Goal: Task Accomplishment & Management: Complete application form

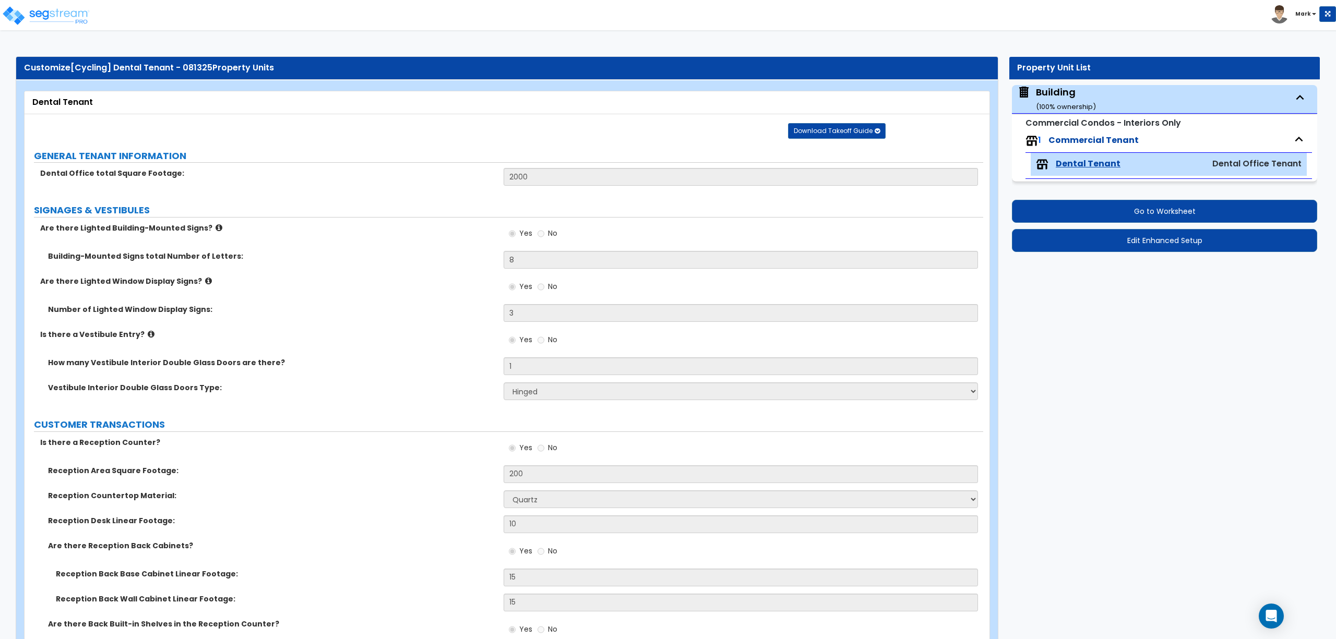
select select "1"
select select "4"
select select "2"
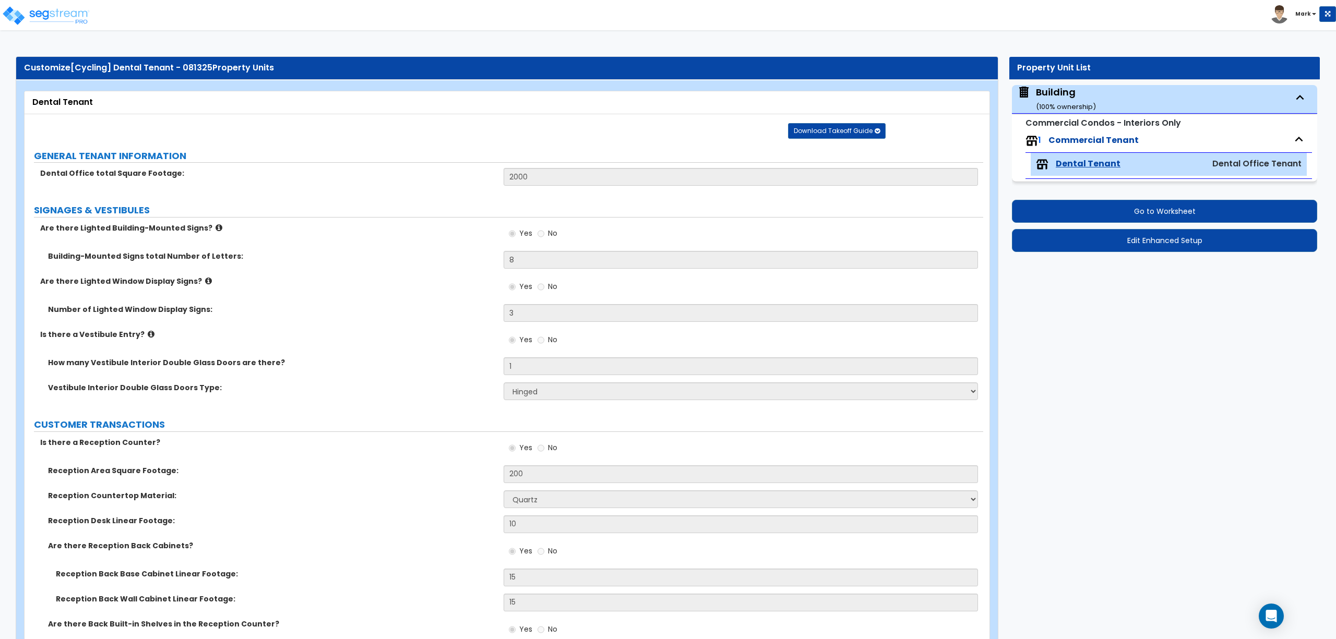
select select "3"
select select "1"
select select "5"
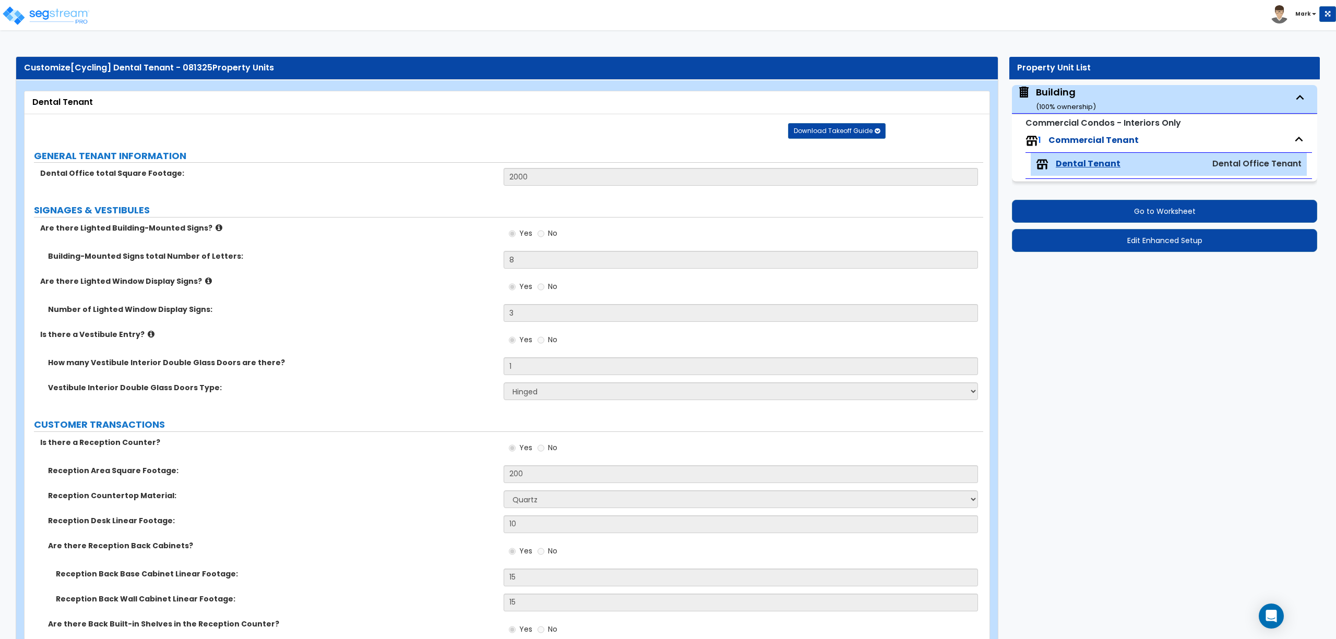
select select "2"
select select "1"
select select "3"
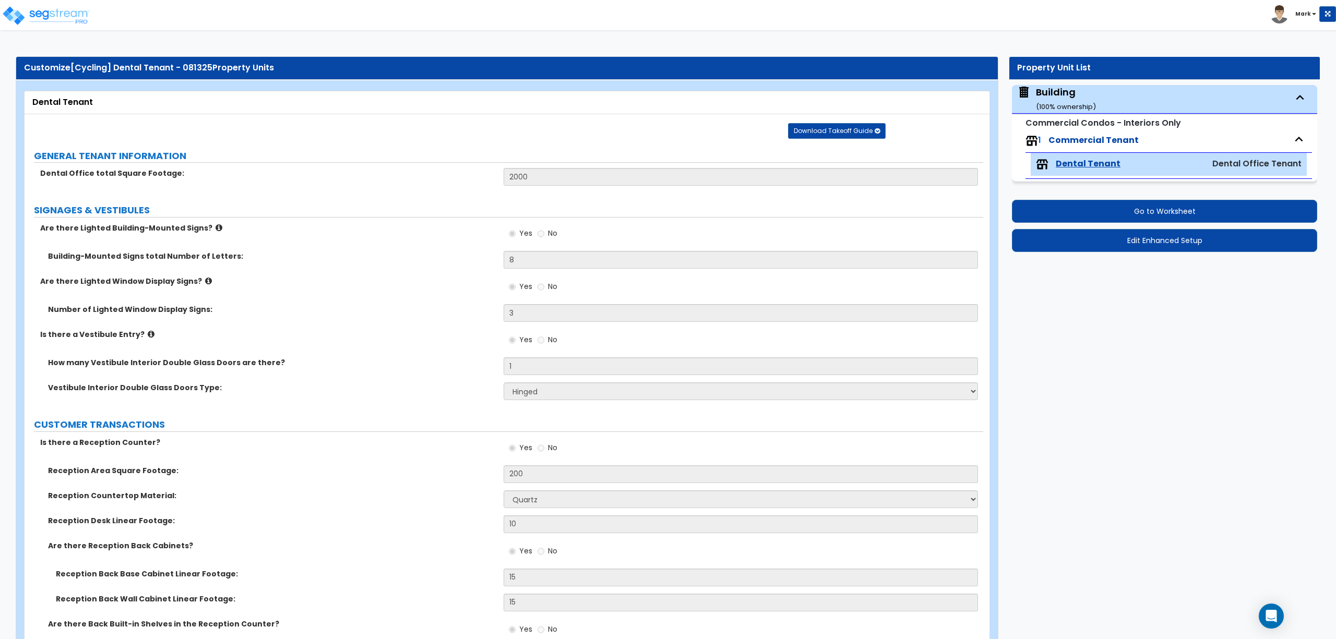
select select "1"
select select "2"
select select "1"
select select "5"
select select "1"
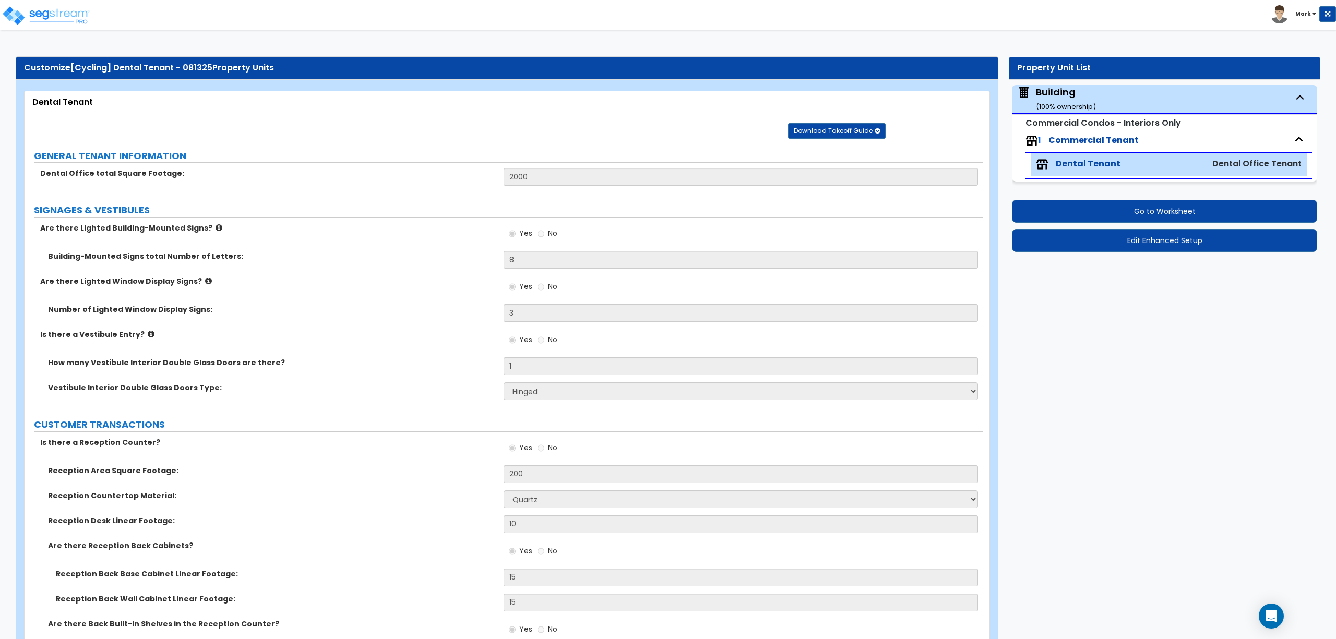
select select "1"
select select "2"
select select "4"
select select "1"
select select "4"
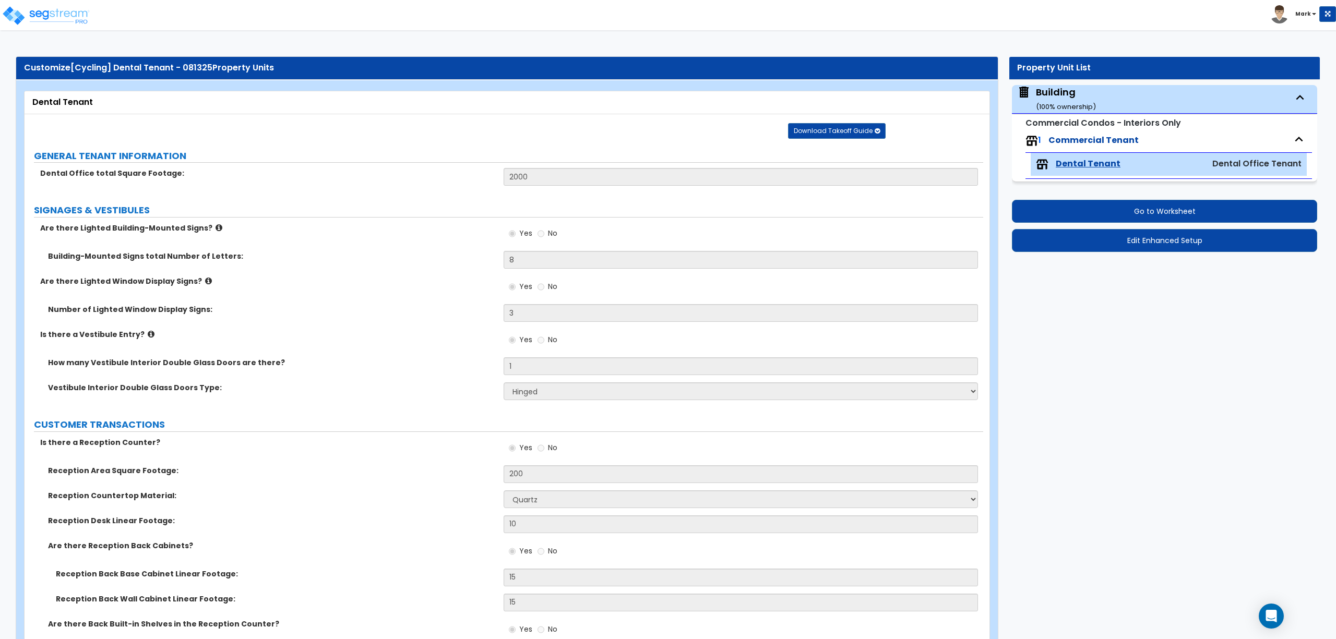
select select "2"
select select "3"
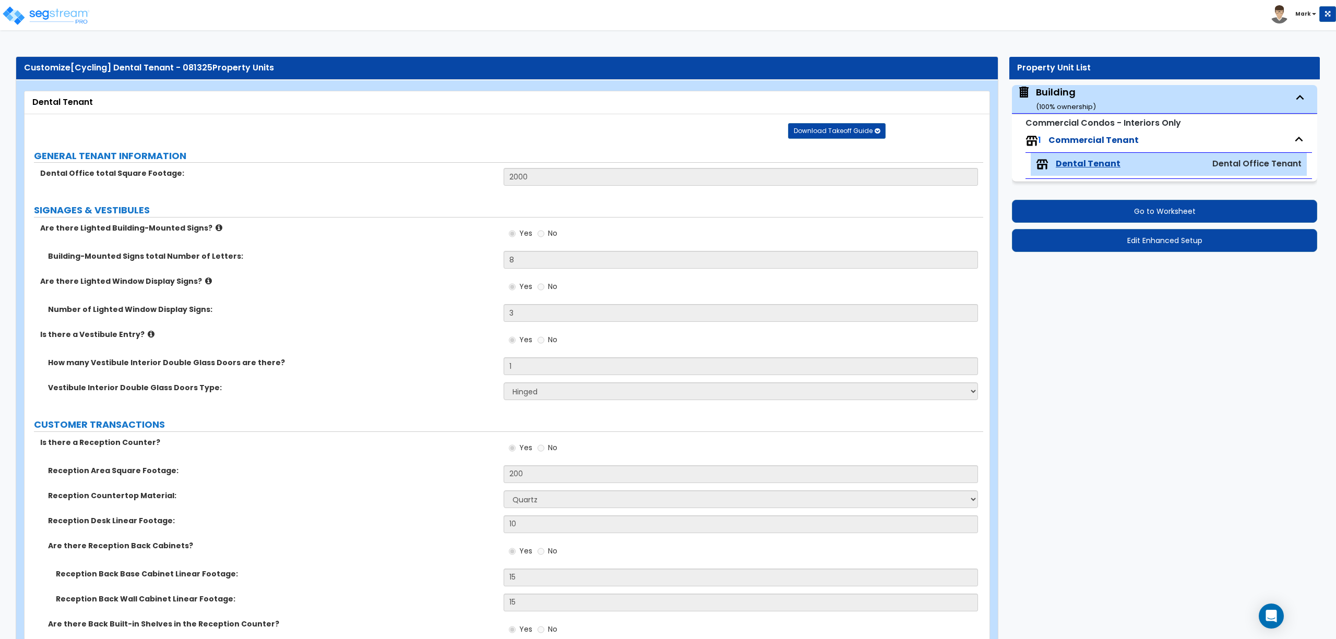
select select "1"
select select "2"
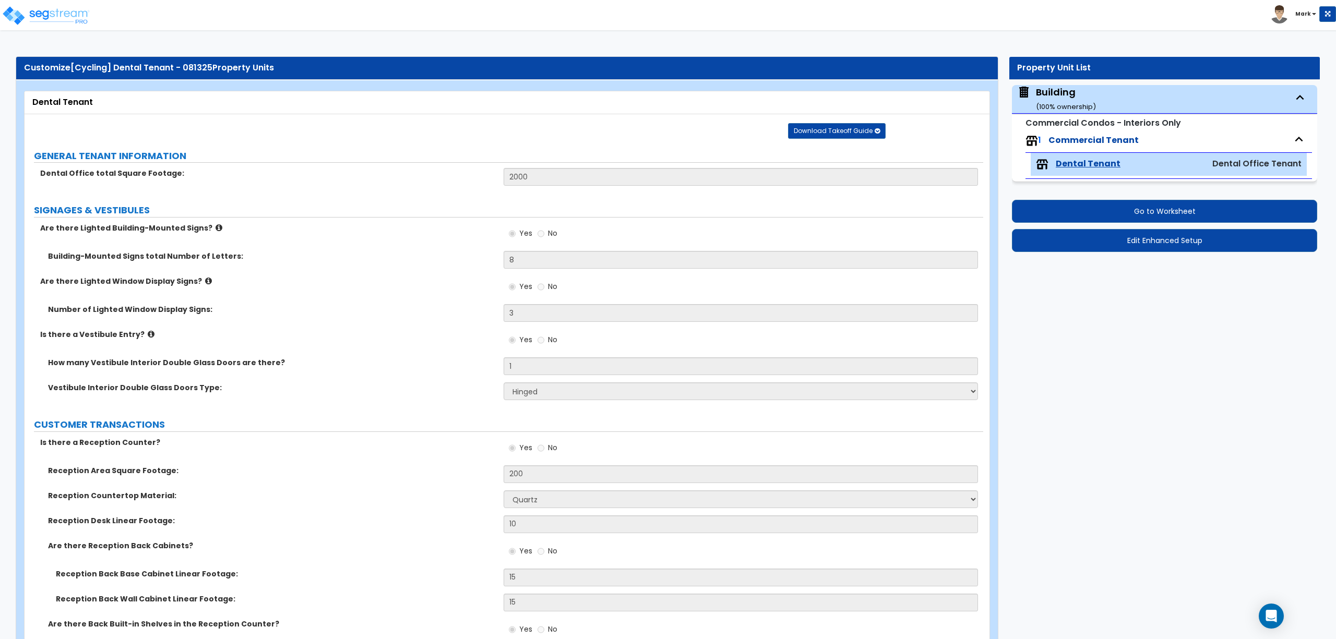
select select "2"
select select "3"
select select "4"
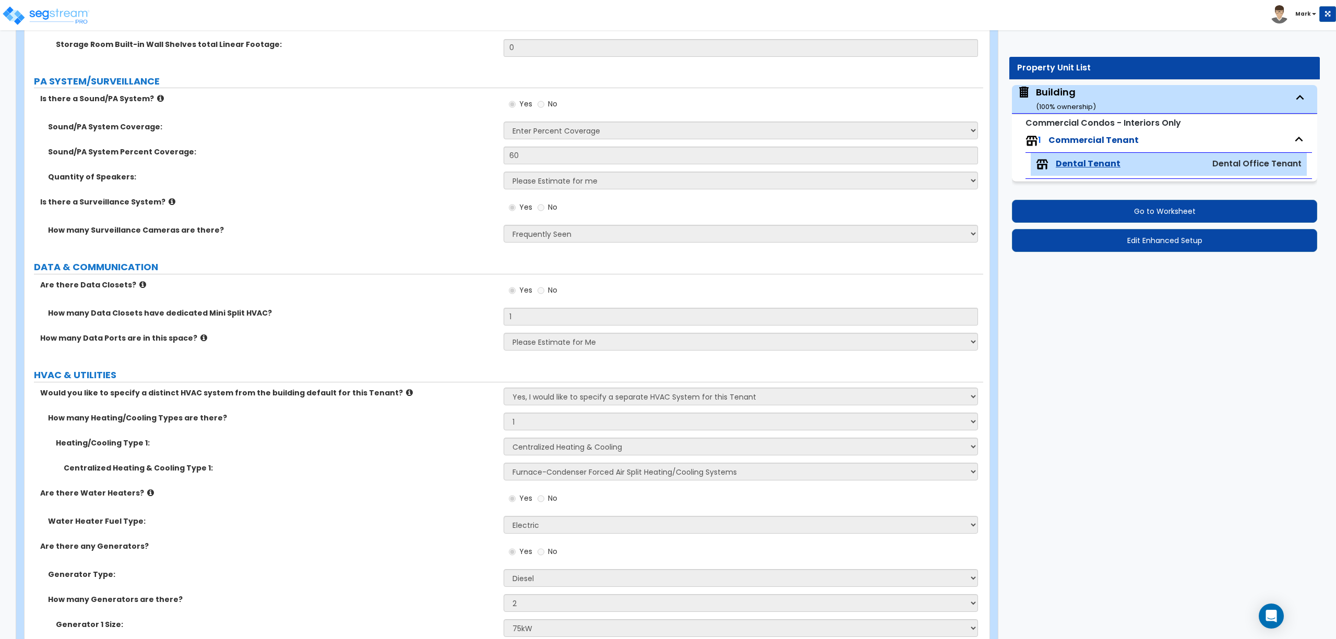
scroll to position [4817, 0]
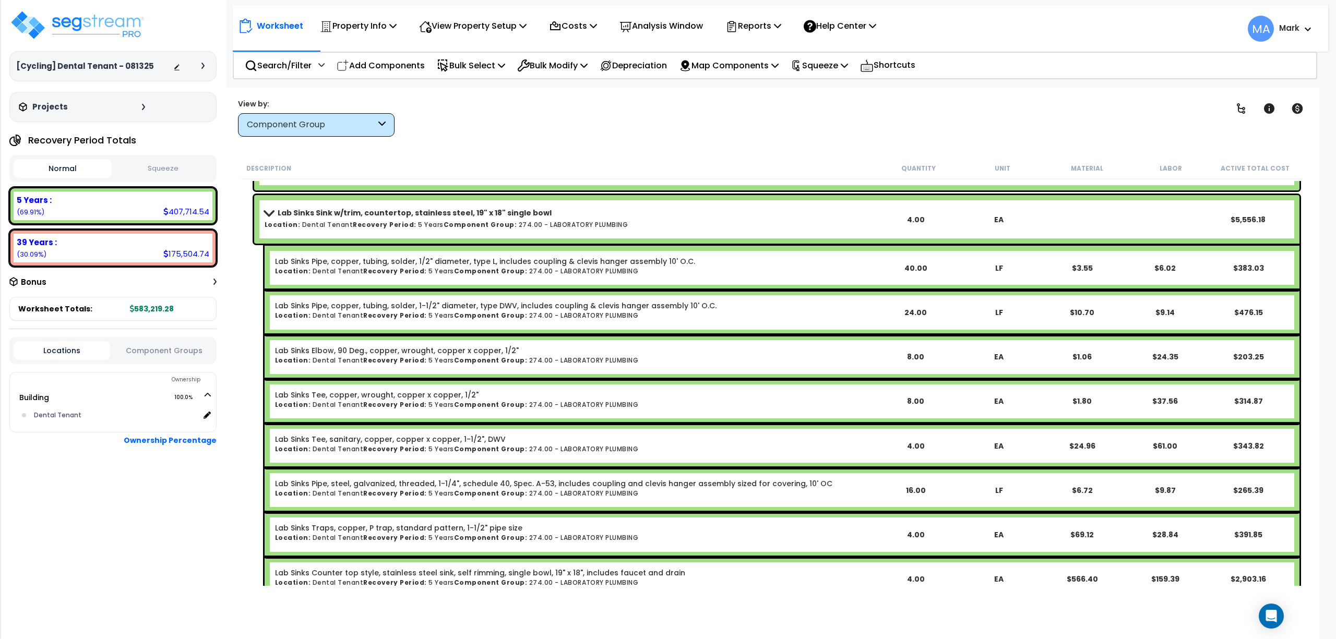
scroll to position [17755, 0]
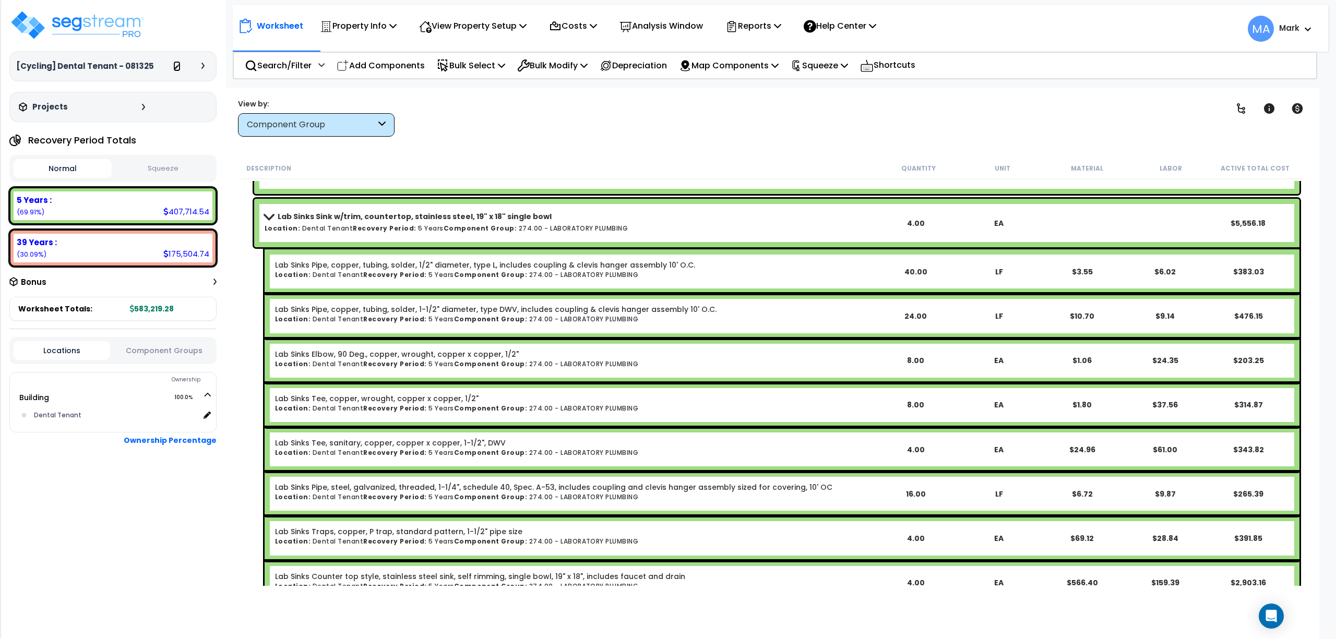
click at [173, 68] on icon at bounding box center [176, 67] width 7 height 7
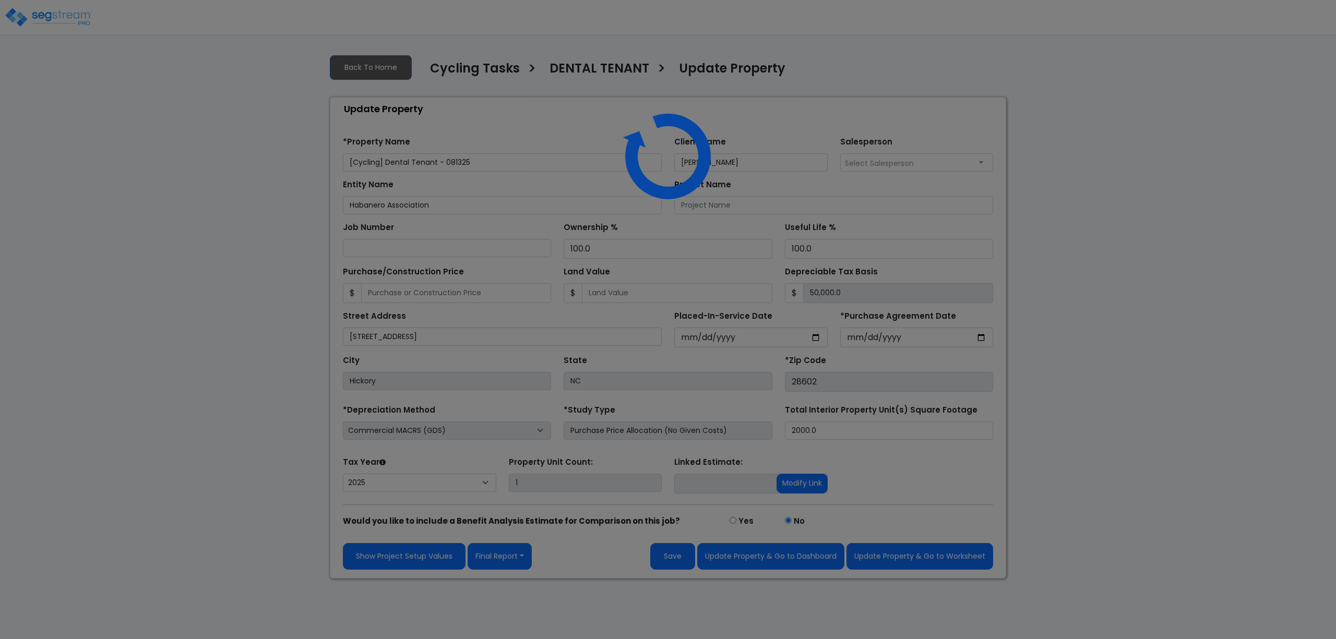
select select "2025"
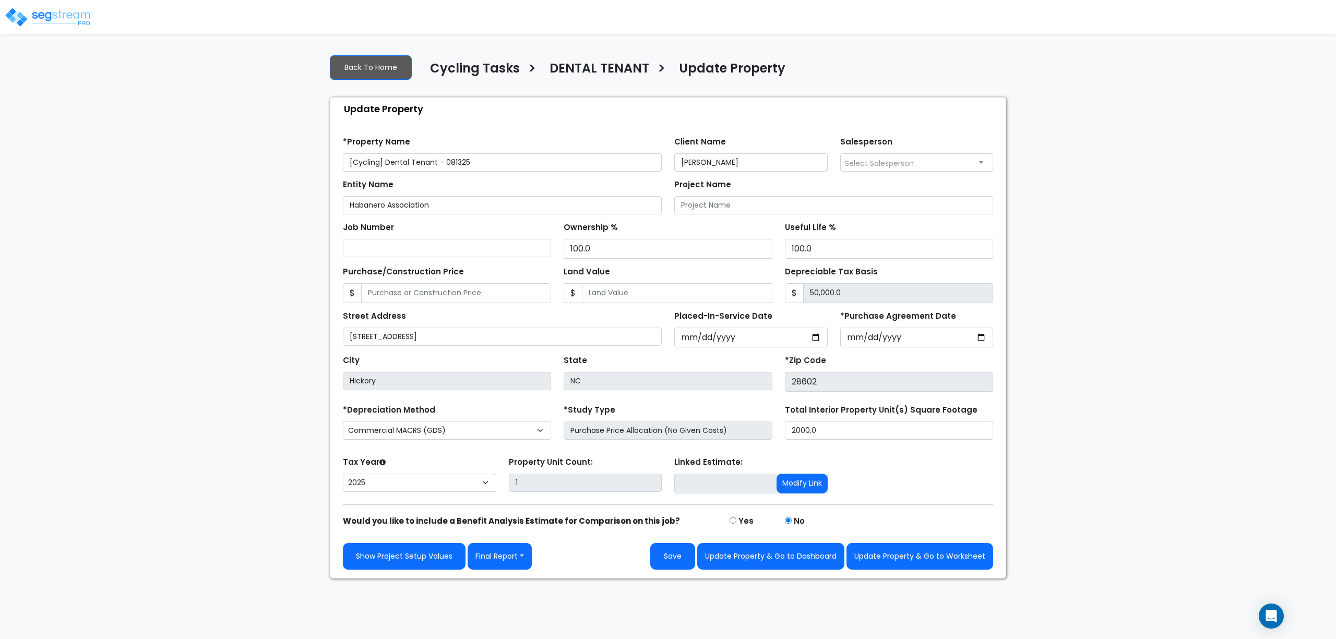
click at [460, 161] on input "[Cycling] Dental Tenant - 081325" at bounding box center [502, 162] width 319 height 18
type input "[Cycling] Dental Tenant - 081425"
click at [674, 568] on button "Save" at bounding box center [672, 556] width 45 height 27
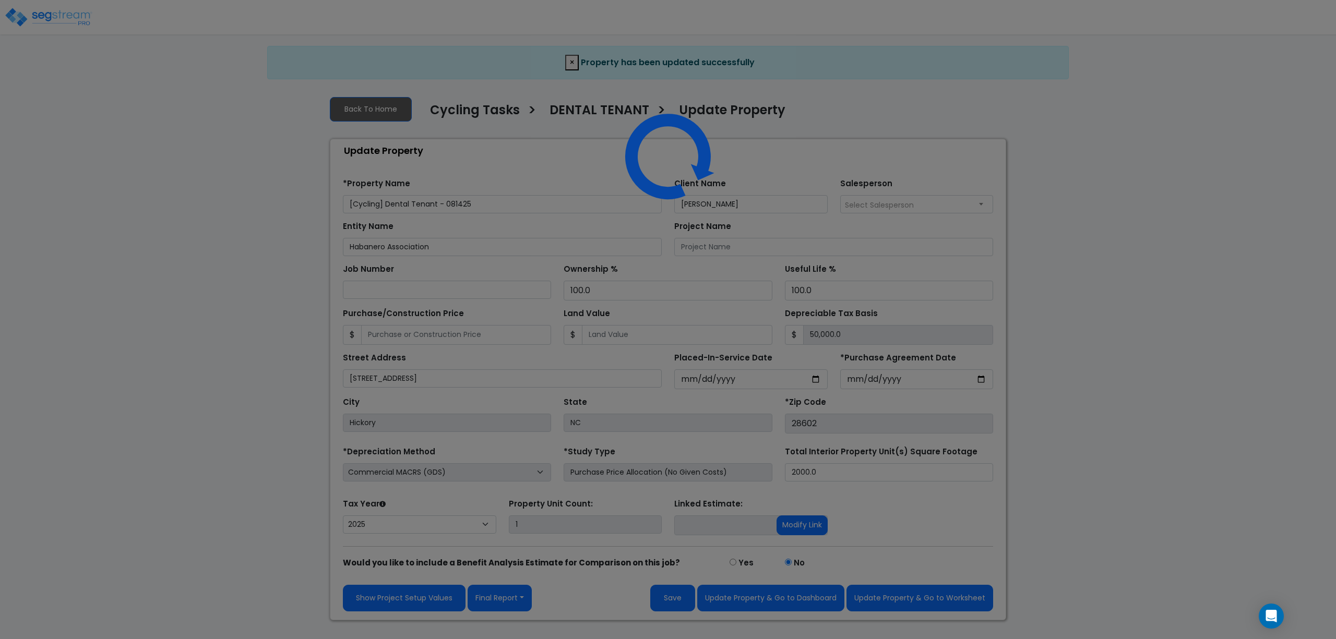
select select "2025"
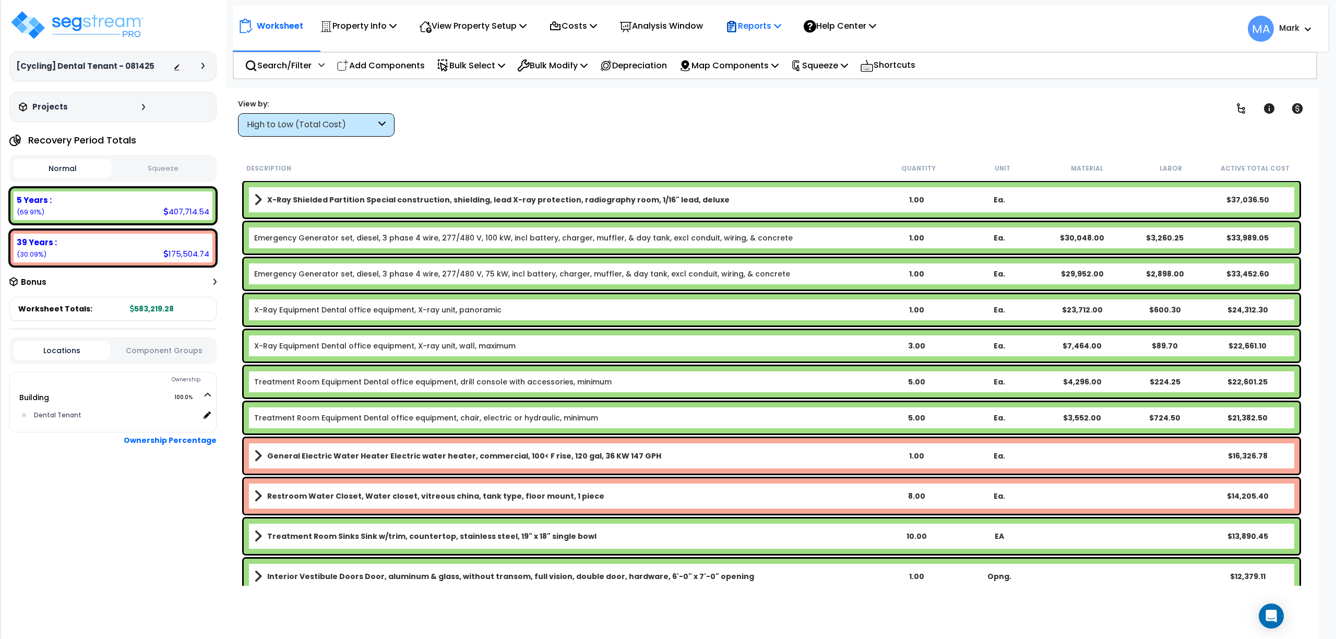
click at [751, 34] on div "Reports" at bounding box center [753, 26] width 56 height 25
click at [796, 76] on link "Manage Report Images" at bounding box center [771, 71] width 103 height 21
click at [738, 30] on icon at bounding box center [731, 26] width 13 height 13
click at [784, 76] on link "Manage Report Images" at bounding box center [771, 71] width 103 height 21
click at [765, 32] on p "Reports" at bounding box center [753, 26] width 56 height 14
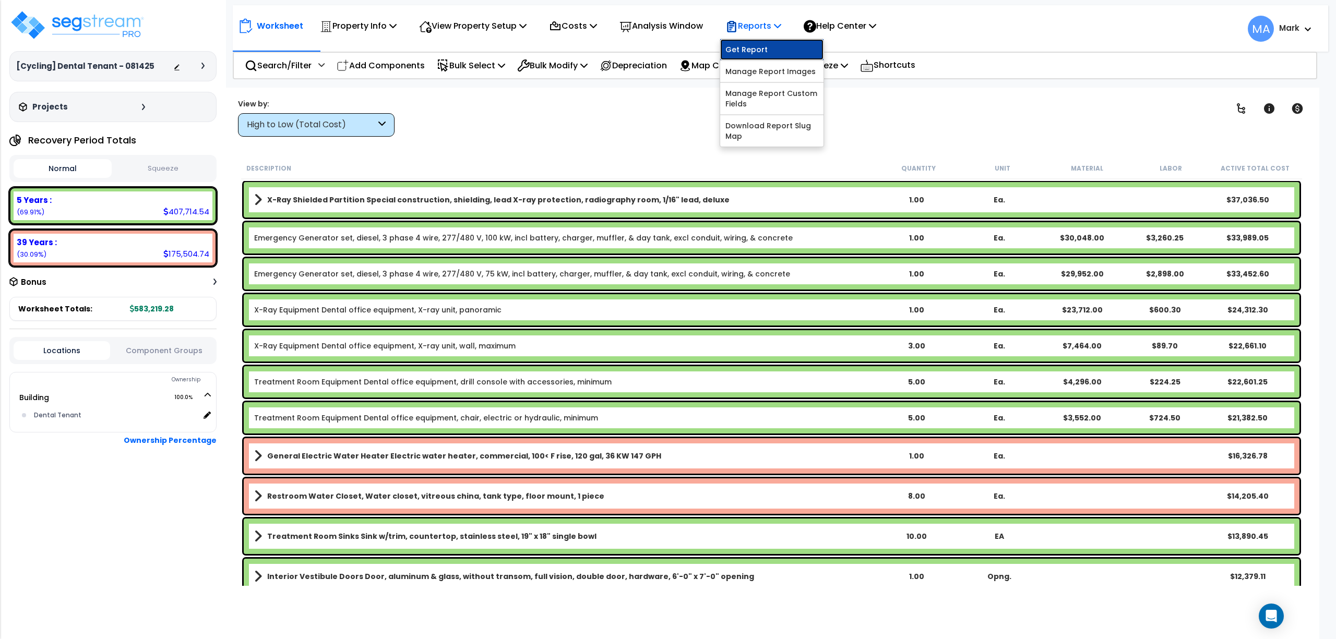
click at [767, 44] on link "Get Report" at bounding box center [771, 49] width 103 height 21
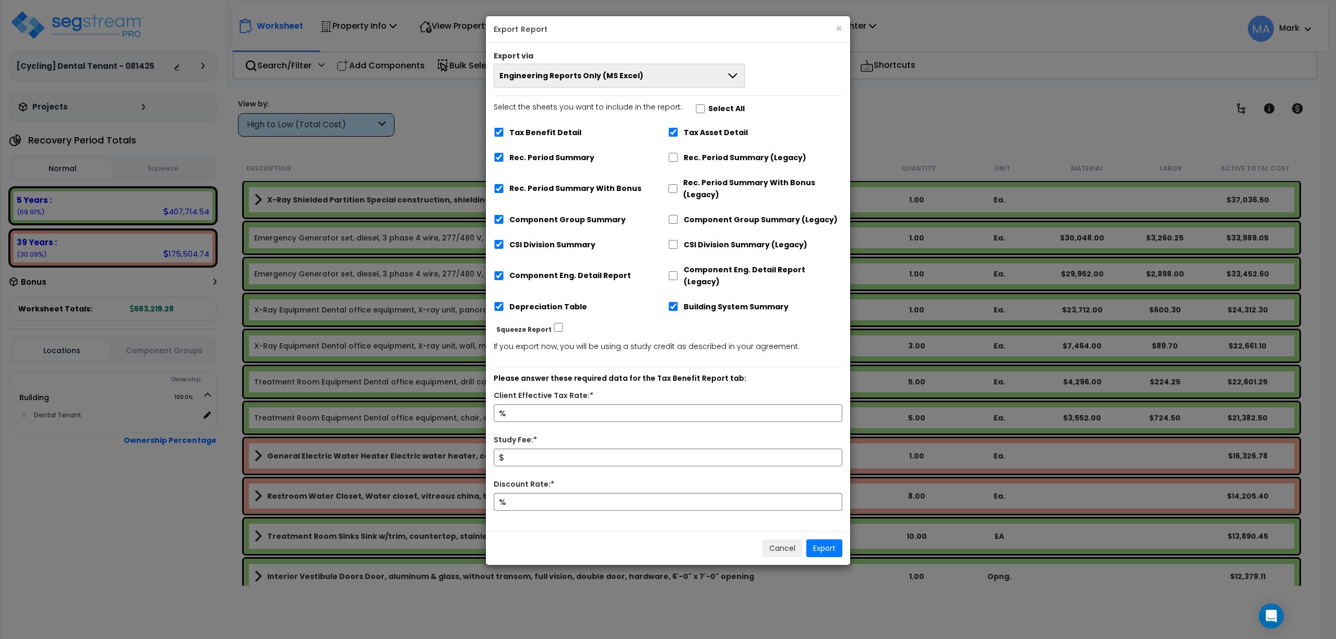
click at [666, 76] on button "Engineering Reports Only (MS Excel)" at bounding box center [619, 76] width 251 height 24
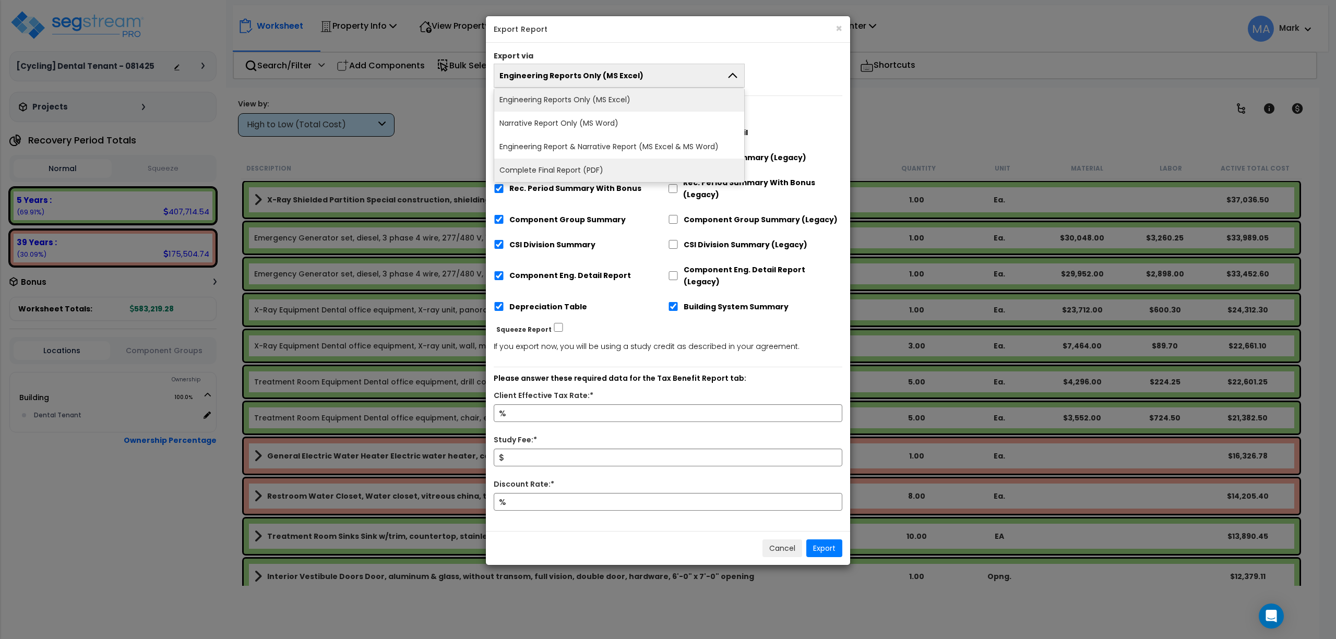
click at [600, 162] on li "Complete Final Report (PDF)" at bounding box center [619, 170] width 250 height 23
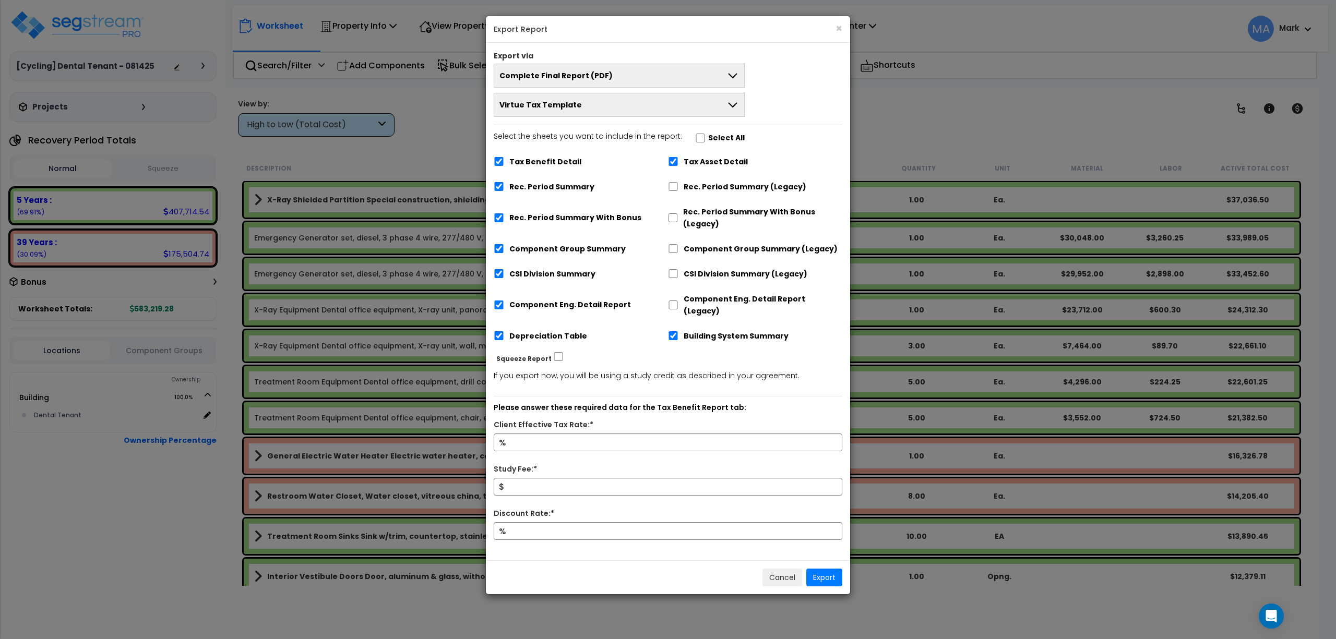
click at [724, 140] on label "Select All" at bounding box center [726, 138] width 37 height 12
click at [698, 142] on input "Select the sheets you want to include in the report: Select All" at bounding box center [699, 138] width 10 height 9
checkbox input "true"
click at [539, 437] on input "Client Effective Tax Rate:*" at bounding box center [667, 443] width 349 height 18
type input "15"
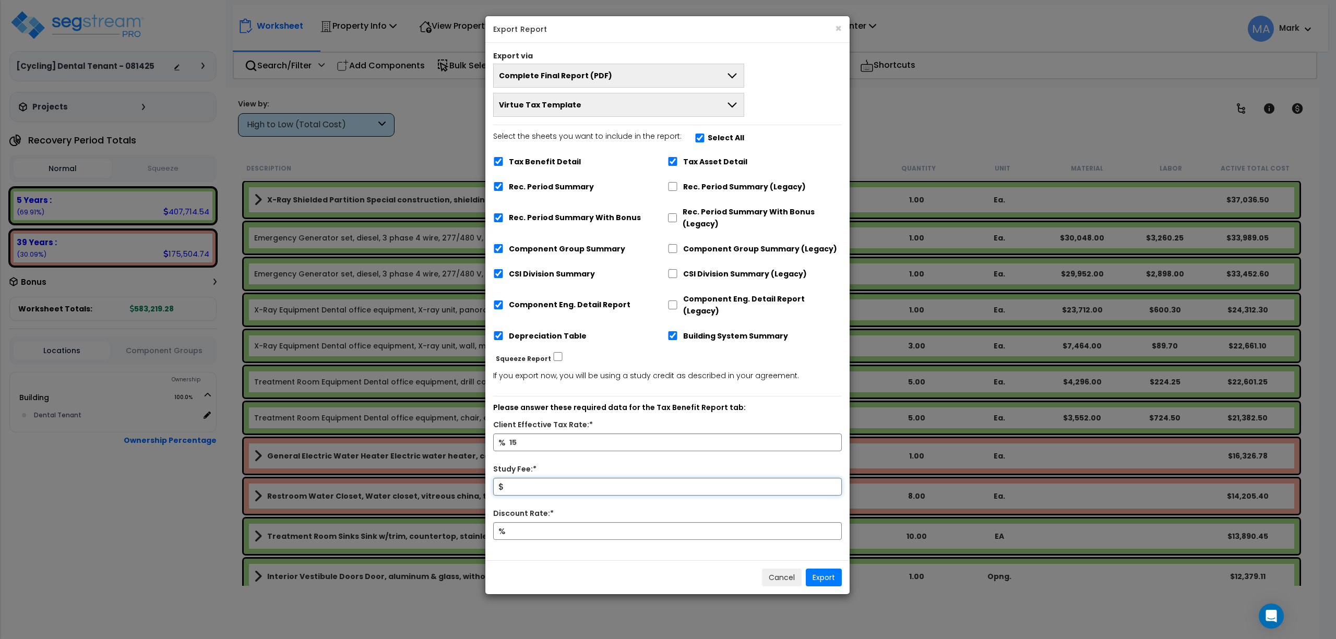
click at [544, 478] on input "Study Fee:*" at bounding box center [667, 487] width 349 height 18
type input "10,000"
click at [552, 527] on input "Discount Rate:*" at bounding box center [667, 531] width 349 height 18
drag, startPoint x: 526, startPoint y: 524, endPoint x: 495, endPoint y: 525, distance: 31.3
click at [493, 525] on input "15" at bounding box center [667, 531] width 349 height 18
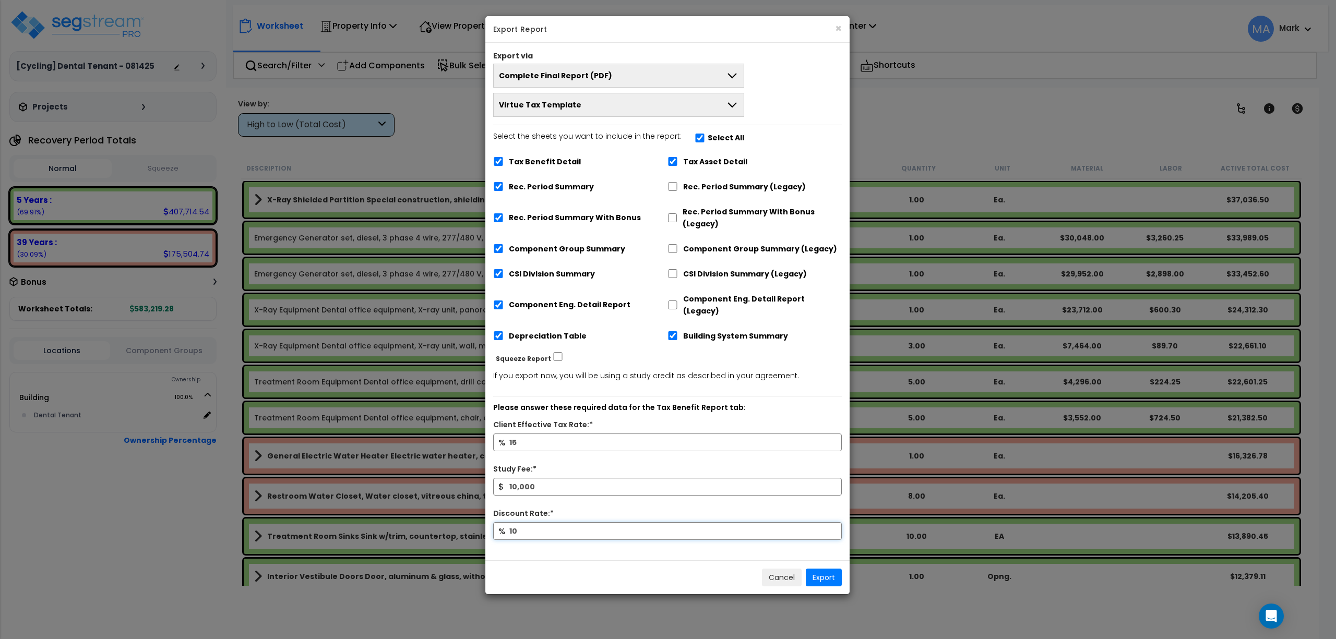
type input "10"
click at [831, 569] on button "Export" at bounding box center [824, 578] width 36 height 18
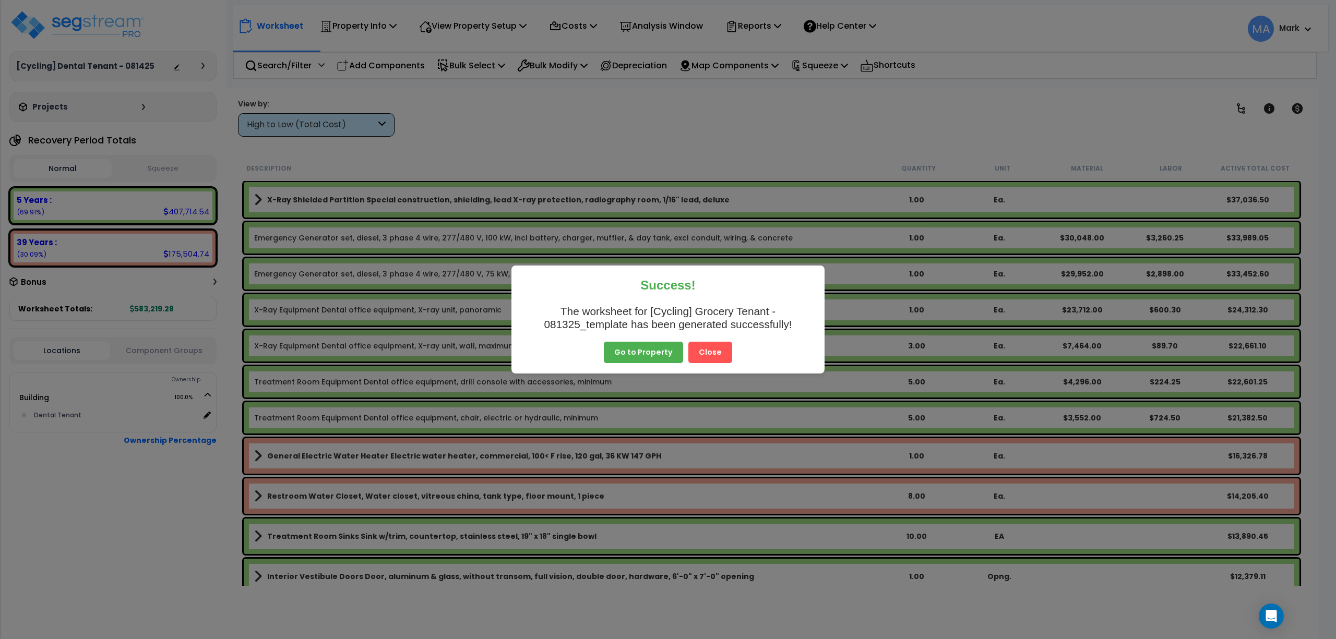
click at [715, 359] on button "Close" at bounding box center [710, 353] width 44 height 22
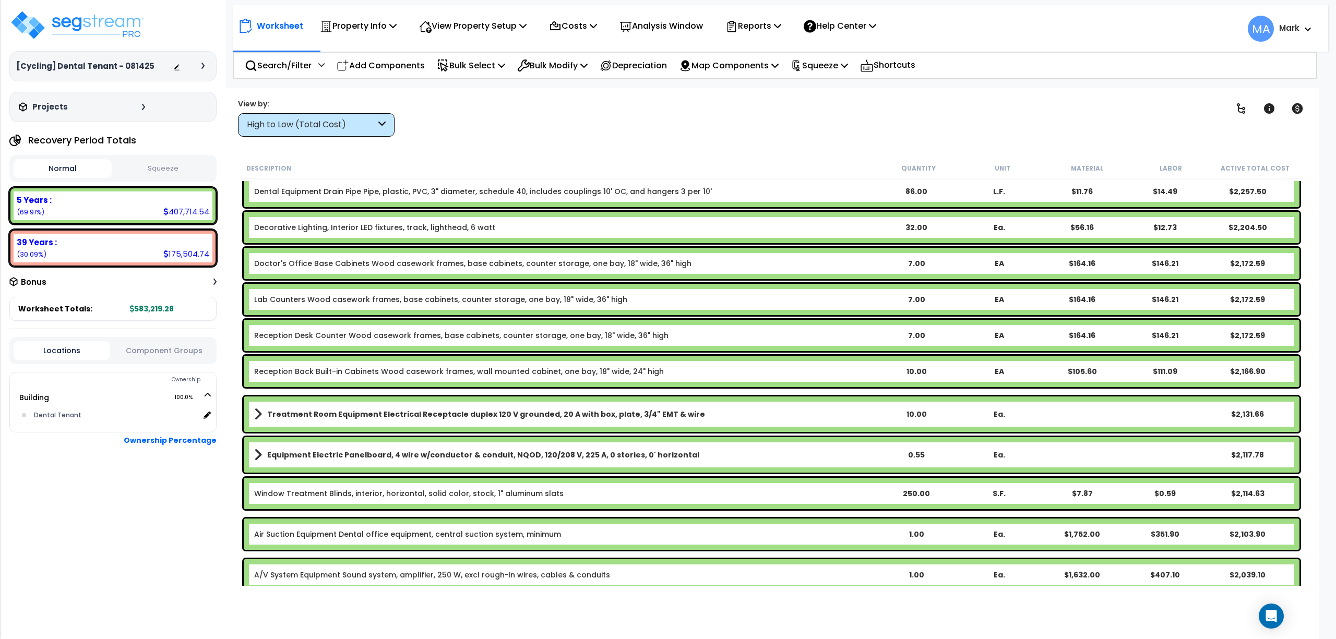
scroll to position [2226, 0]
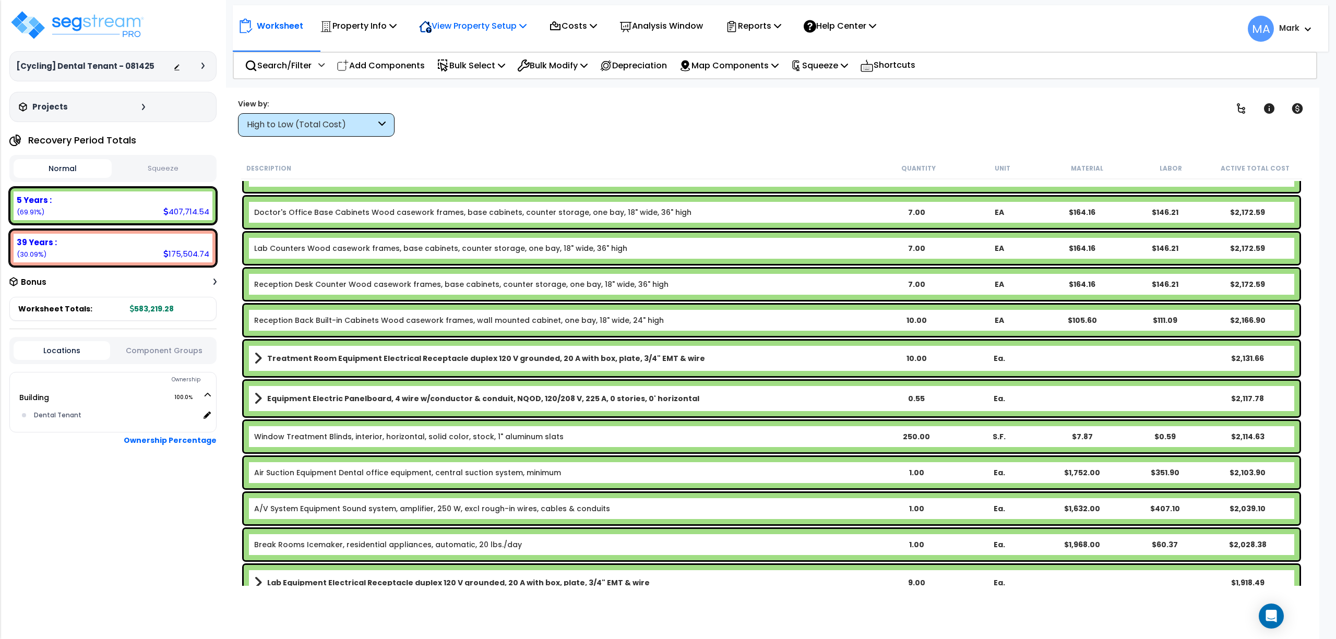
click at [397, 29] on p "View Property Setup" at bounding box center [358, 26] width 77 height 14
click at [468, 76] on link "View Questionnaire" at bounding box center [465, 71] width 103 height 21
click at [777, 28] on p "Reports" at bounding box center [753, 26] width 56 height 14
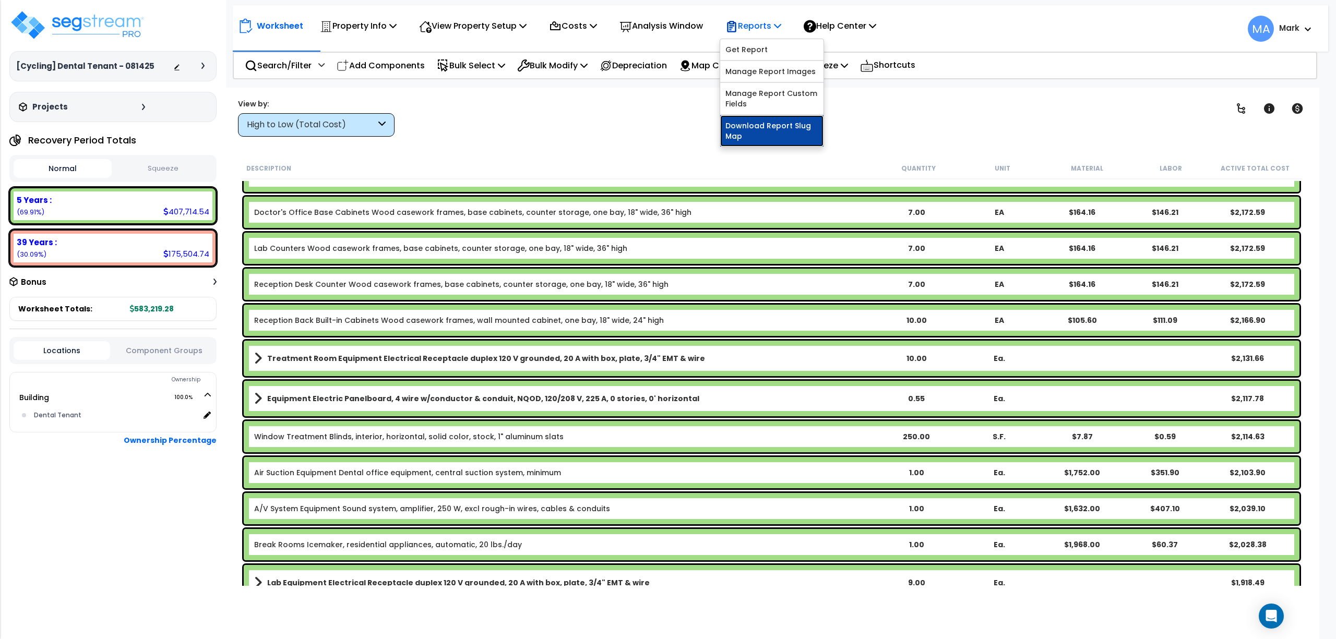
click at [761, 133] on link "Download Report Slug Map" at bounding box center [771, 130] width 103 height 31
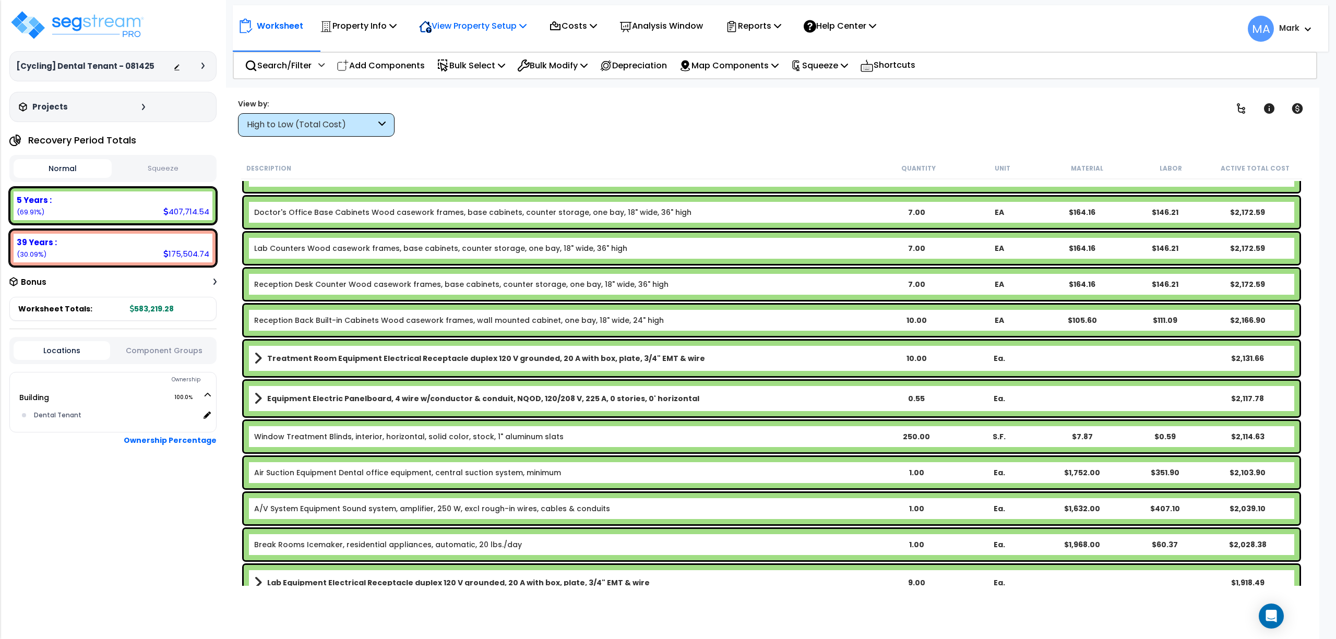
click at [397, 30] on p "View Property Setup" at bounding box center [358, 26] width 77 height 14
click at [458, 67] on link "View Questionnaire" at bounding box center [465, 71] width 103 height 21
click at [388, 124] on div "High to Low (Total Cost)" at bounding box center [316, 124] width 157 height 23
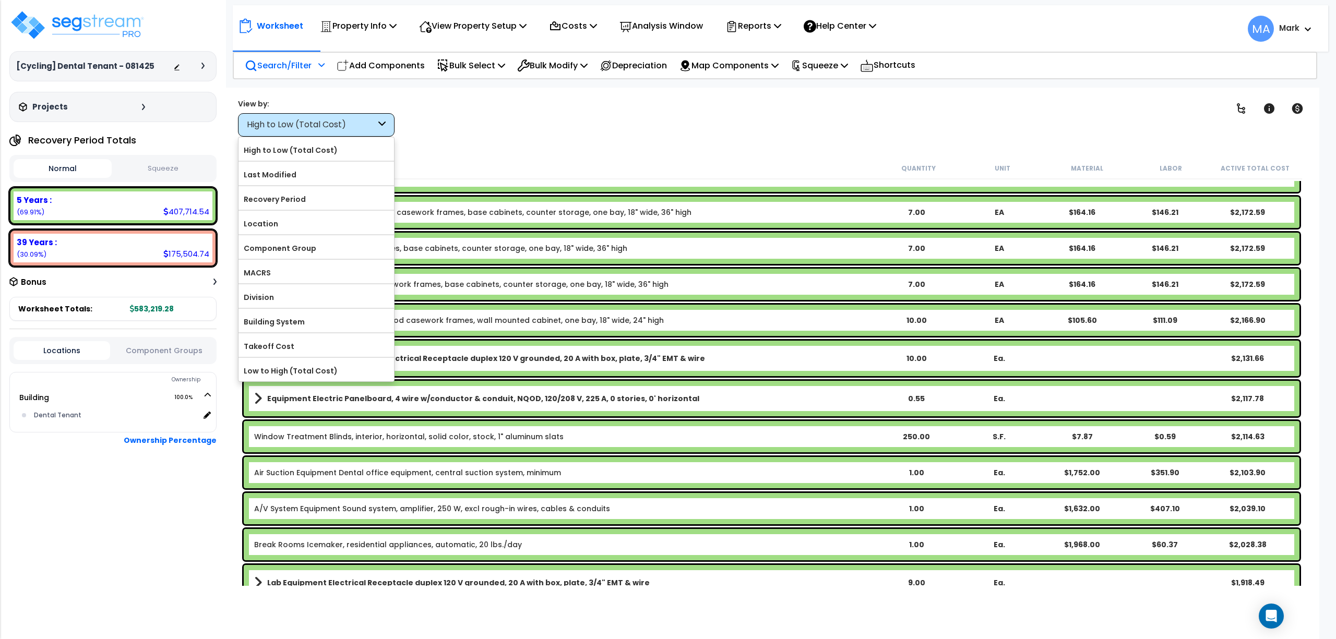
click at [286, 69] on p "Search/Filter" at bounding box center [278, 65] width 67 height 14
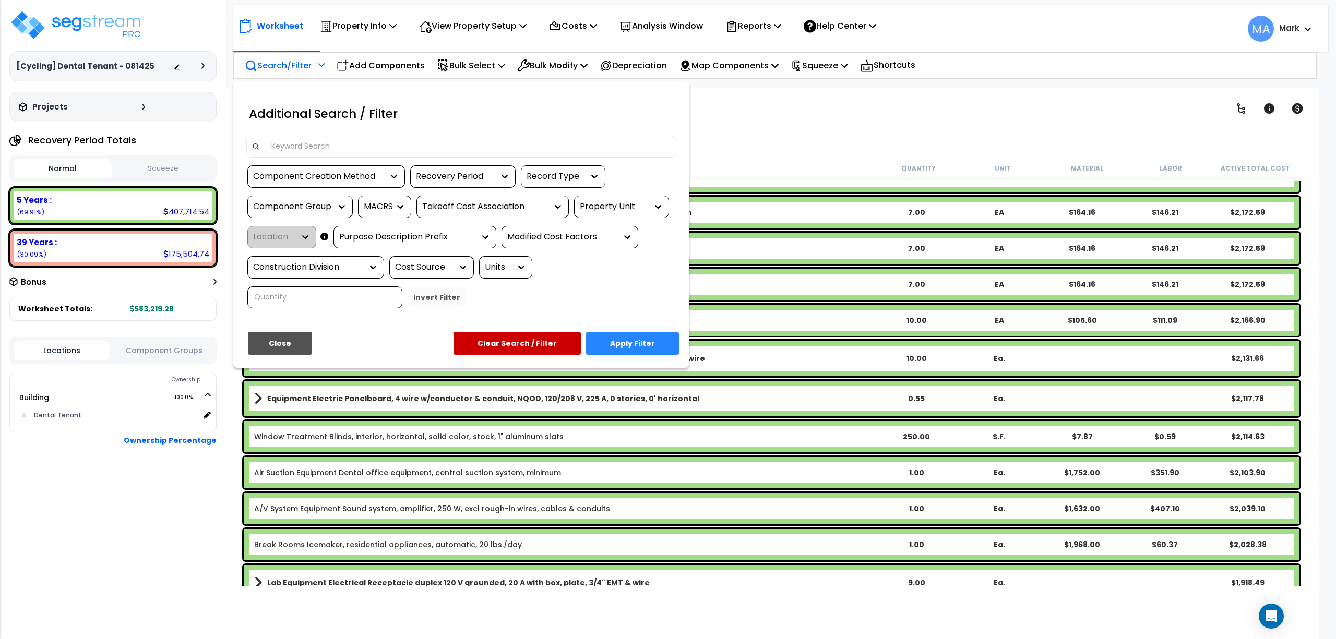
click at [333, 147] on input at bounding box center [467, 147] width 405 height 16
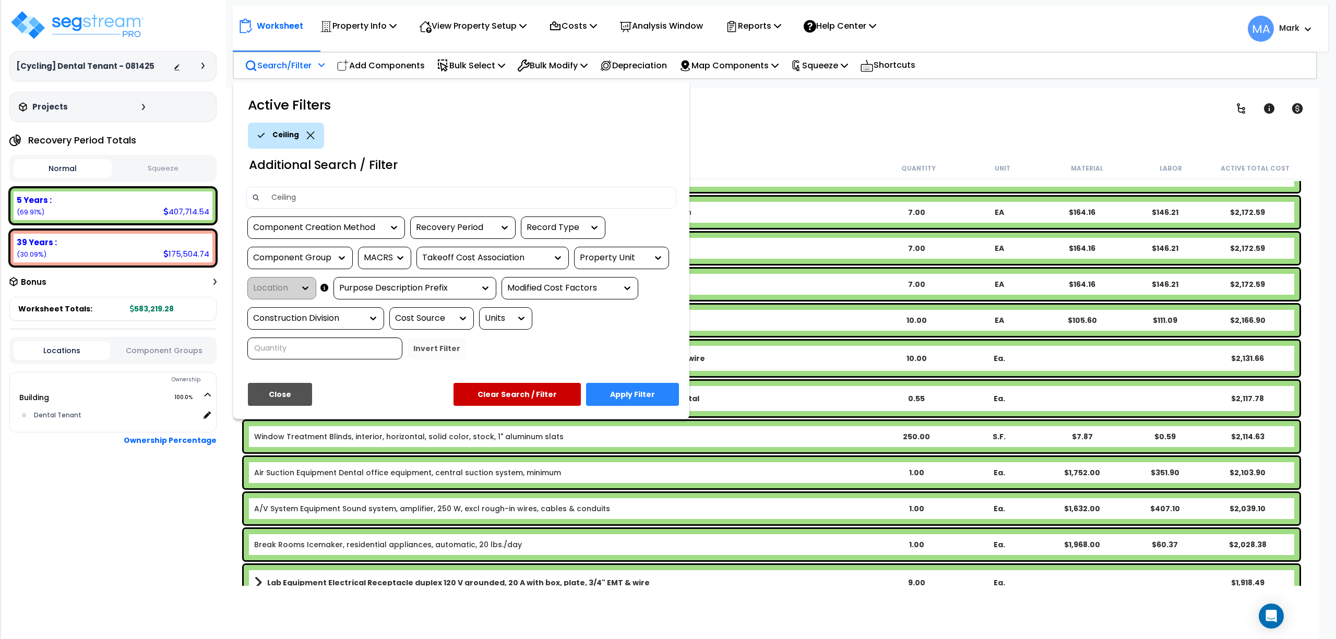
type input "Ceiling"
click at [623, 383] on button "Apply Filter" at bounding box center [632, 394] width 93 height 23
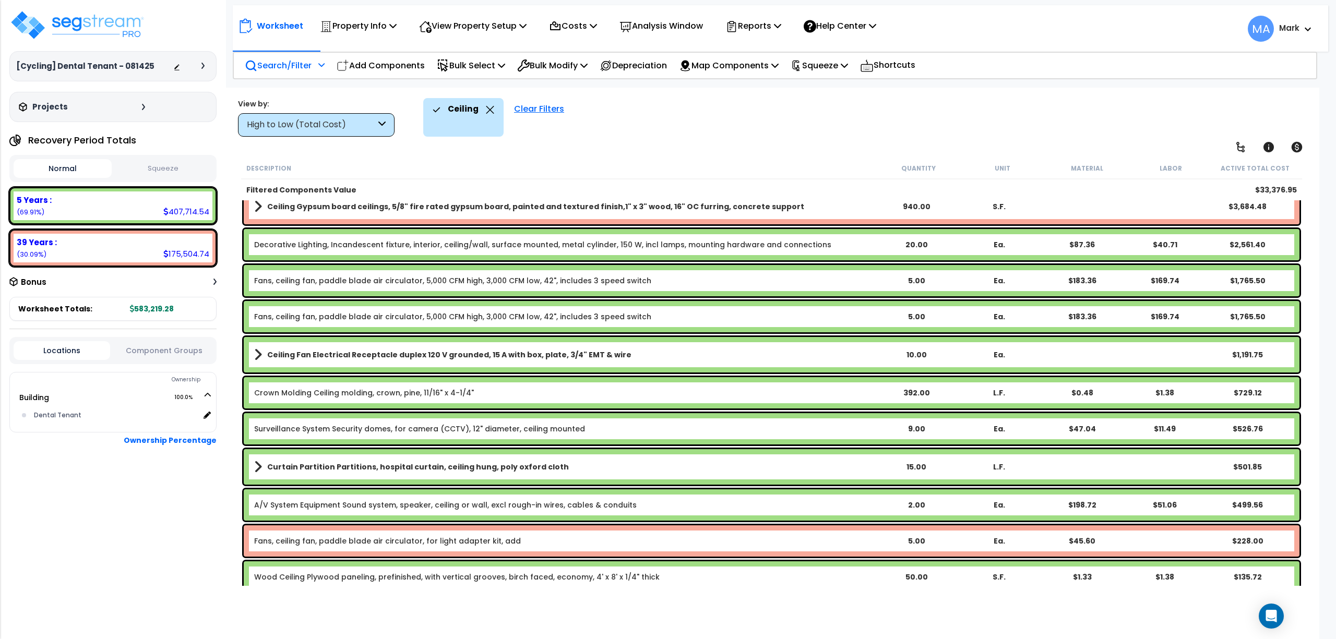
click at [345, 121] on div "High to Low (Total Cost)" at bounding box center [311, 125] width 129 height 12
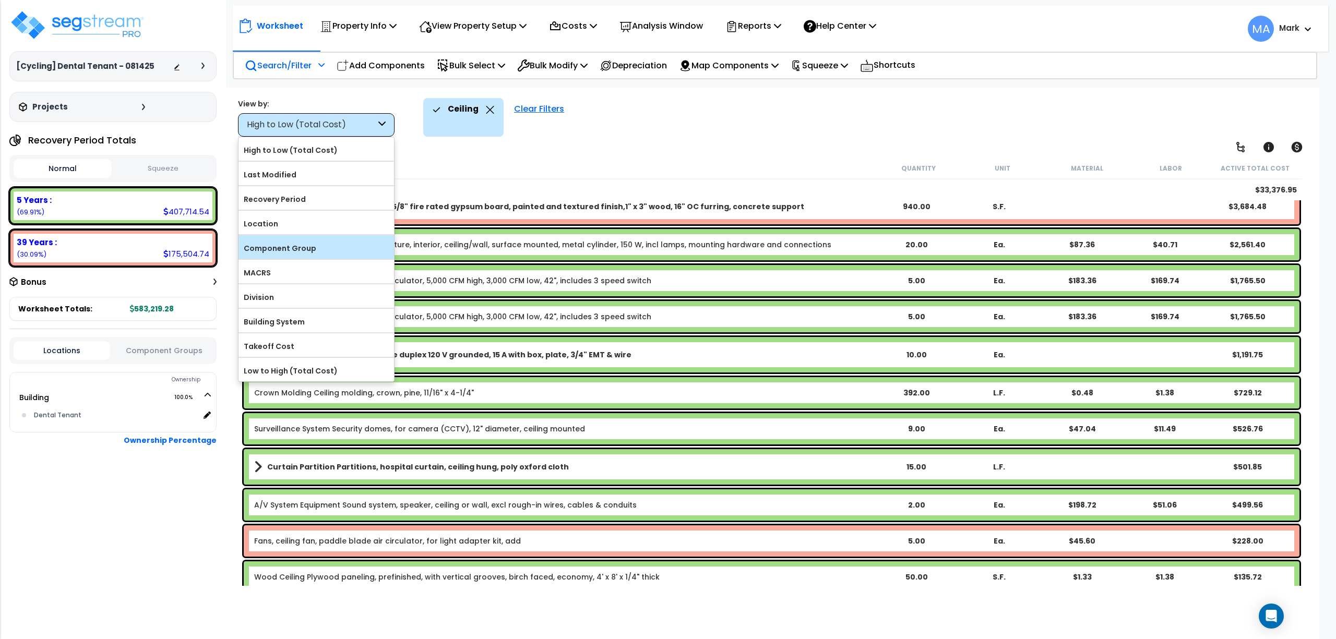
click at [287, 259] on div "Component Group" at bounding box center [315, 246] width 155 height 23
click at [311, 250] on label "Component Group" at bounding box center [315, 249] width 155 height 16
click at [0, 0] on input "Component Group" at bounding box center [0, 0] width 0 height 0
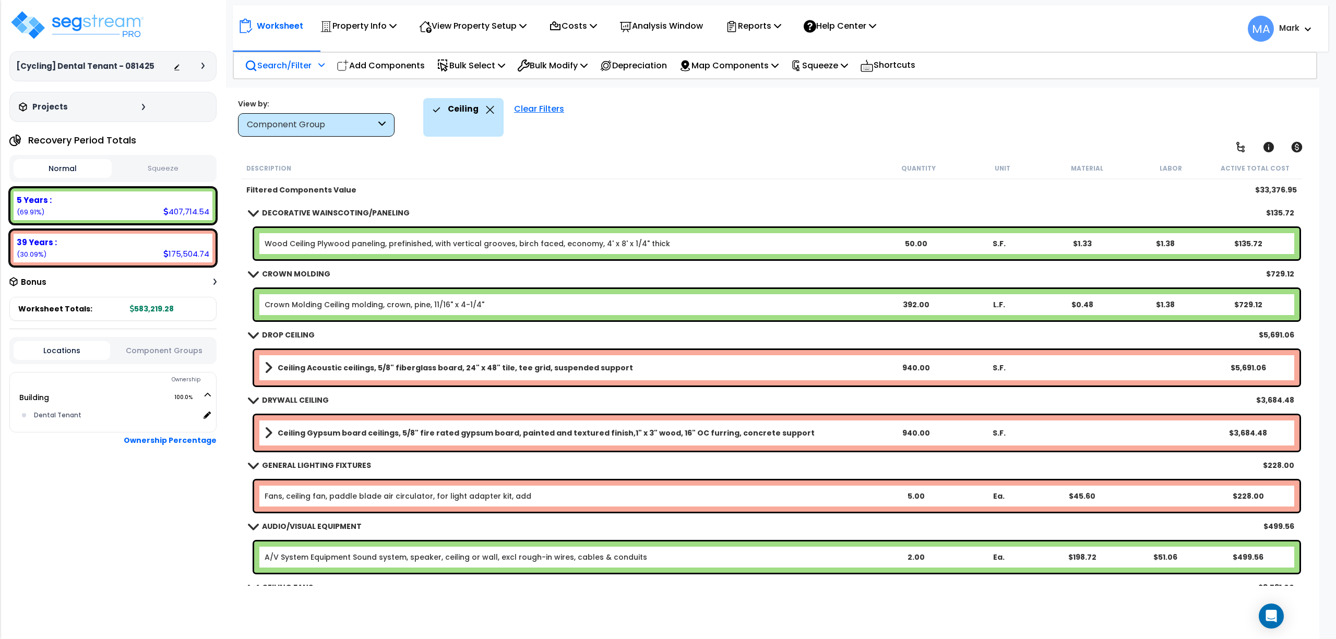
click at [278, 63] on p "Search/Filter" at bounding box center [278, 65] width 67 height 14
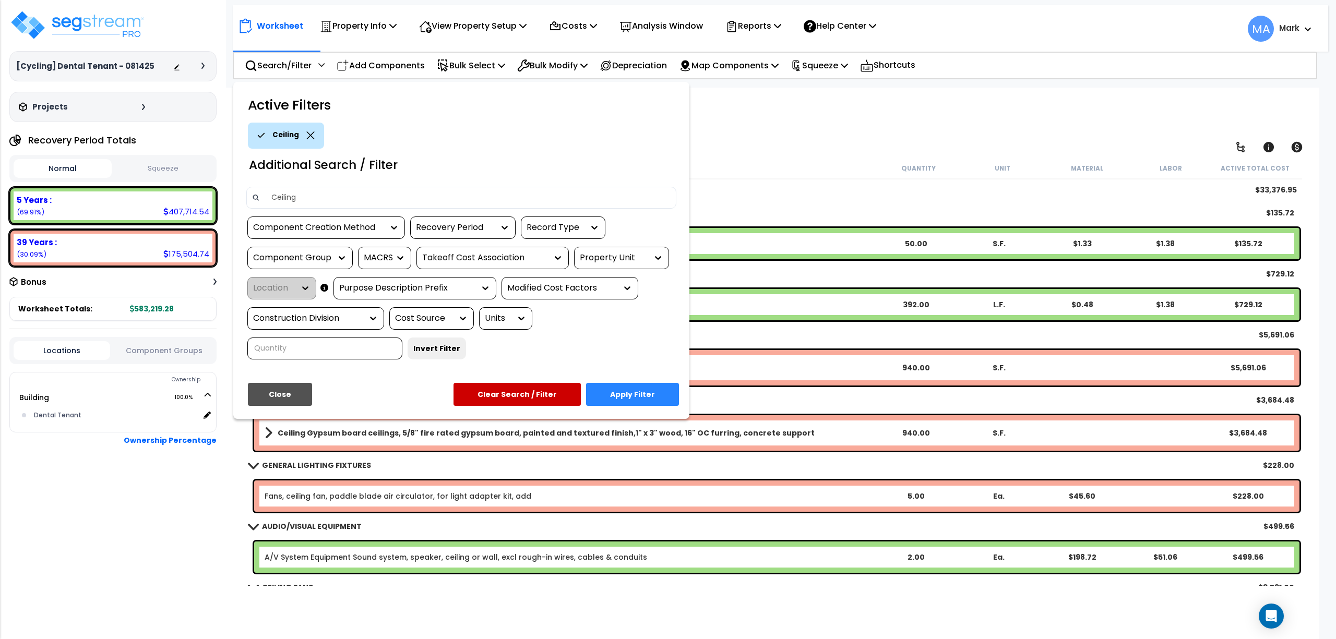
click at [305, 141] on div "Ceiling" at bounding box center [286, 136] width 76 height 26
click at [310, 130] on div "Ceiling" at bounding box center [286, 136] width 76 height 26
click at [312, 131] on icon at bounding box center [310, 135] width 8 height 8
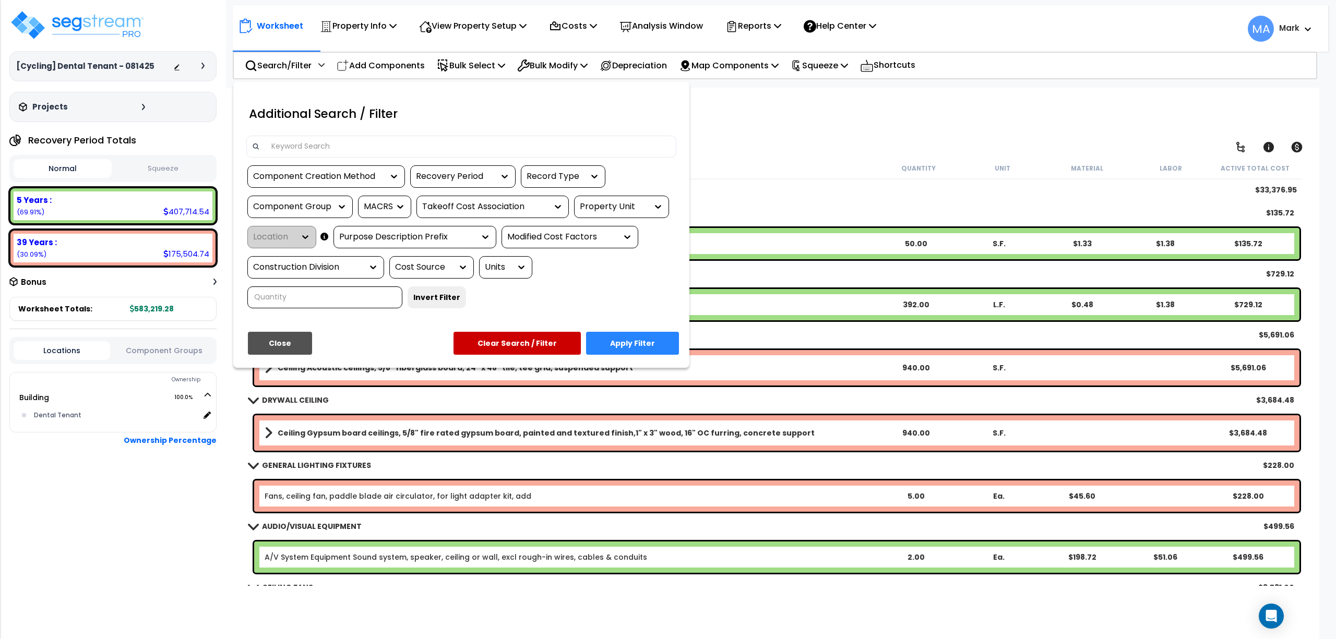
click at [306, 136] on div at bounding box center [461, 147] width 430 height 22
click at [307, 140] on input at bounding box center [467, 147] width 405 height 16
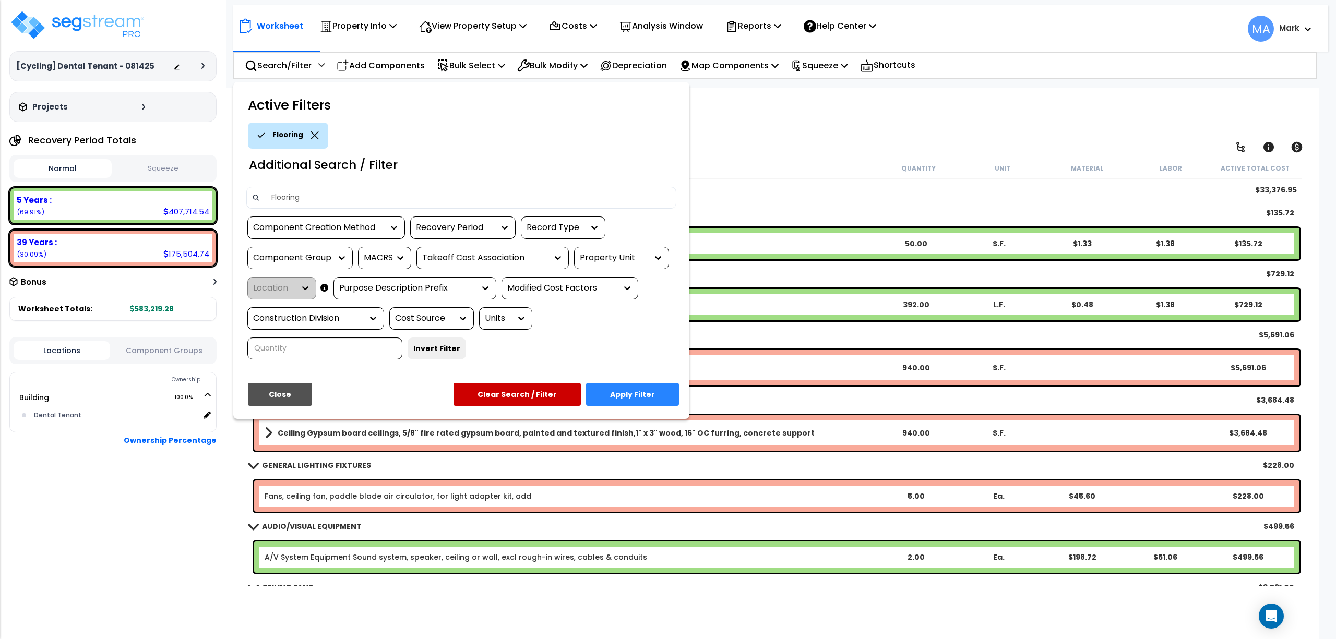
type input "Flooring"
click at [641, 401] on button "Apply Filter" at bounding box center [632, 394] width 93 height 23
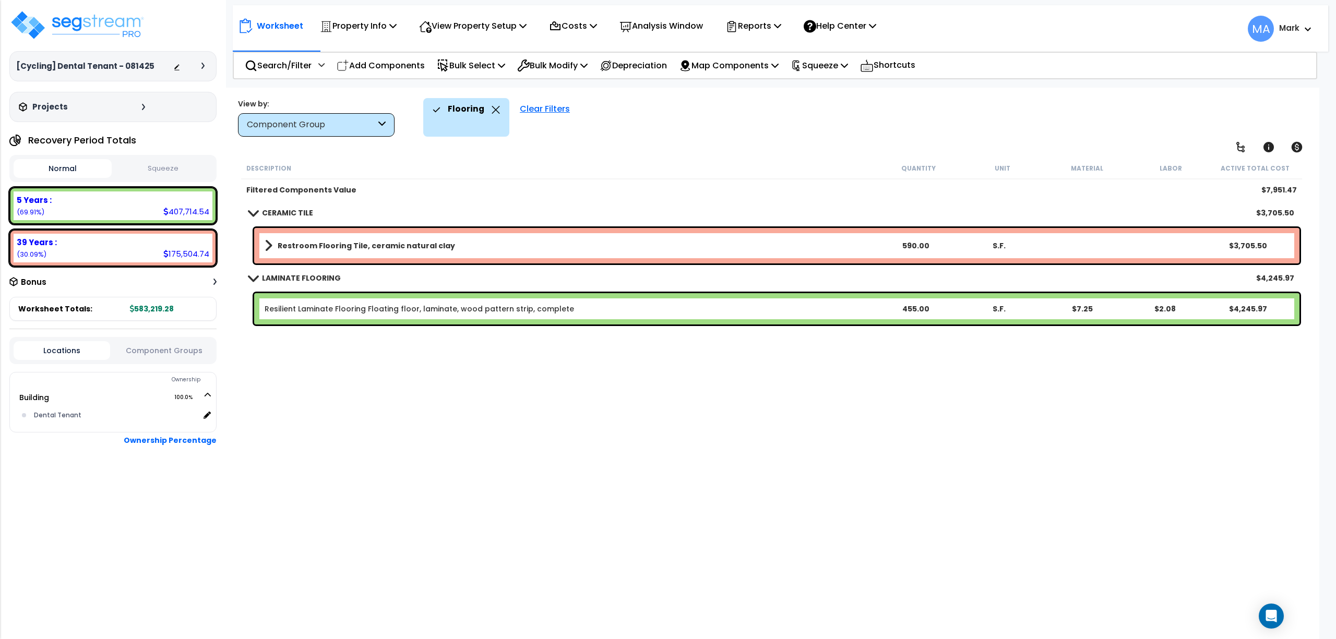
click at [418, 247] on b "Restroom Flooring Tile, ceramic natural clay" at bounding box center [366, 246] width 177 height 10
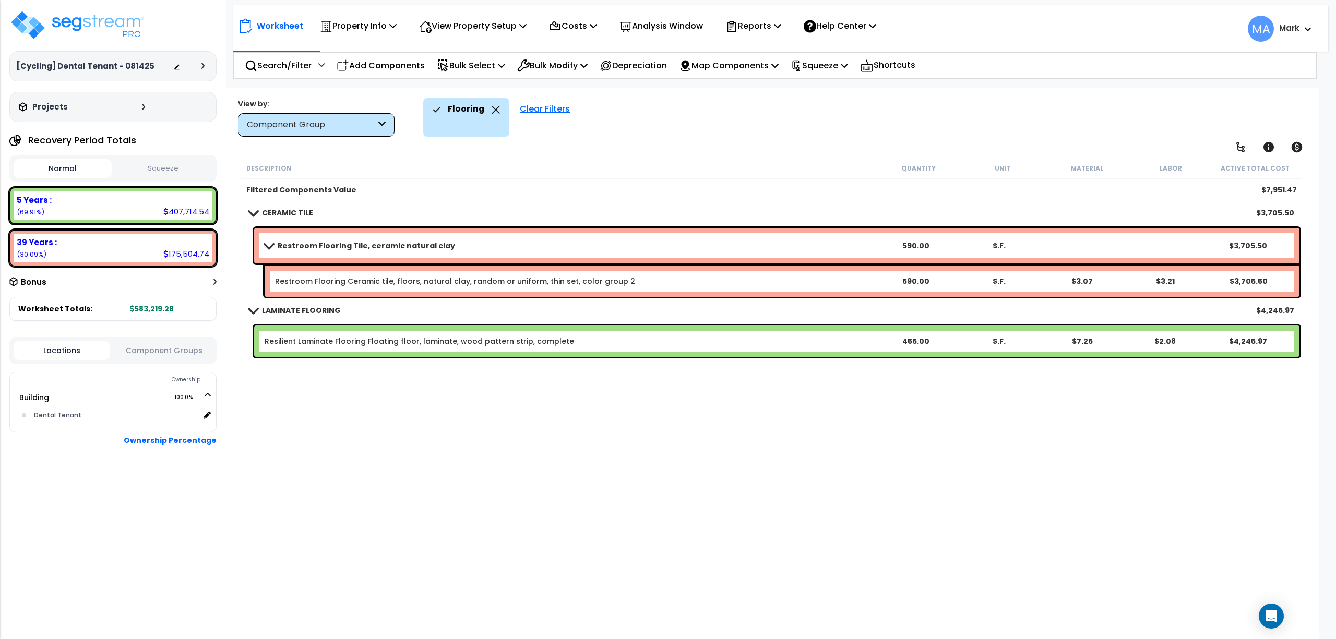
click at [424, 330] on div "Resilient Laminate Flooring Floating floor, laminate, wood pattern strip, compl…" at bounding box center [776, 341] width 1045 height 31
click at [384, 339] on link "Resilient Laminate Flooring Floating floor, laminate, wood pattern strip, compl…" at bounding box center [419, 341] width 309 height 10
click at [491, 112] on icon at bounding box center [495, 110] width 8 height 8
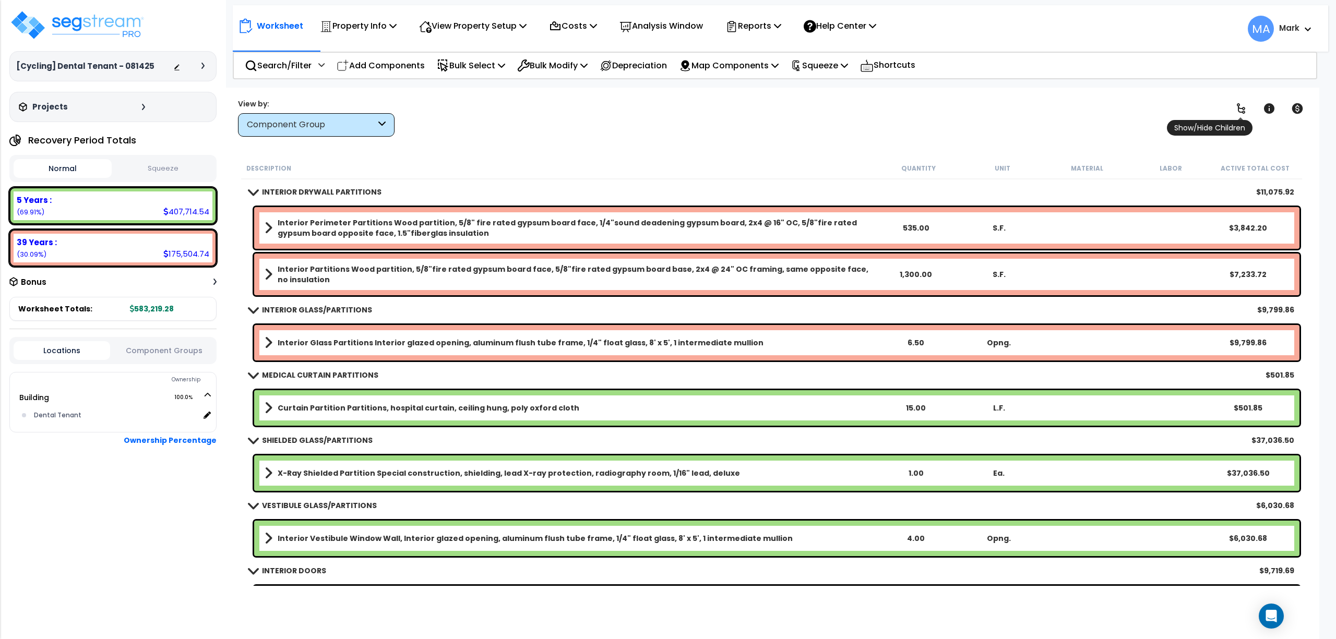
click at [1234, 115] on link at bounding box center [1240, 108] width 23 height 23
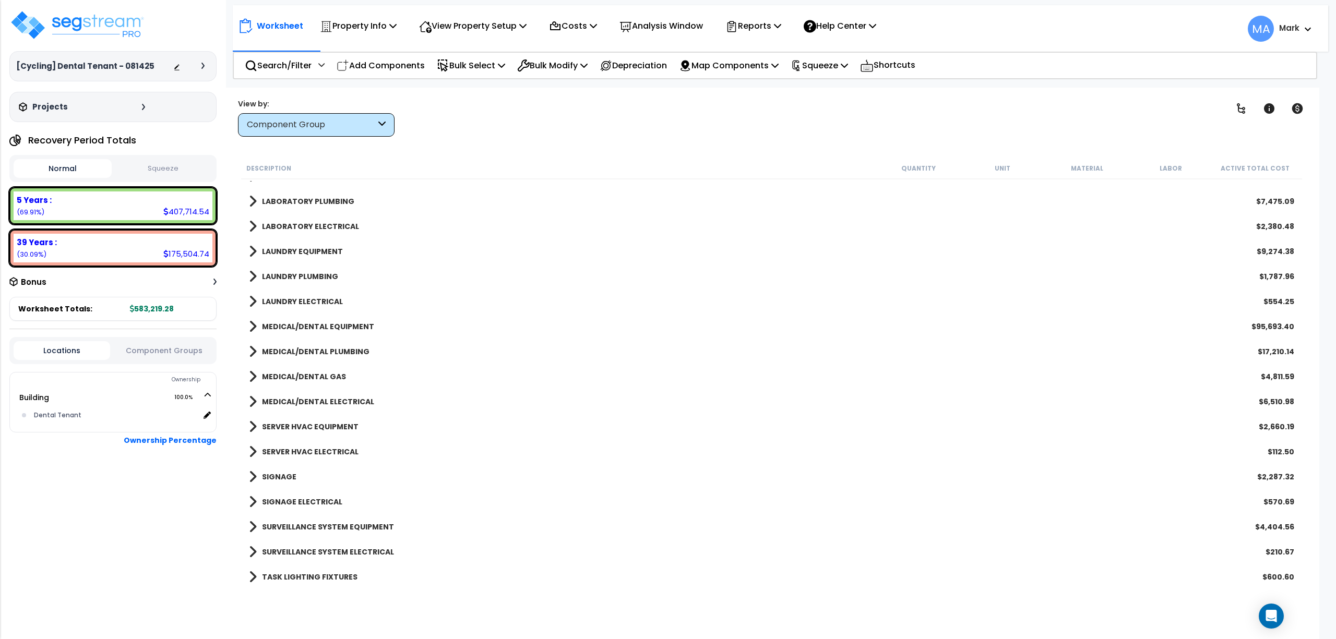
scroll to position [1496, 0]
click at [278, 59] on p "Search/Filter" at bounding box center [278, 65] width 67 height 14
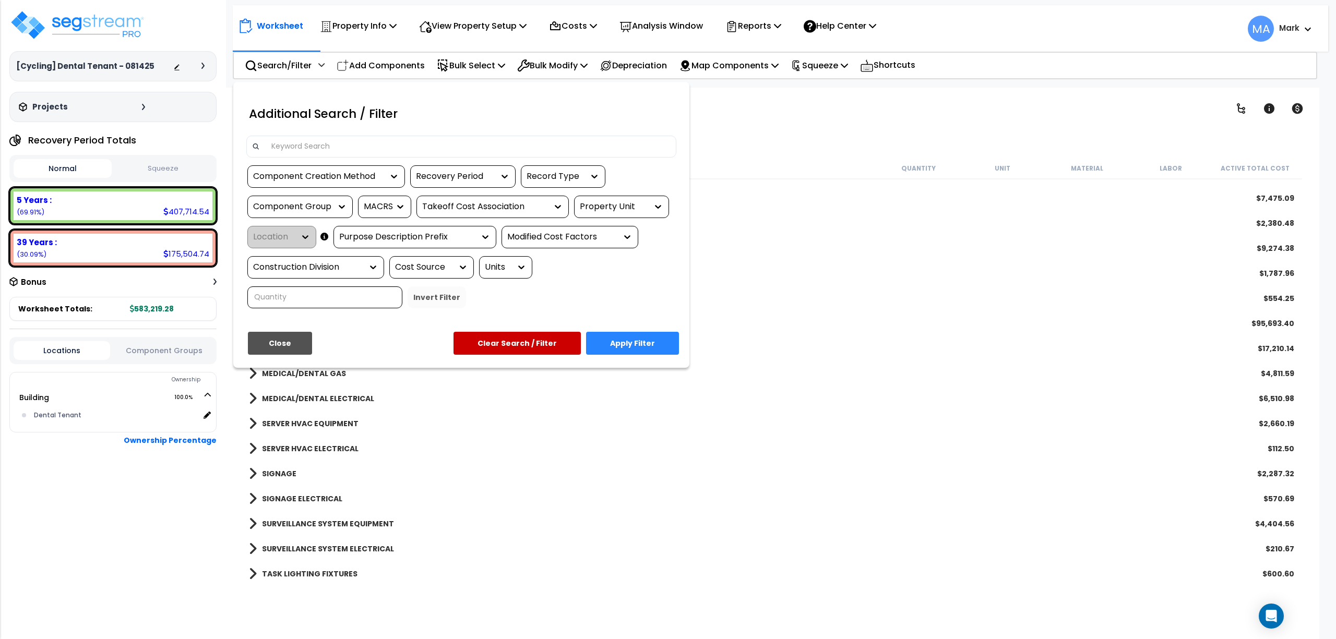
click at [318, 153] on input at bounding box center [467, 147] width 405 height 16
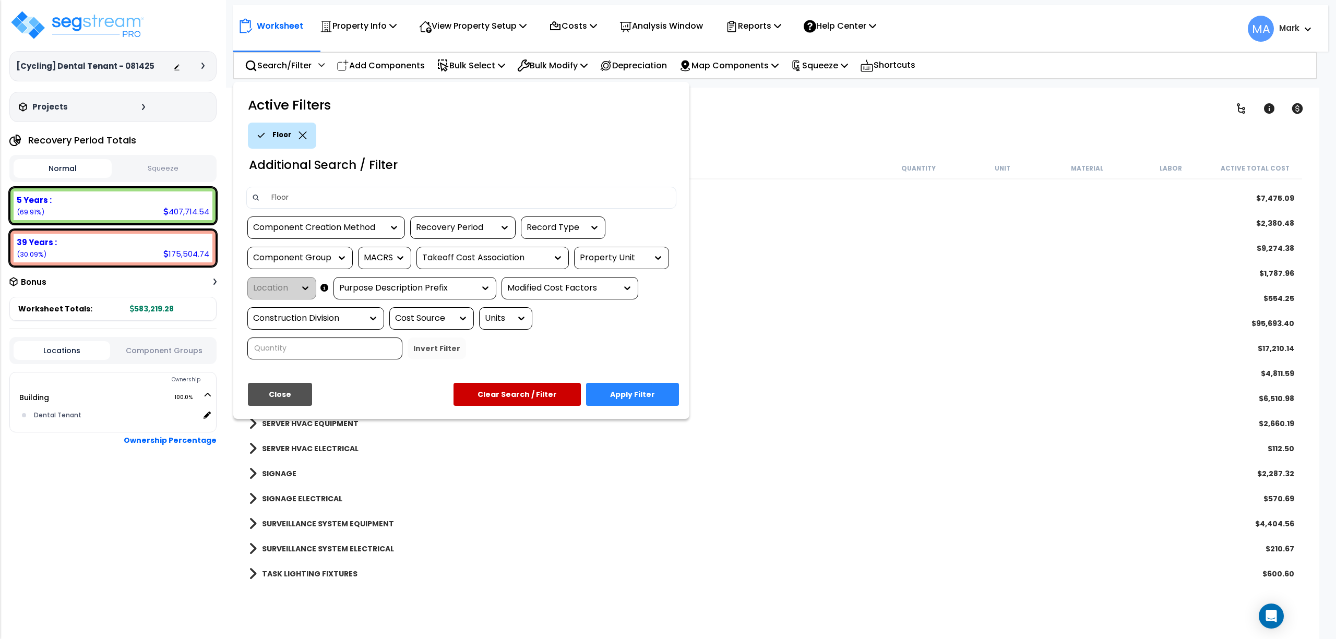
type input "Floor"
click at [640, 383] on button "Apply Filter" at bounding box center [632, 394] width 93 height 23
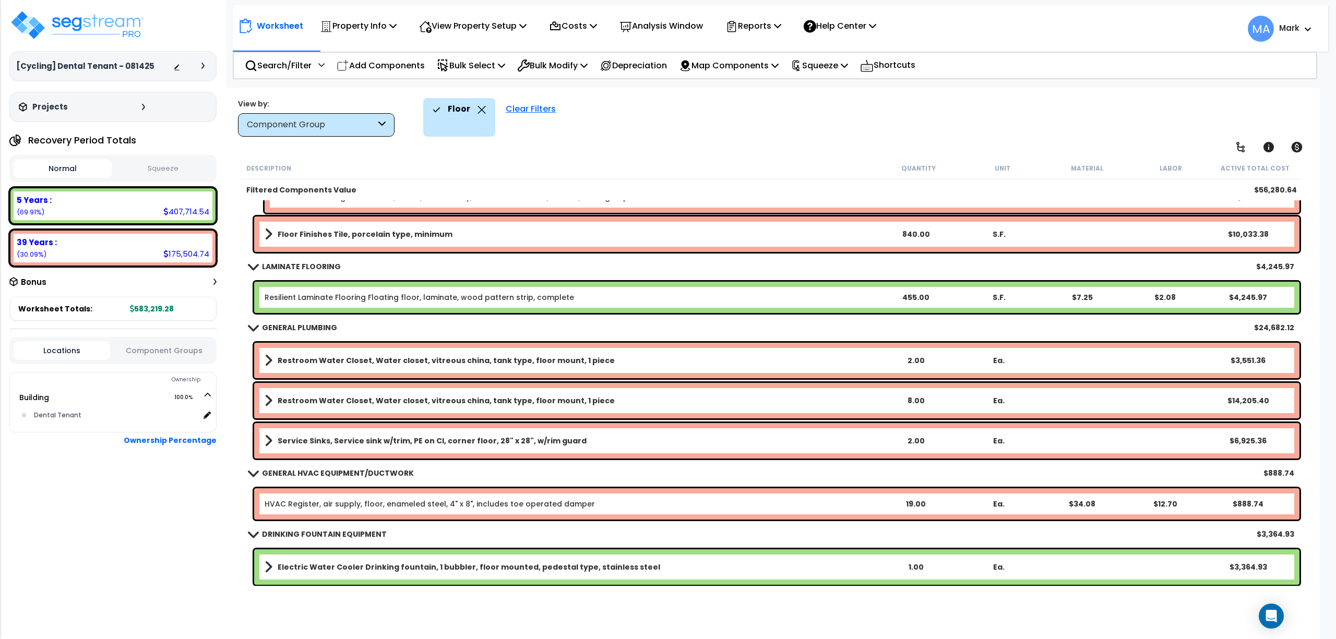
scroll to position [46, 0]
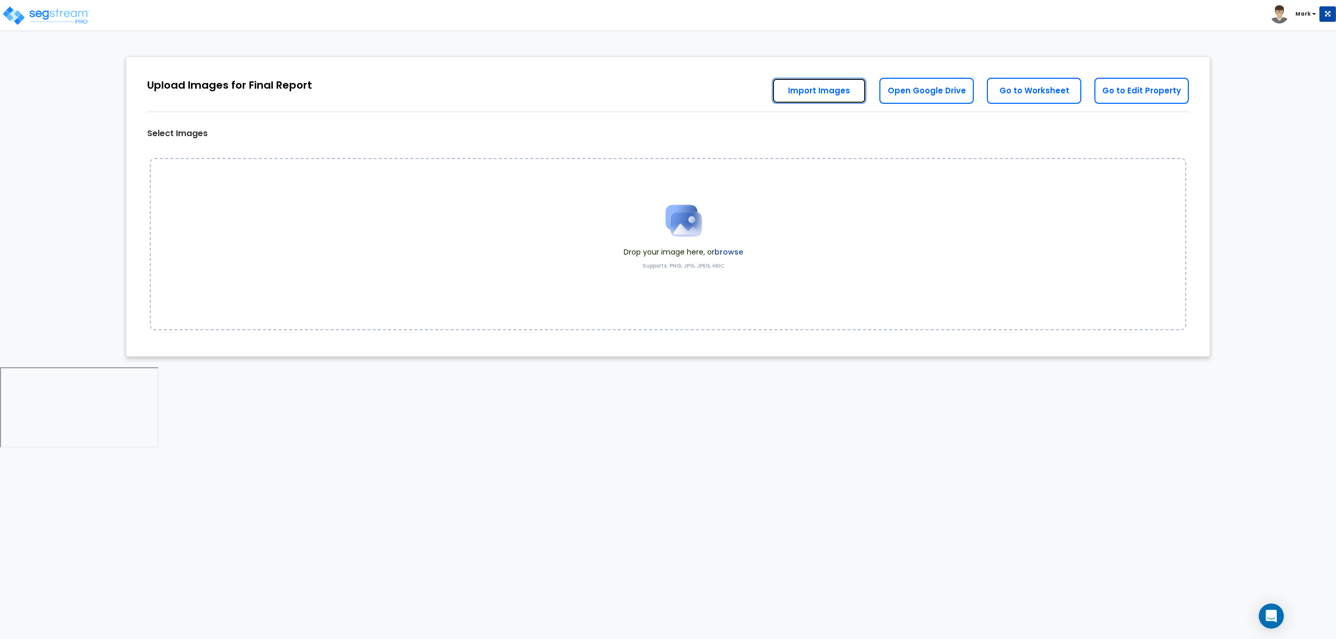
click at [837, 88] on link "Import Images" at bounding box center [819, 91] width 94 height 26
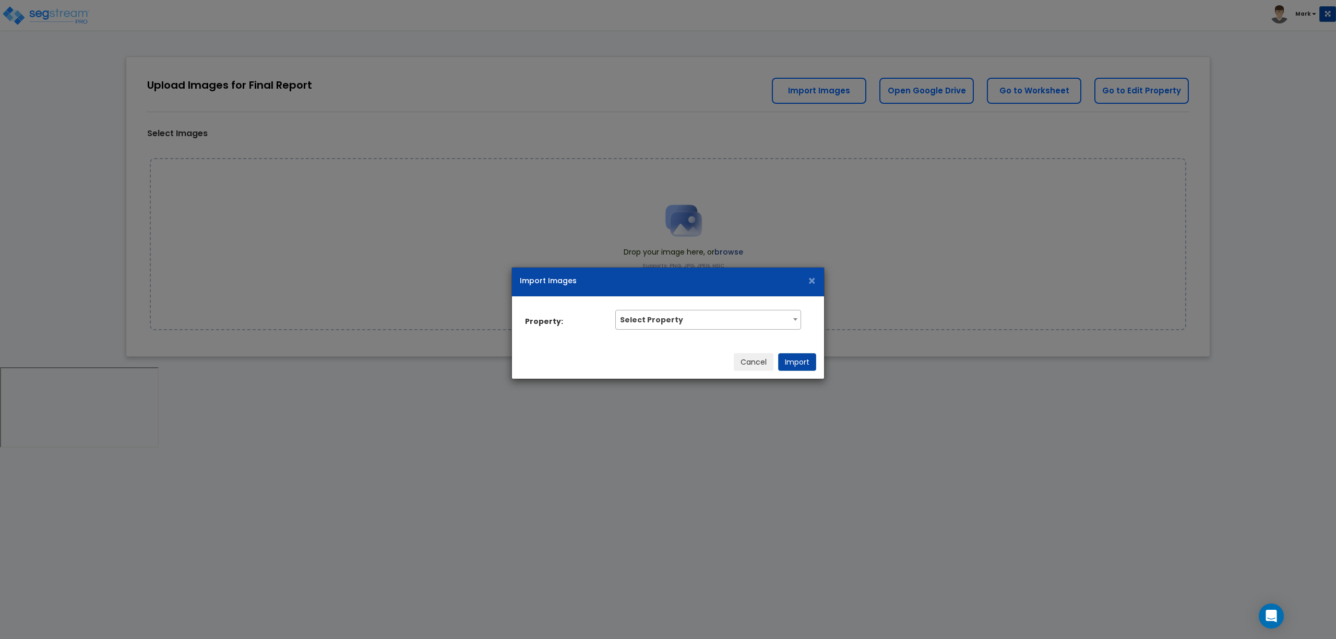
click at [779, 322] on span "Select Property" at bounding box center [708, 318] width 184 height 17
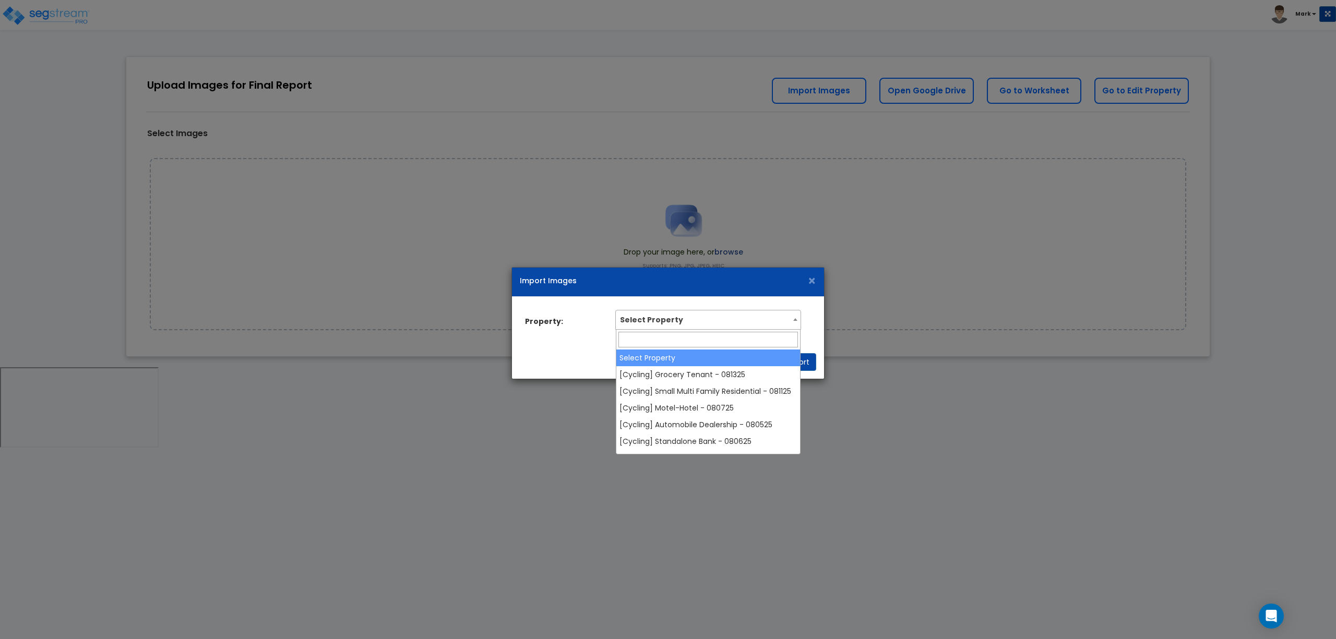
drag, startPoint x: 954, startPoint y: 424, endPoint x: 943, endPoint y: 418, distance: 12.2
click at [951, 424] on div "Import Images × Property: Select Property [Cycling] Grocery Tenant - 081325 [Cy…" at bounding box center [668, 319] width 1336 height 639
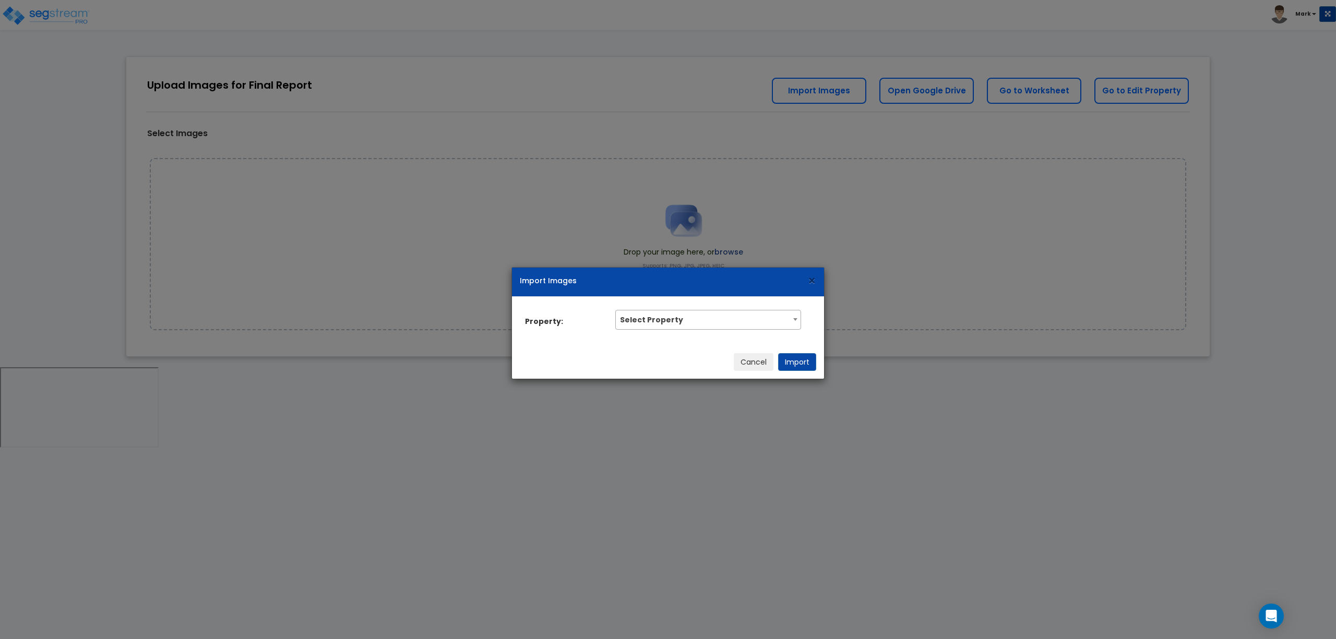
click at [812, 280] on span "×" at bounding box center [811, 281] width 9 height 18
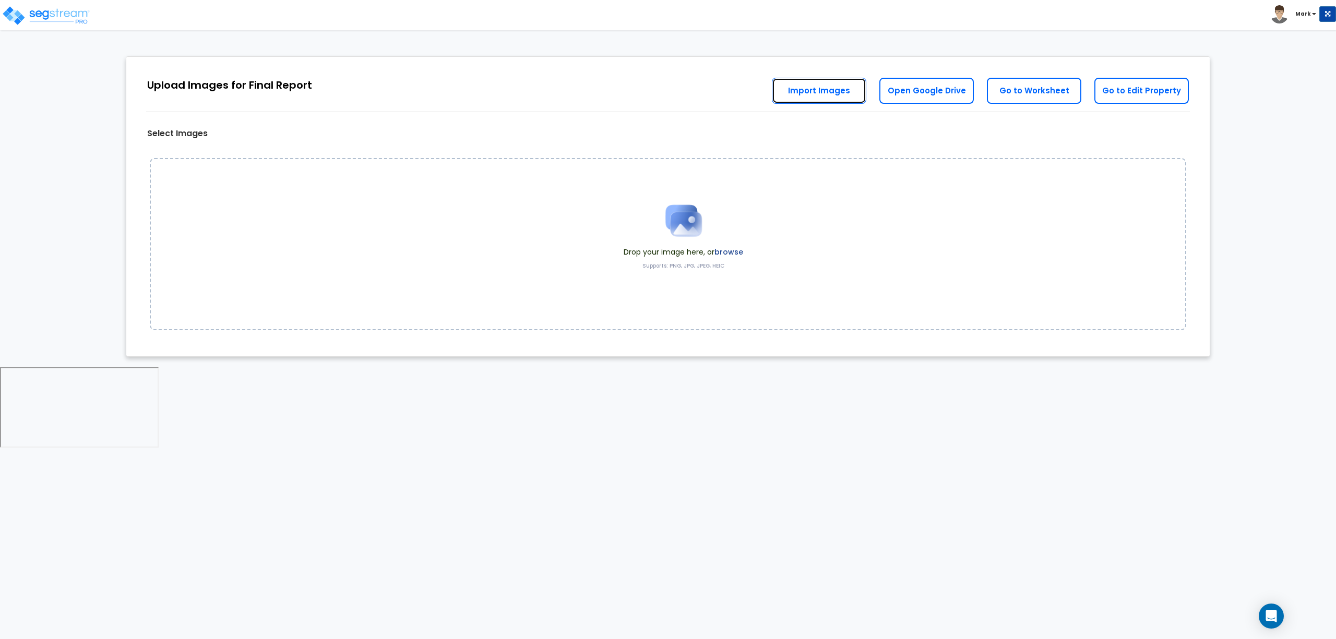
click at [837, 82] on link "Import Images" at bounding box center [819, 91] width 94 height 26
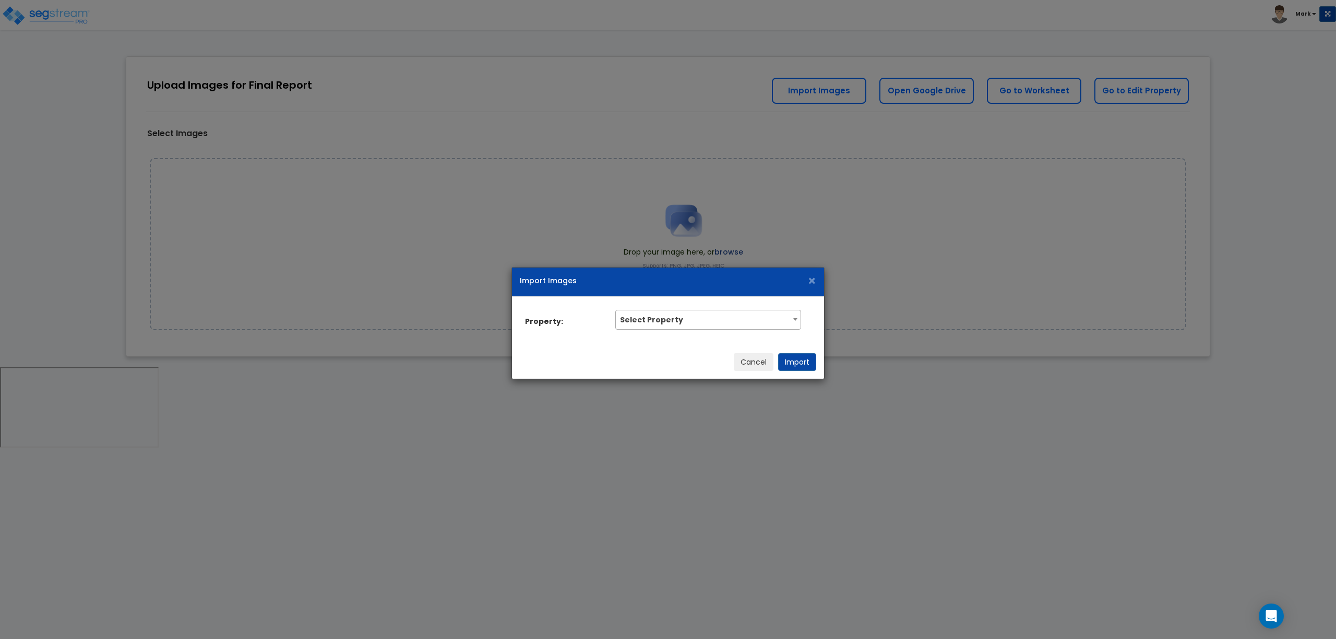
click at [717, 318] on span "Select Property" at bounding box center [708, 318] width 184 height 17
click at [865, 210] on div "Import Images × Property: Select Property [Cycling] Grocery Tenant - 081325 [Cy…" at bounding box center [668, 319] width 1336 height 639
click at [826, 183] on div "Import Images × Property: Select Property [Cycling] Grocery Tenant - 081325 [Cy…" at bounding box center [668, 319] width 1336 height 639
click at [809, 272] on span "×" at bounding box center [811, 281] width 9 height 18
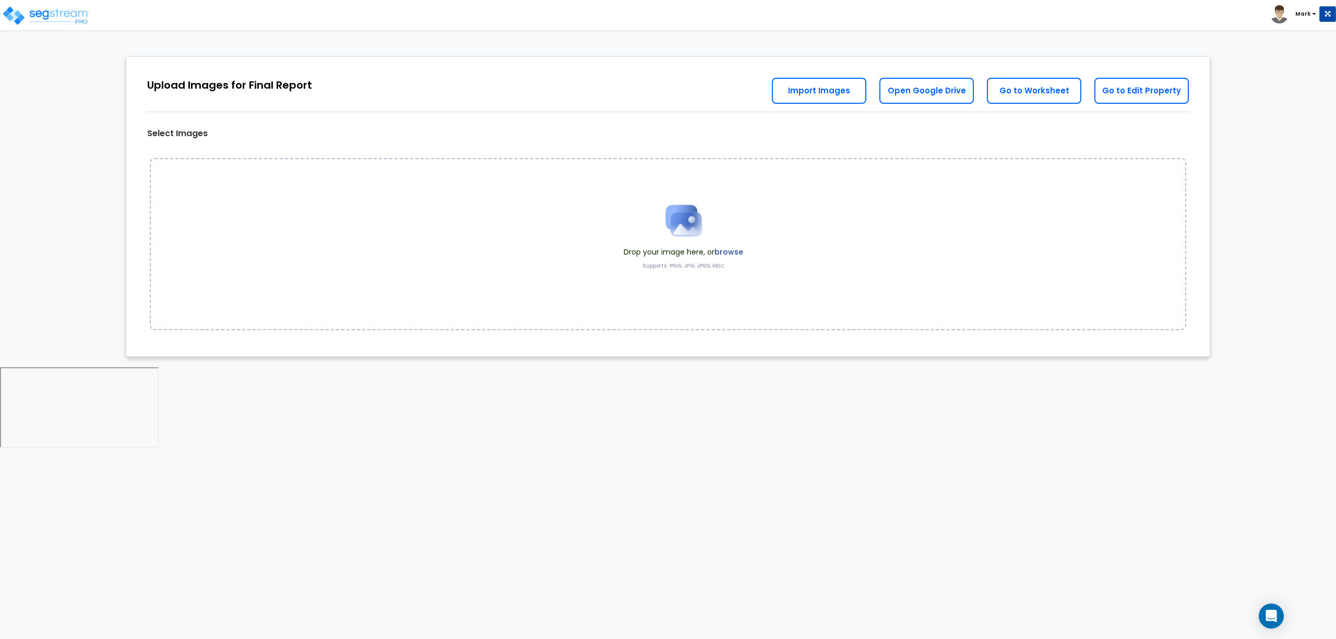
click at [730, 255] on label "browse" at bounding box center [728, 252] width 29 height 10
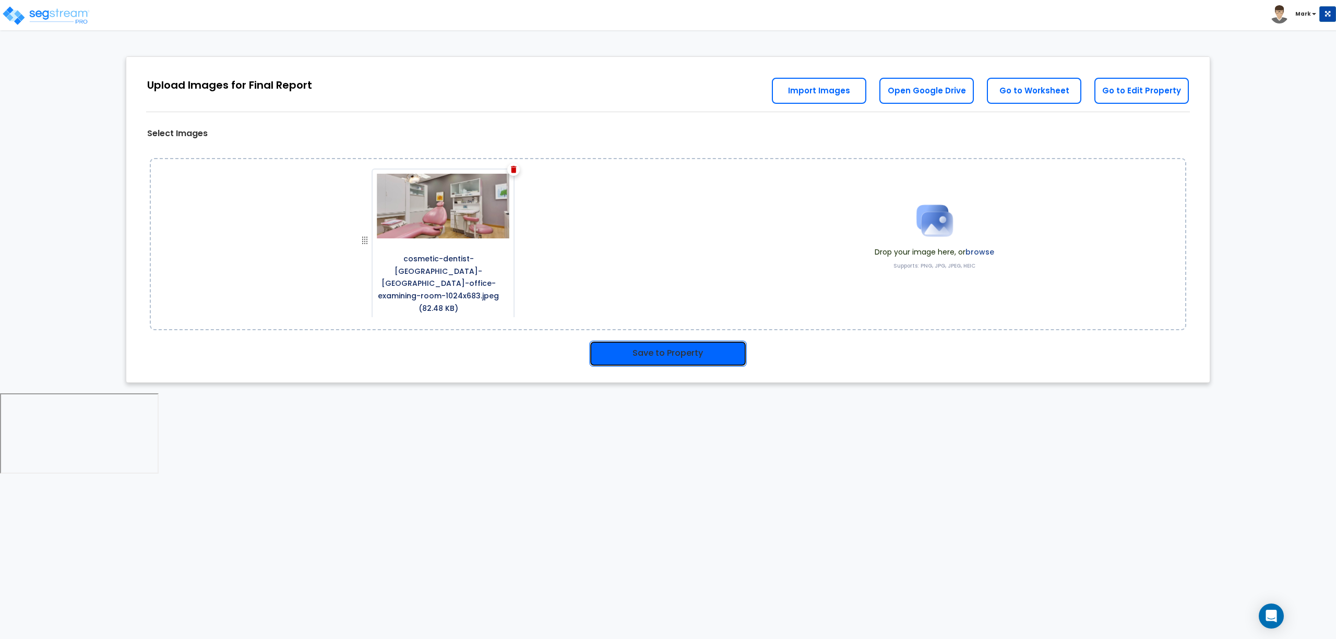
click at [653, 351] on button "Save to Property" at bounding box center [668, 354] width 158 height 26
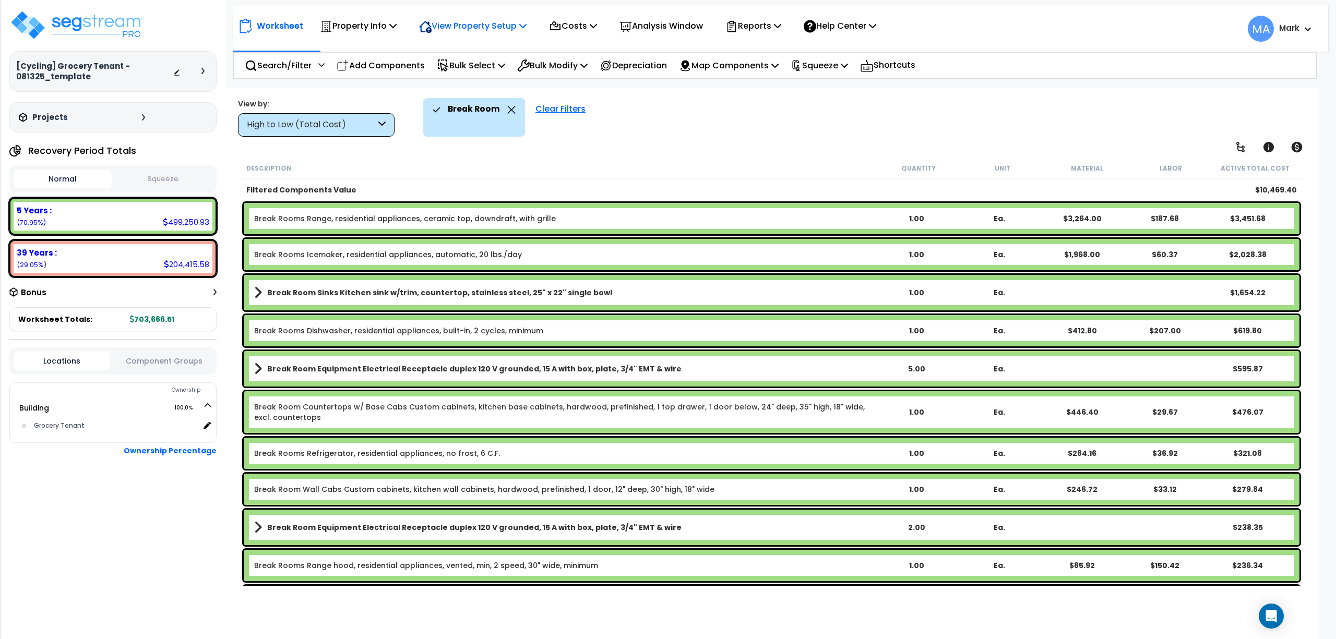
click at [397, 19] on p "View Property Setup" at bounding box center [358, 26] width 77 height 14
click at [471, 68] on link "View Questionnaire" at bounding box center [465, 71] width 103 height 21
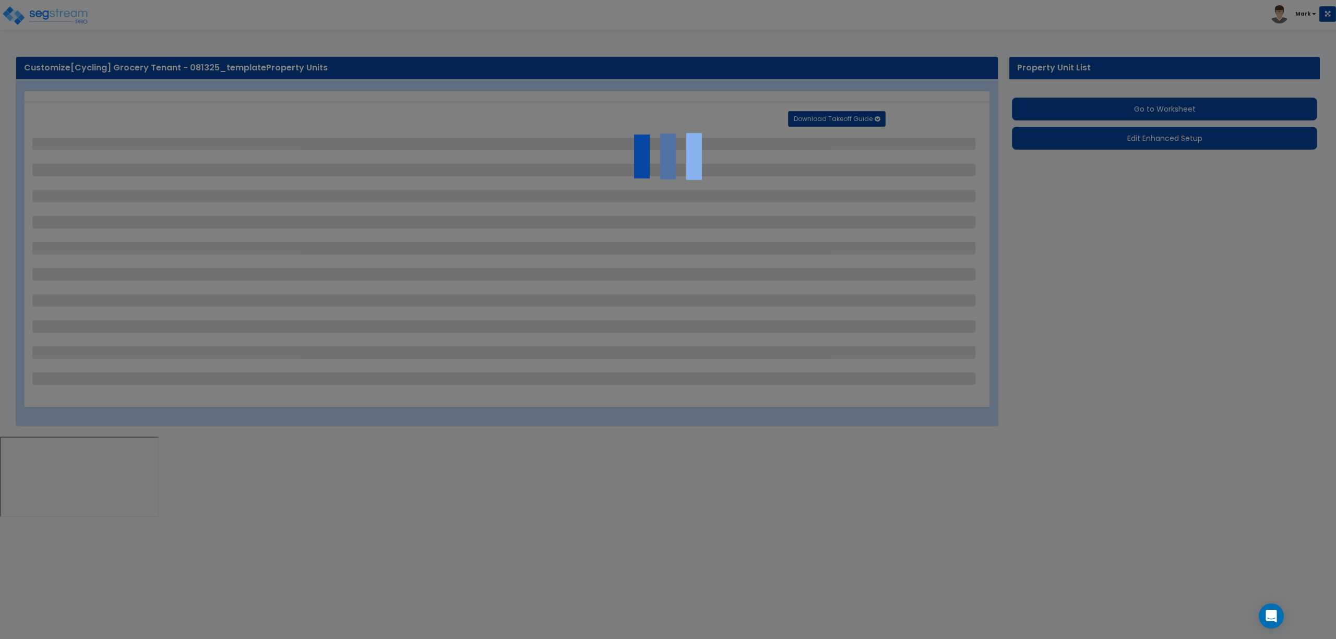
select select "1"
select select "2"
select select "1"
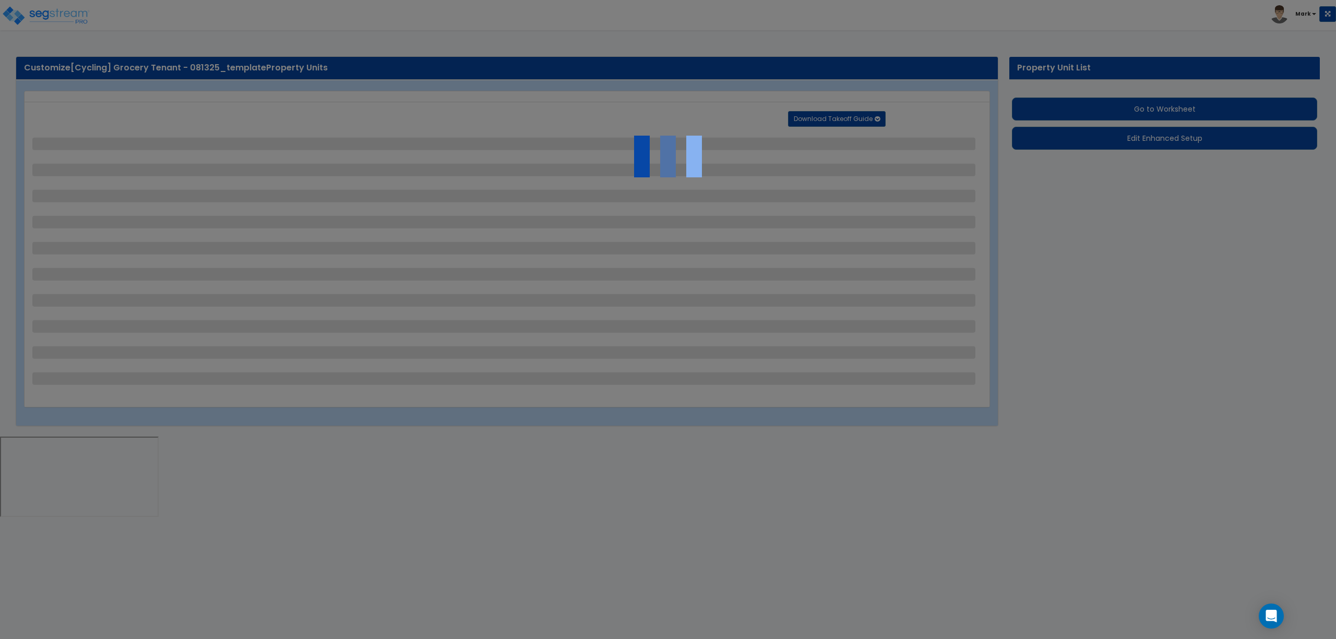
select select "2"
select select "1"
select select "2"
select select "4"
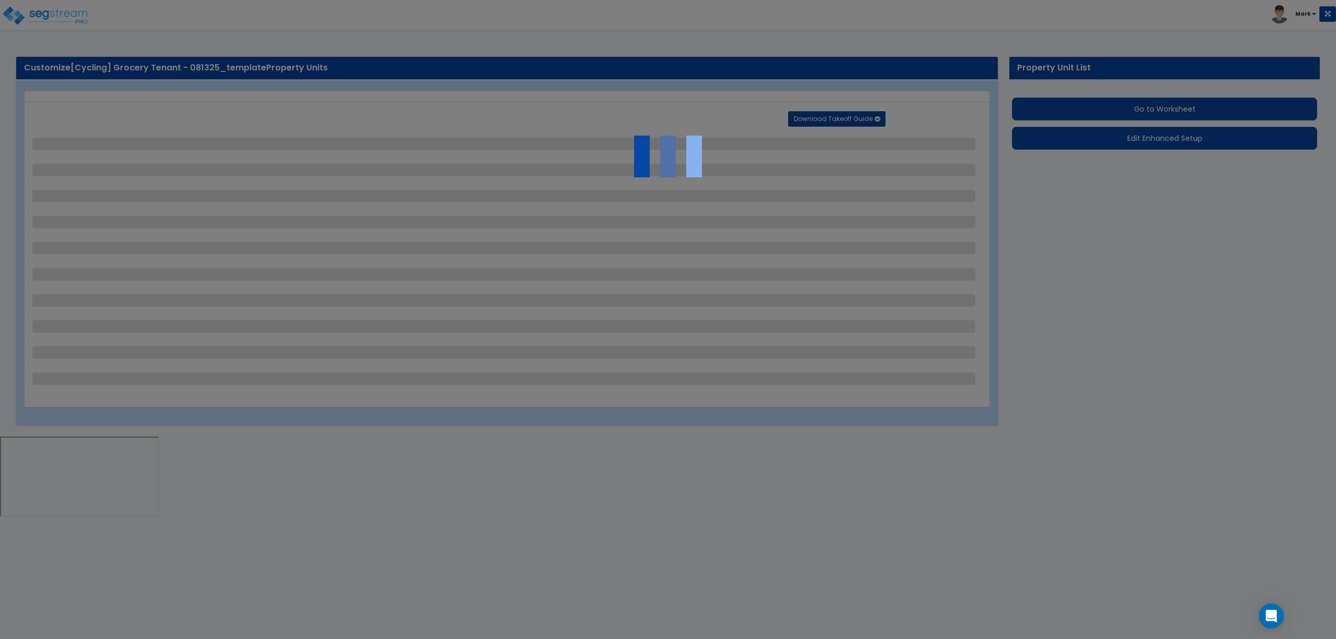
select select "2"
select select "4"
select select "1"
select select "3"
select select "1"
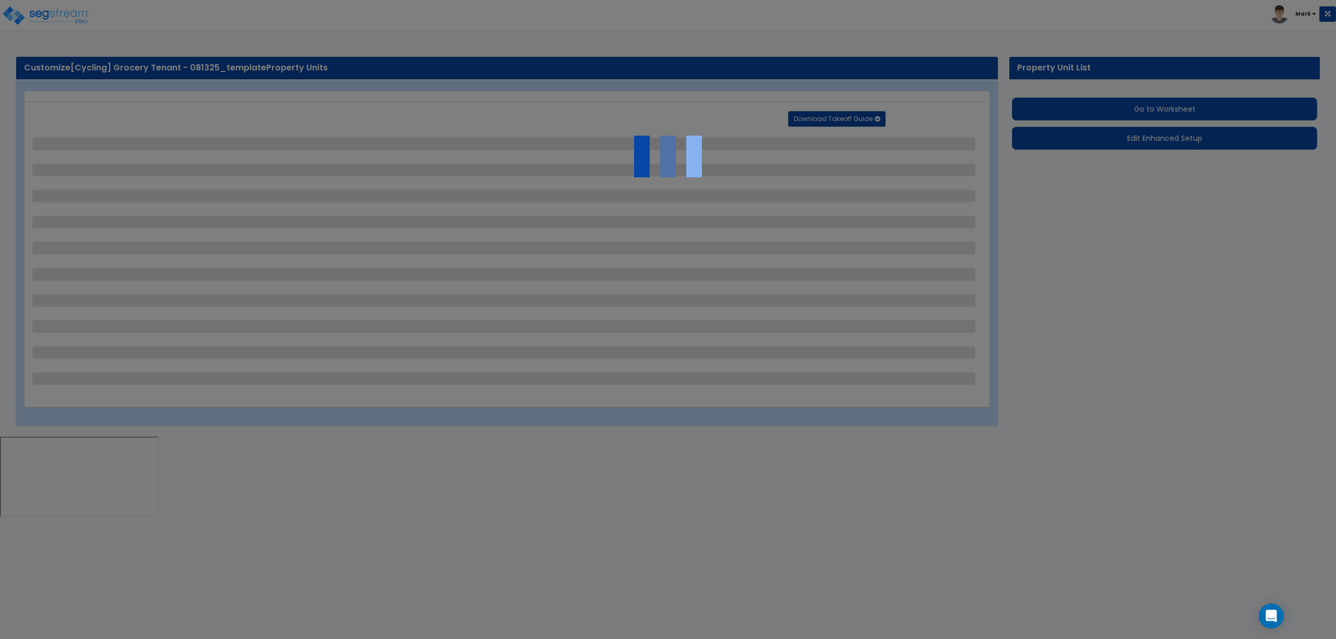
select select "2"
select select "3"
select select "1"
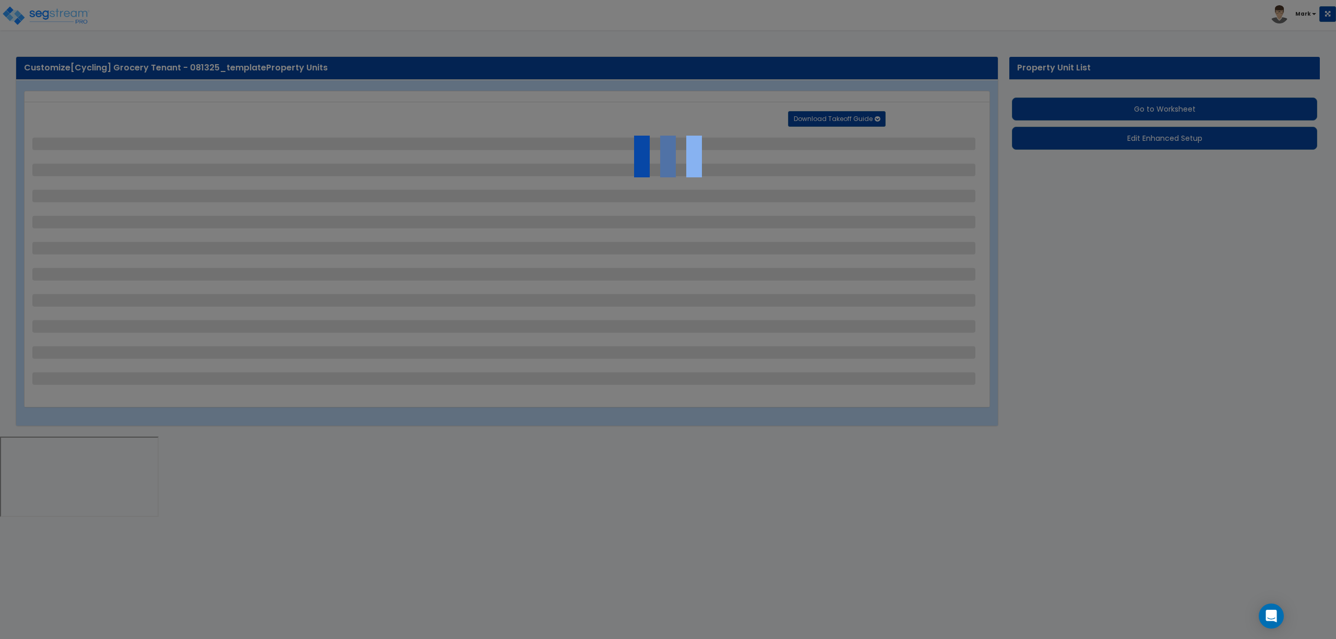
select select "1"
select select "5"
select select "2"
select select "1"
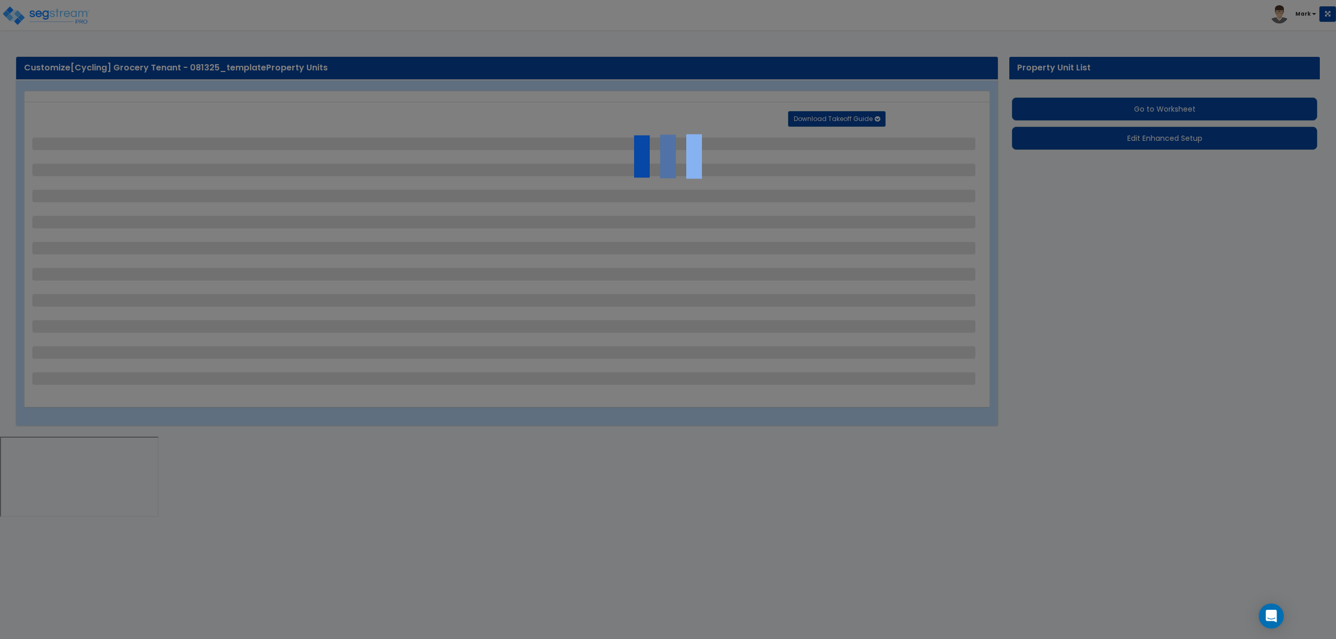
select select "1"
select select "2"
select select "1"
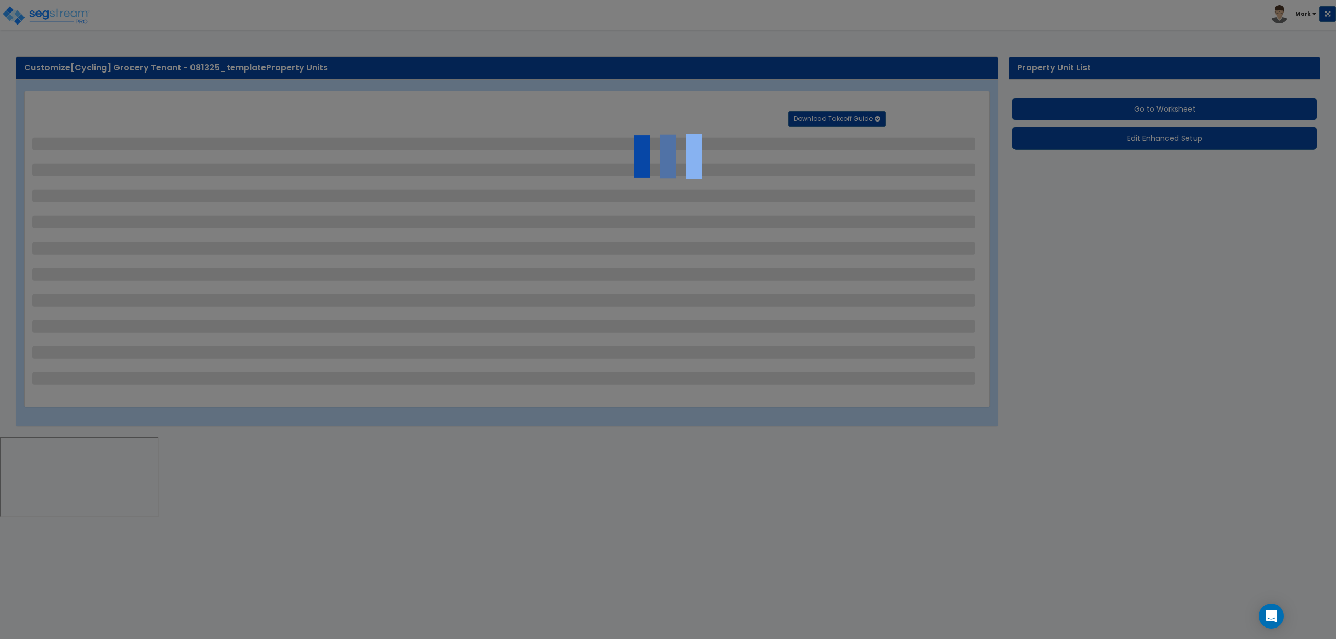
select select "1"
select select "3"
select select "1"
select select "2"
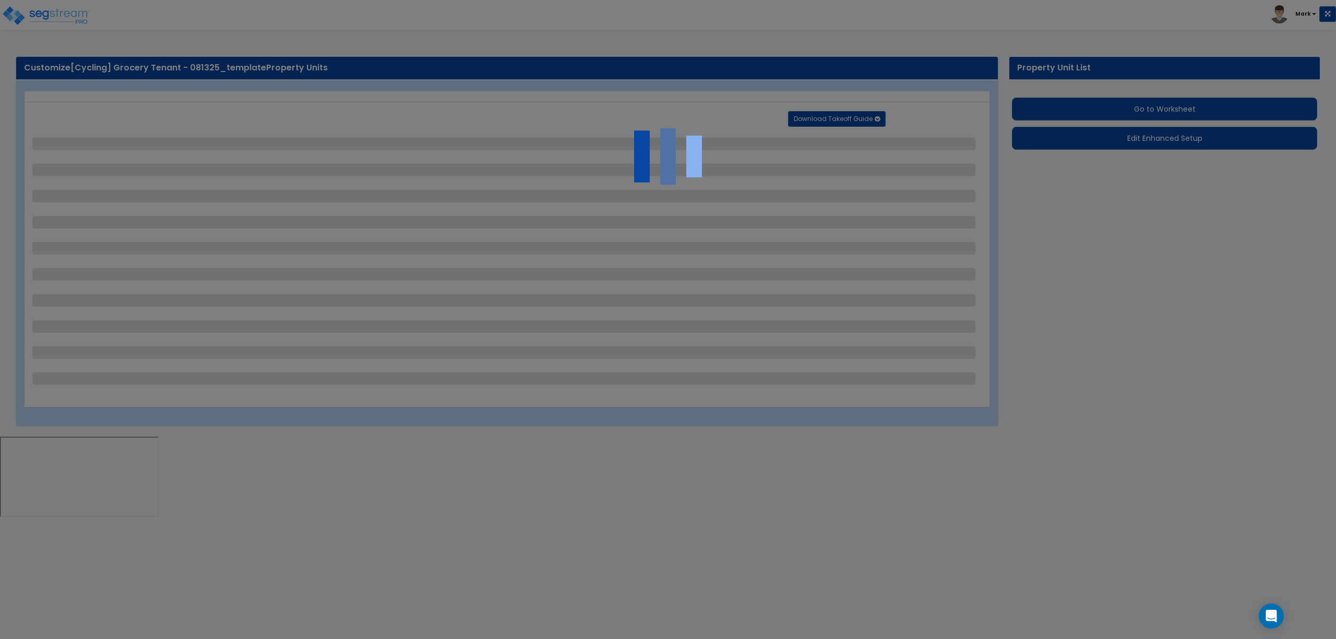
select select "4"
select select "1"
select select "2"
select select "3"
select select "1"
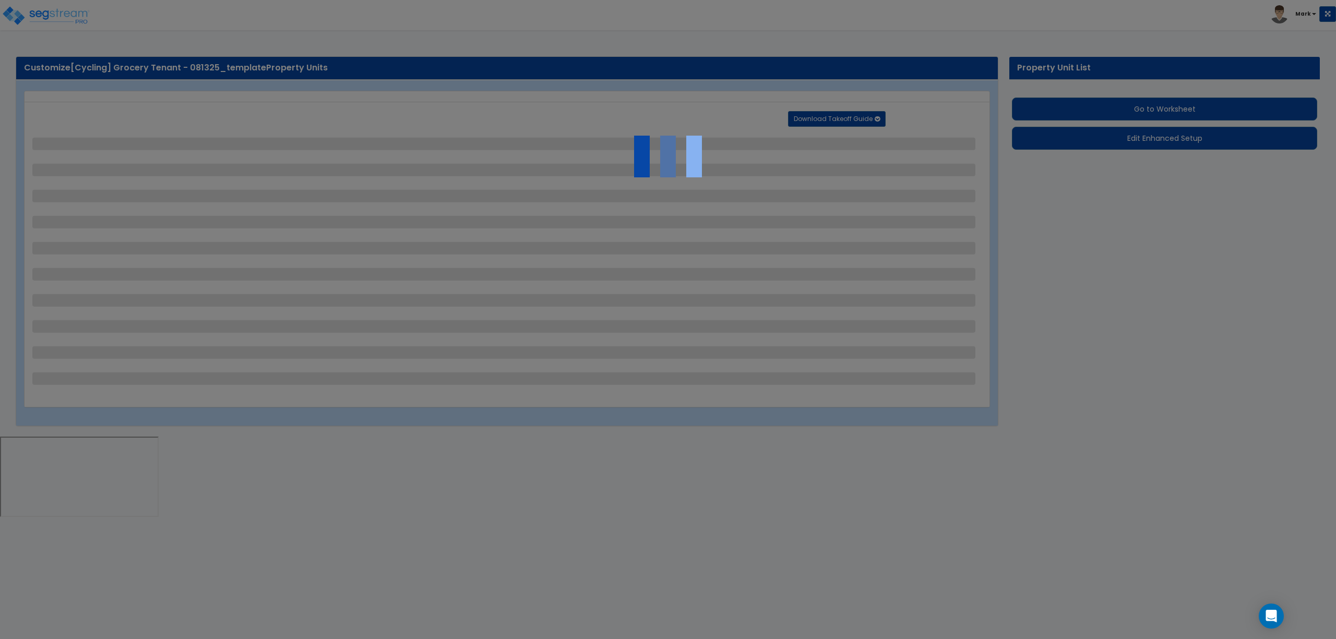
select select "1"
select select "2"
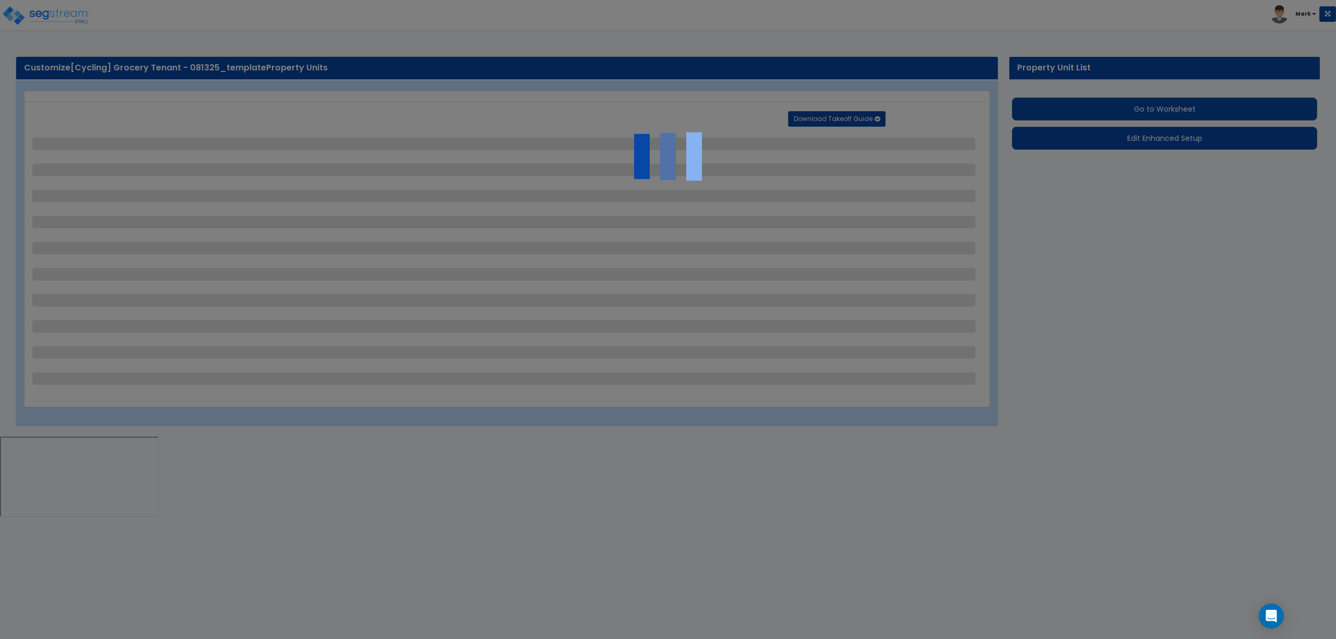
select select "2"
select select "3"
select select "4"
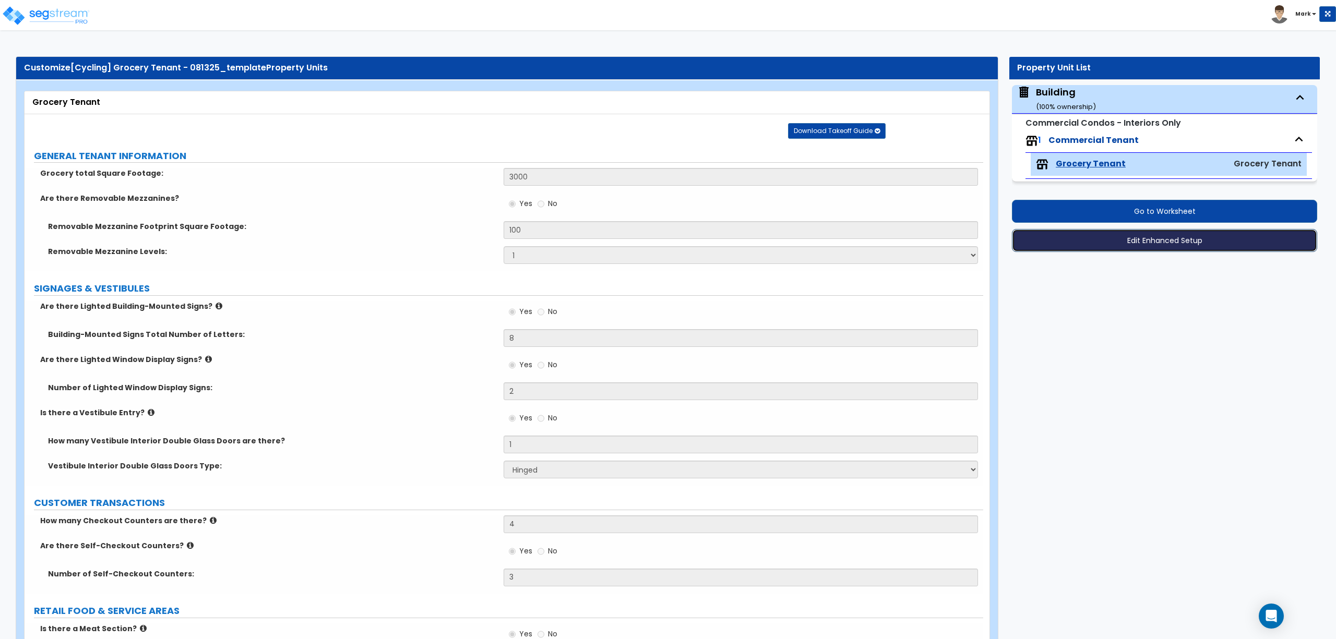
click at [1104, 240] on button "Edit Enhanced Setup" at bounding box center [1164, 240] width 305 height 23
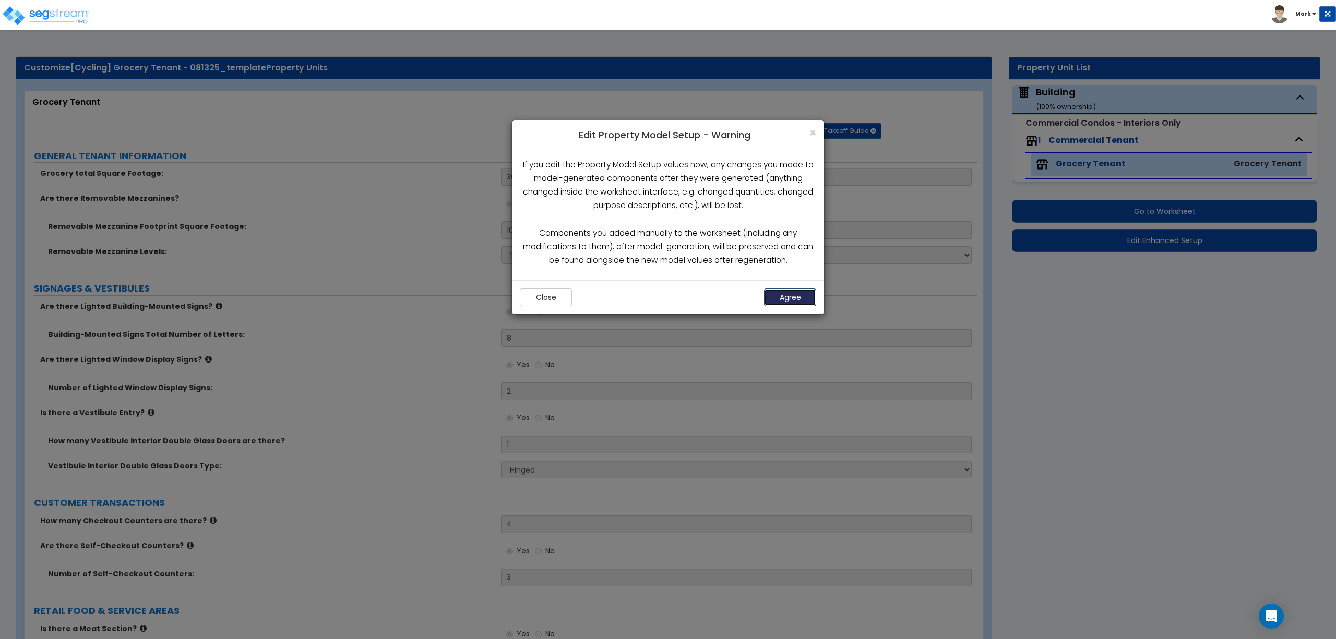
click at [791, 299] on button "Agree" at bounding box center [790, 298] width 52 height 18
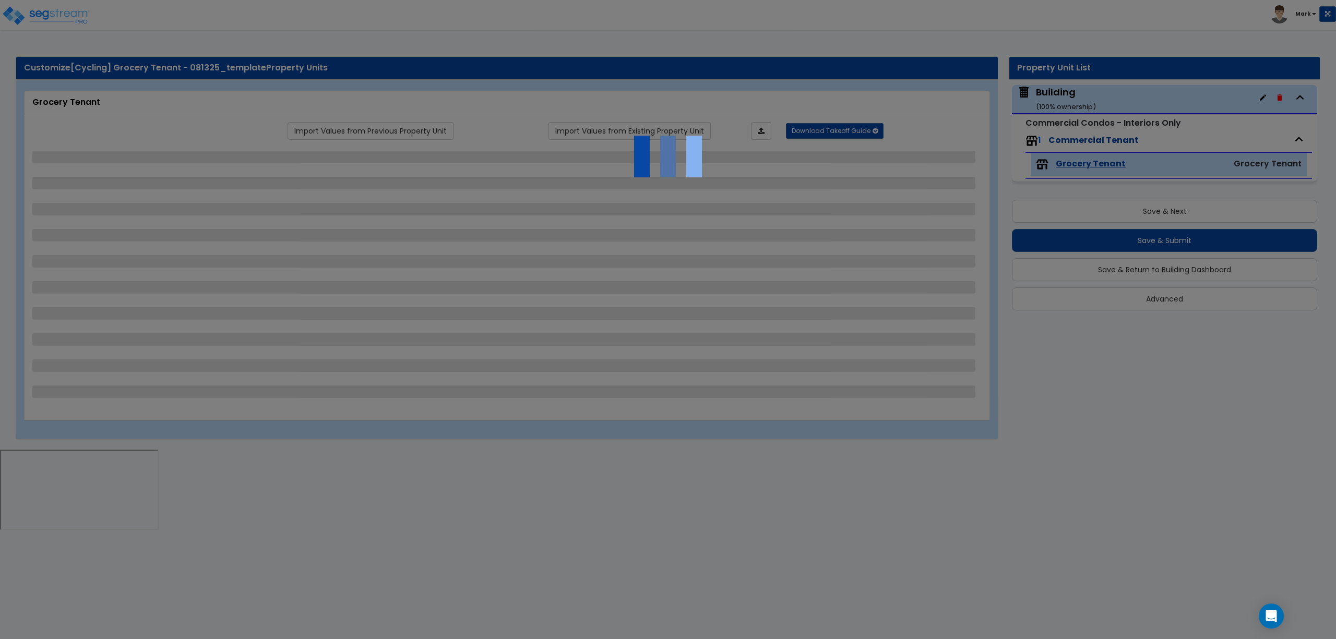
select select "1"
select select "2"
select select "1"
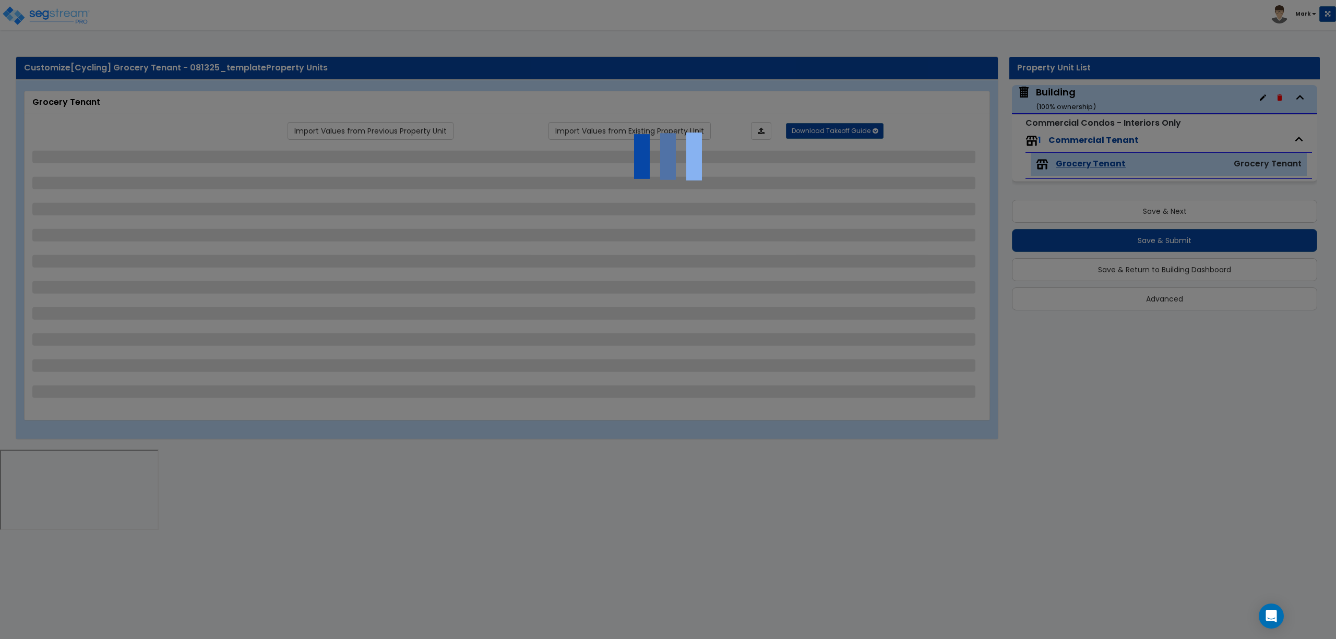
select select "2"
select select "1"
select select "2"
select select "4"
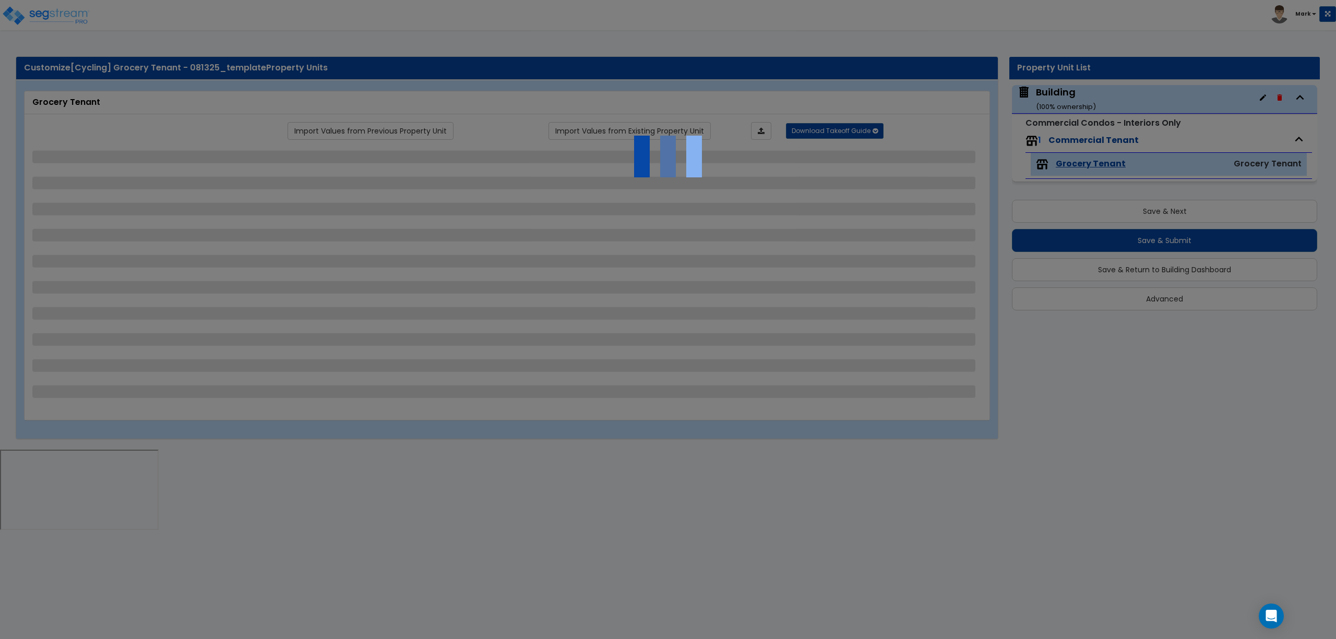
select select "2"
select select "4"
select select "1"
select select "3"
select select "1"
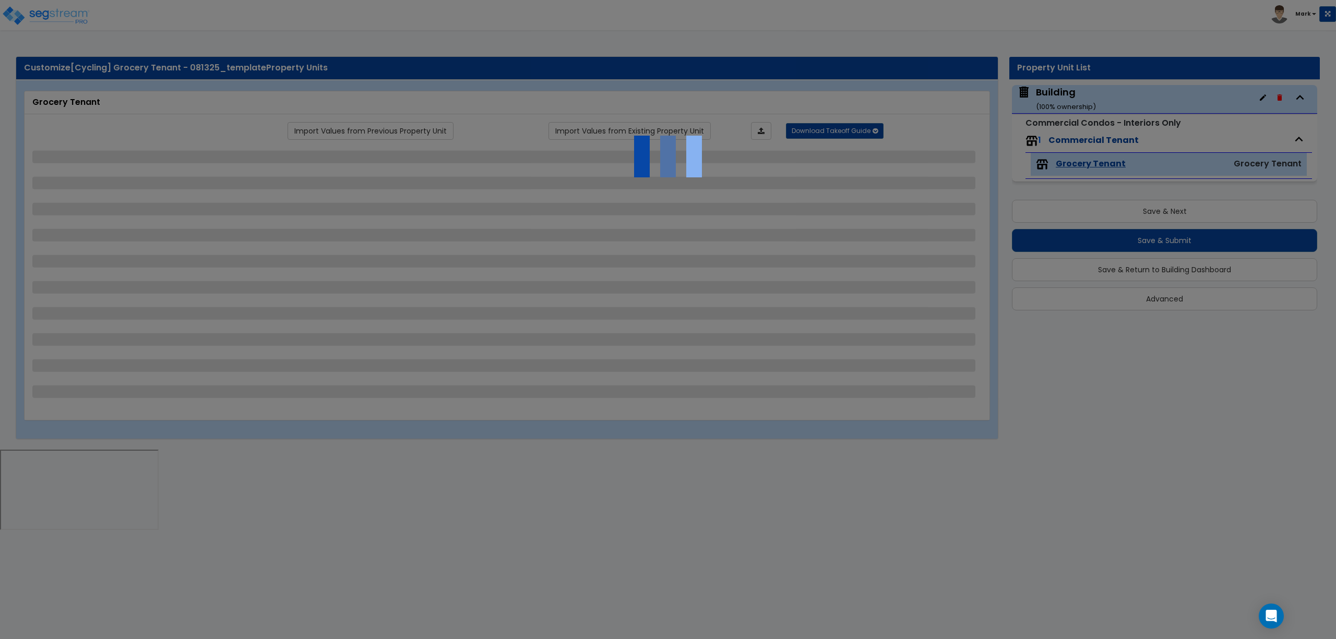
select select "2"
select select "3"
select select "1"
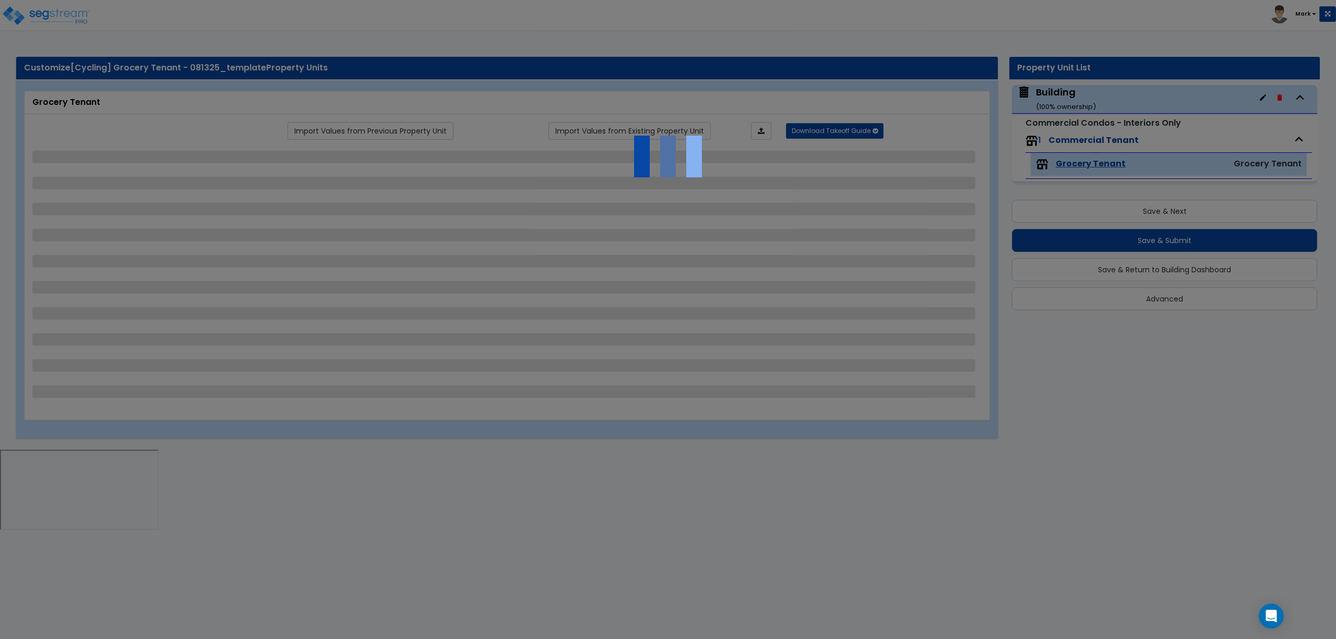
select select "1"
select select "5"
select select "2"
select select "1"
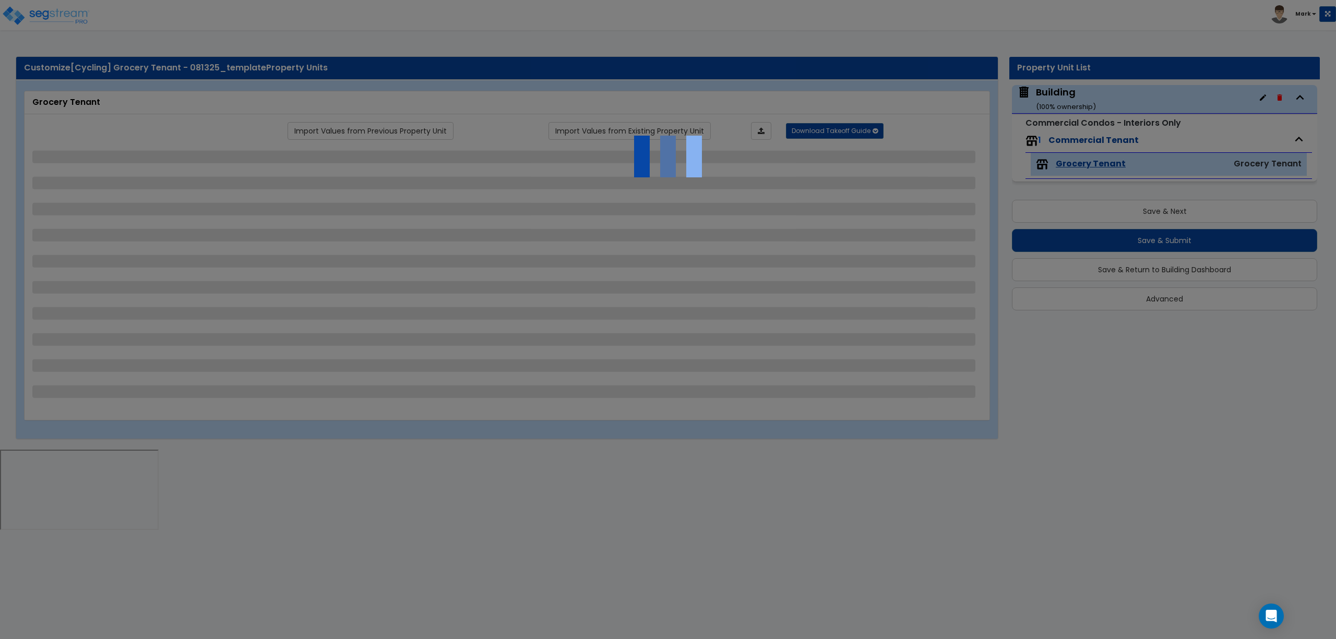
select select "1"
select select "2"
select select "1"
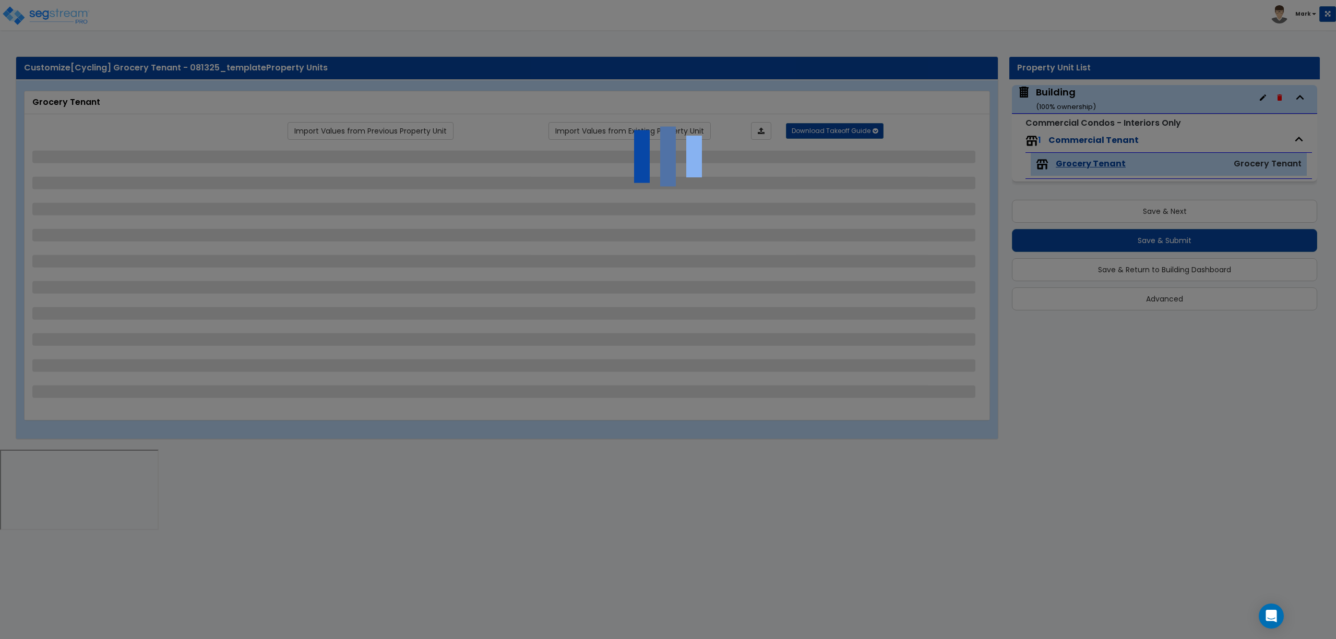
select select "1"
select select "3"
select select "1"
select select "2"
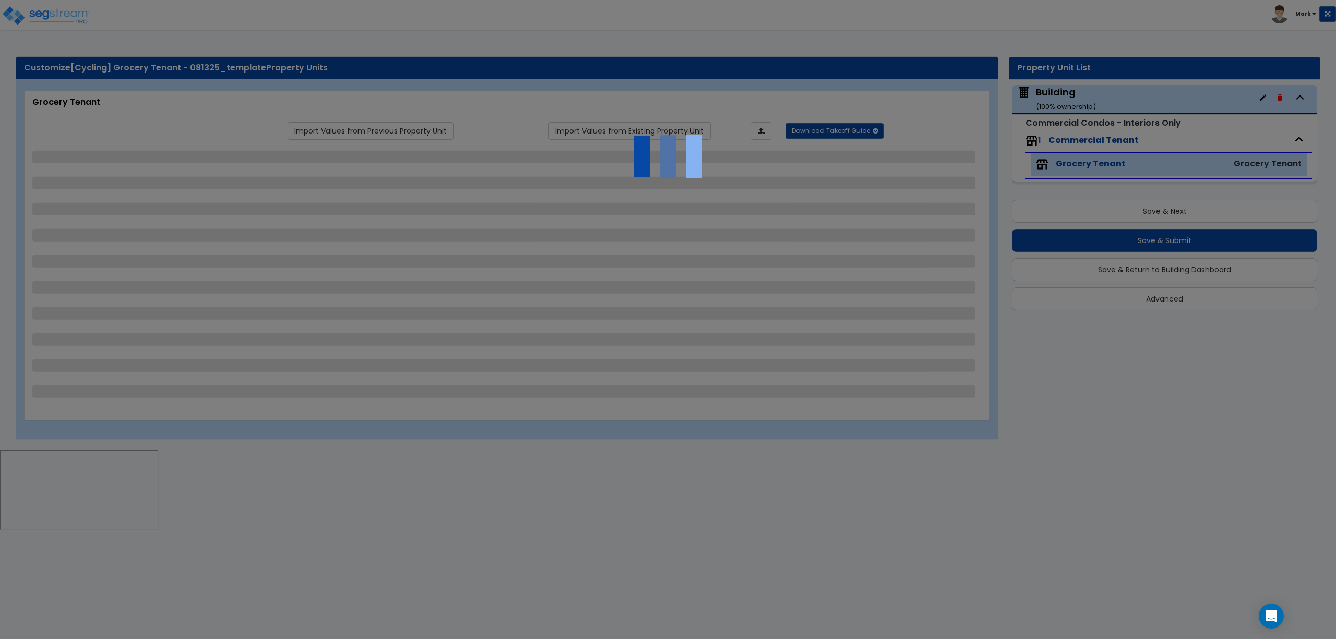
select select "4"
select select "1"
select select "2"
select select "3"
select select "1"
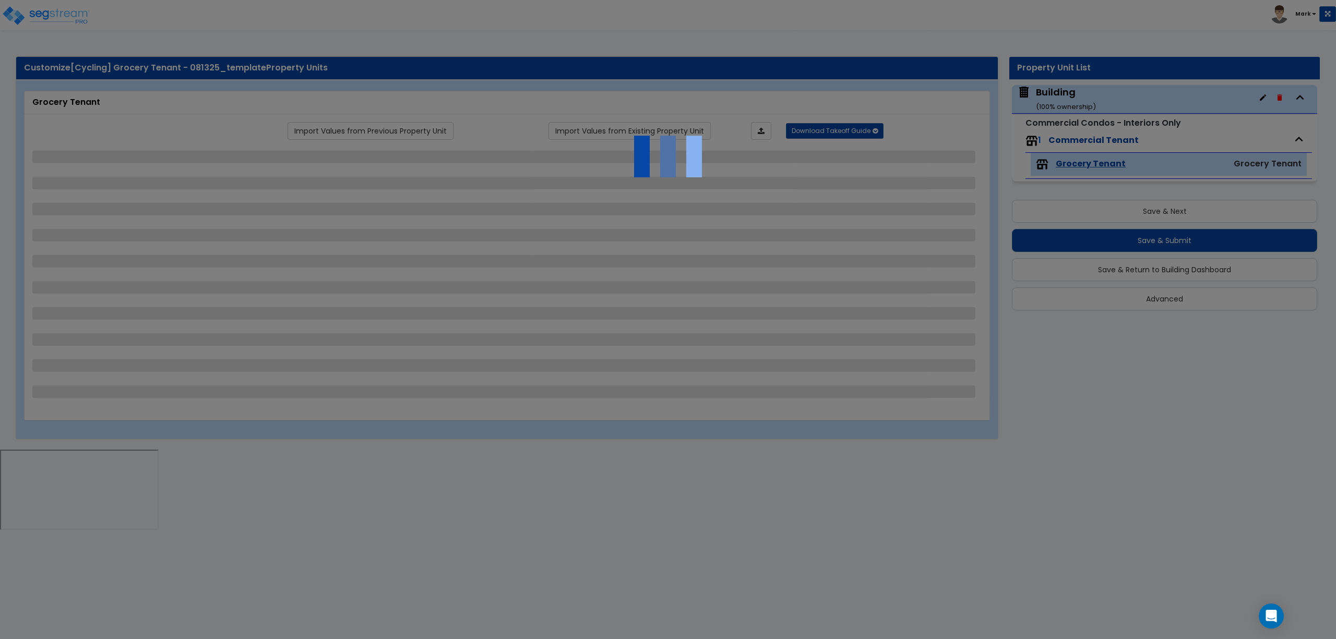
select select "1"
select select "2"
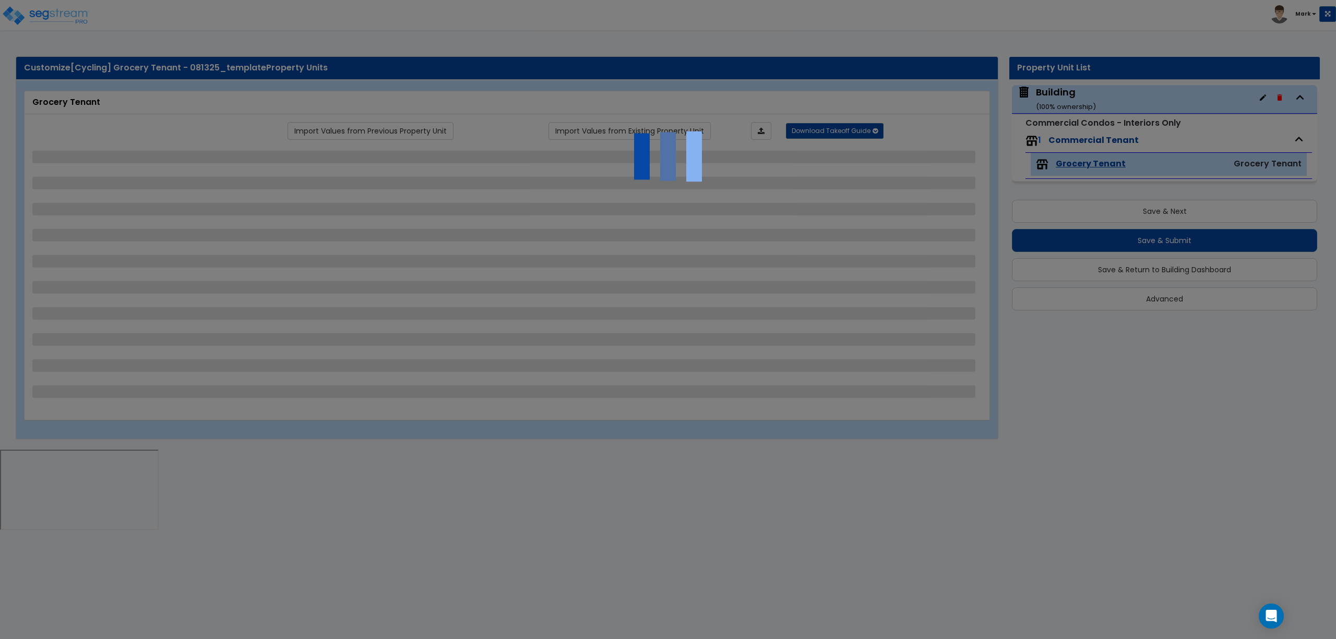
select select "2"
select select "3"
select select "4"
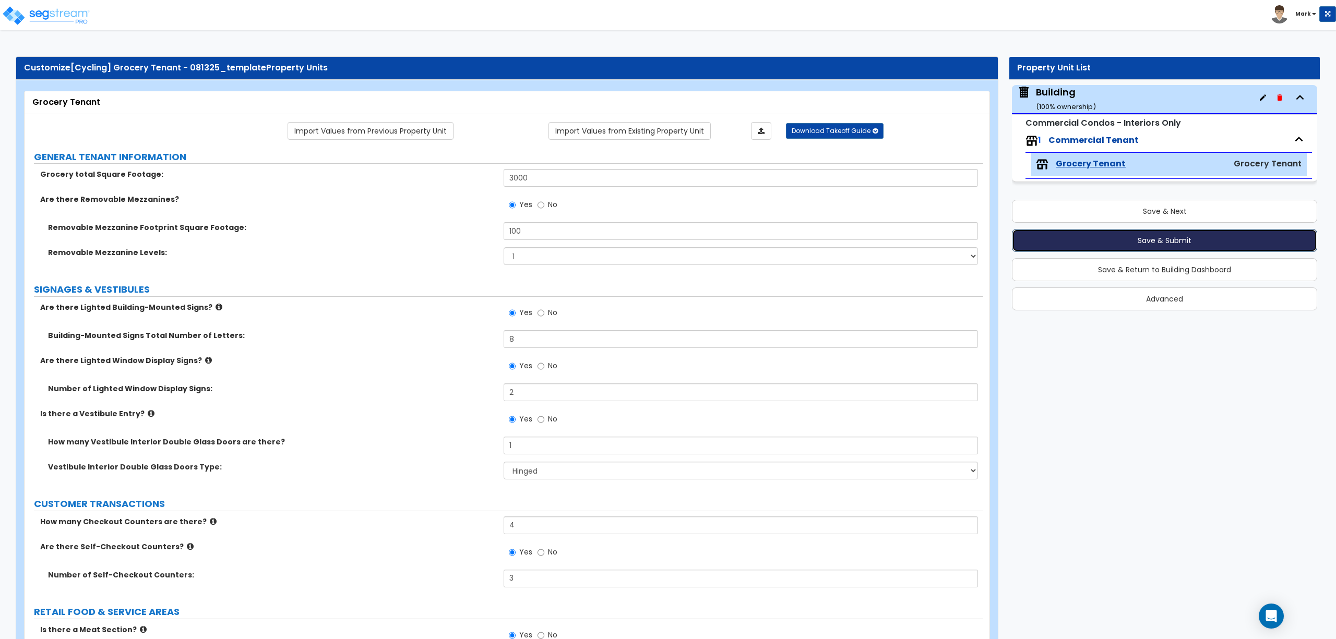
click at [1132, 246] on button "Save & Submit" at bounding box center [1164, 240] width 305 height 23
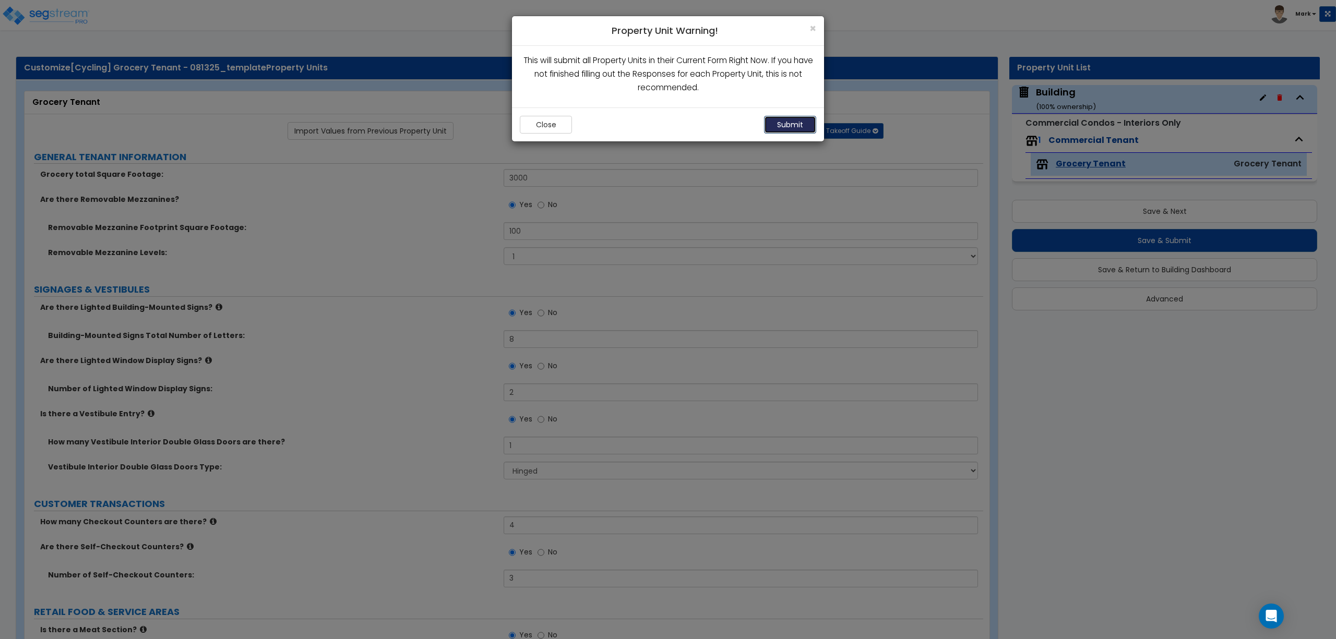
click at [776, 128] on button "Submit" at bounding box center [790, 125] width 52 height 18
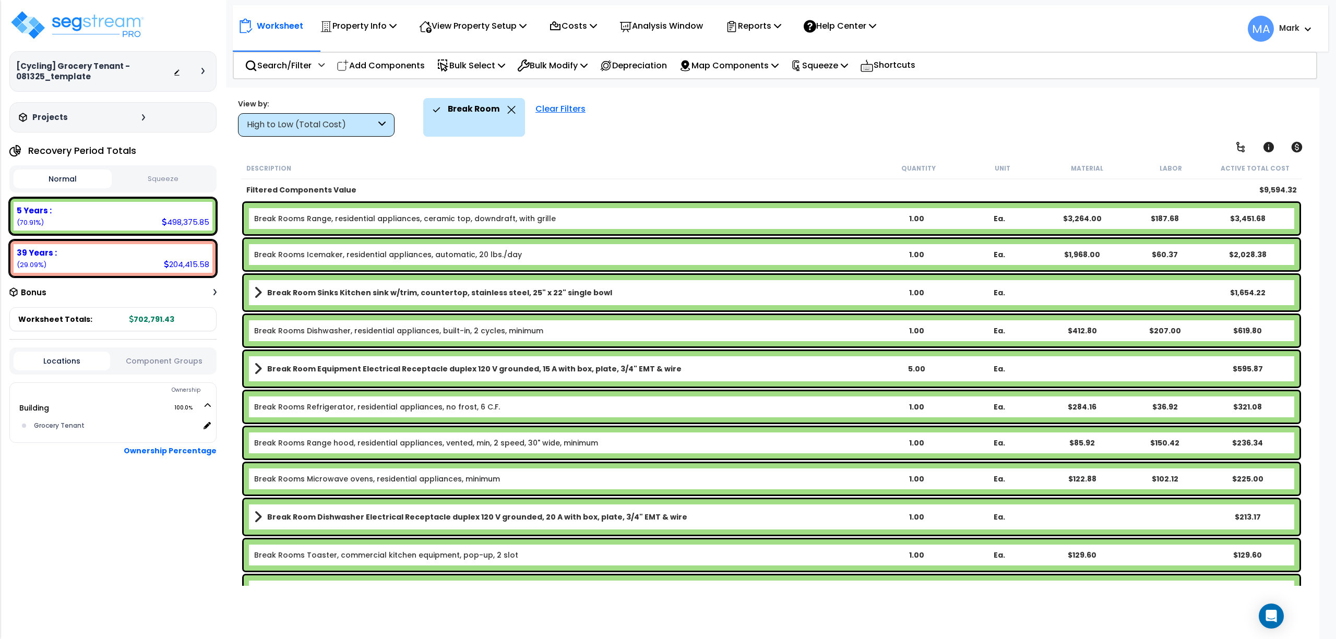
click at [409, 176] on div "Description Quantity Unit Material Labor Active Total Cost" at bounding box center [771, 169] width 1061 height 22
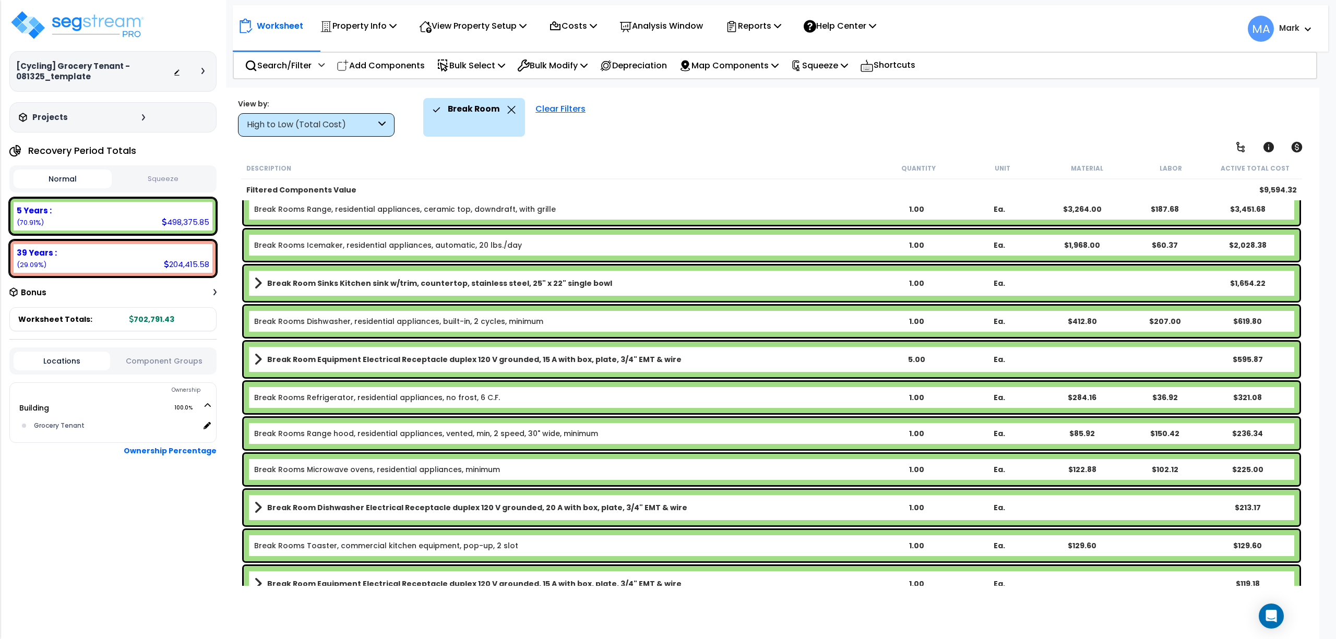
scroll to position [26, 0]
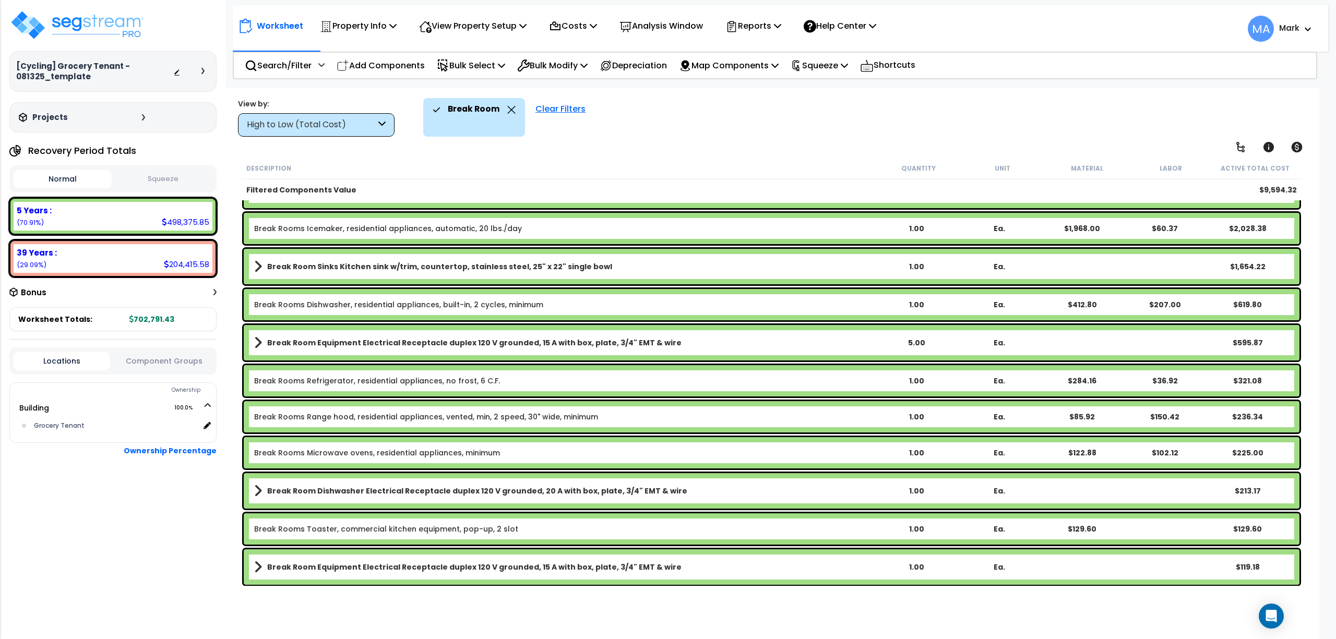
click at [375, 126] on div "High to Low (Total Cost)" at bounding box center [311, 125] width 129 height 12
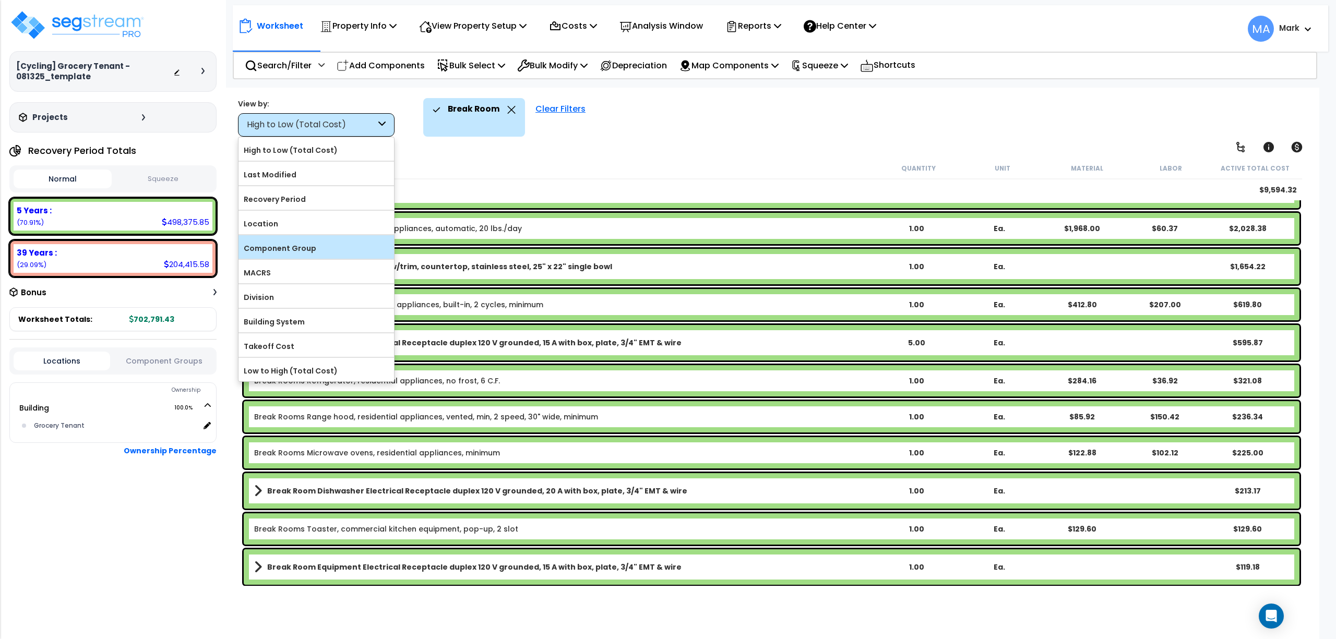
click at [282, 247] on label "Component Group" at bounding box center [315, 249] width 155 height 16
click at [0, 0] on input "Component Group" at bounding box center [0, 0] width 0 height 0
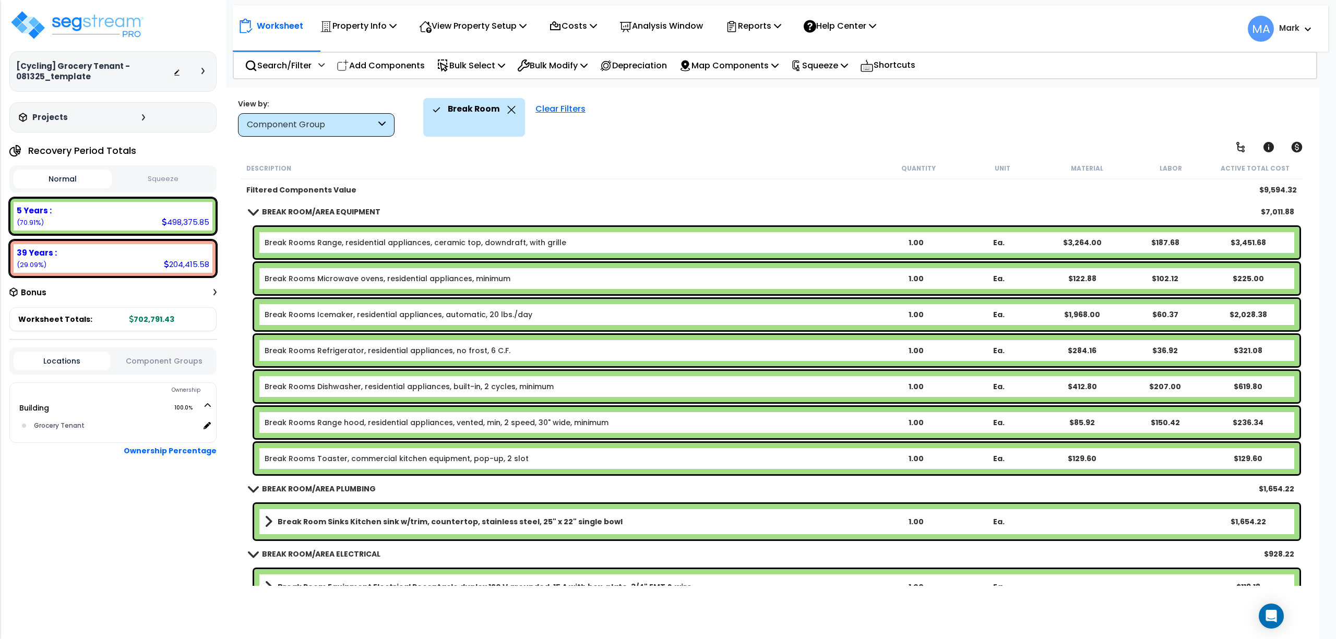
scroll to position [0, 0]
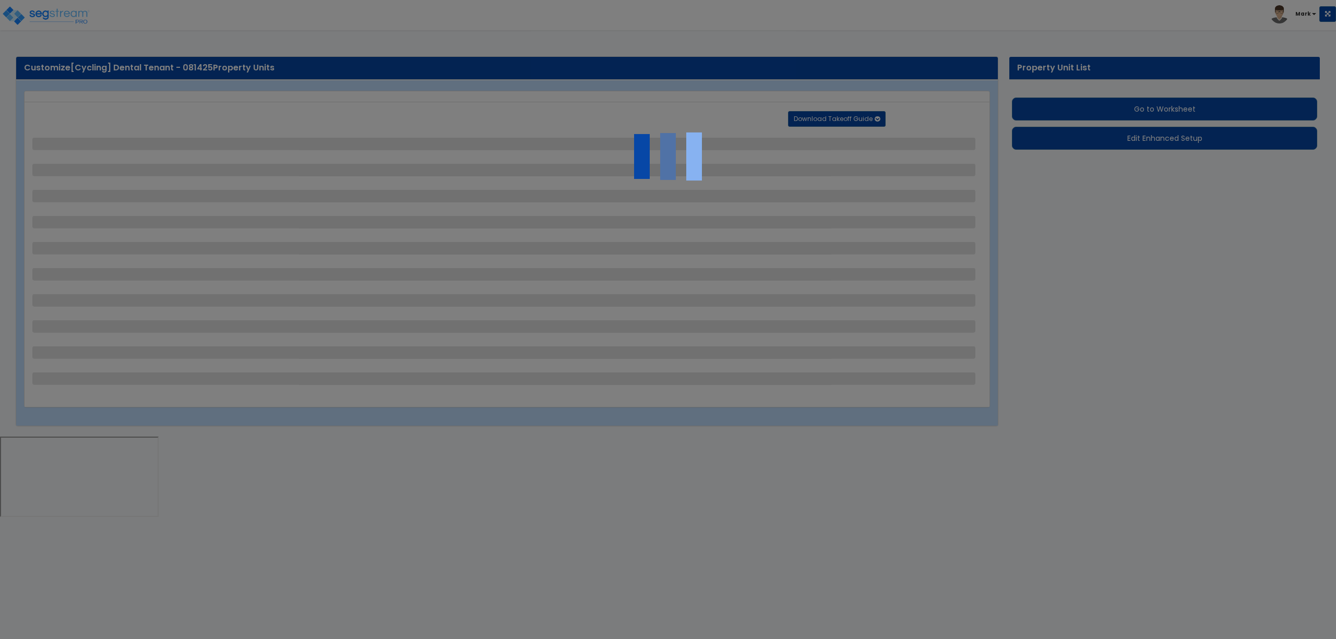
select select "1"
select select "4"
select select "2"
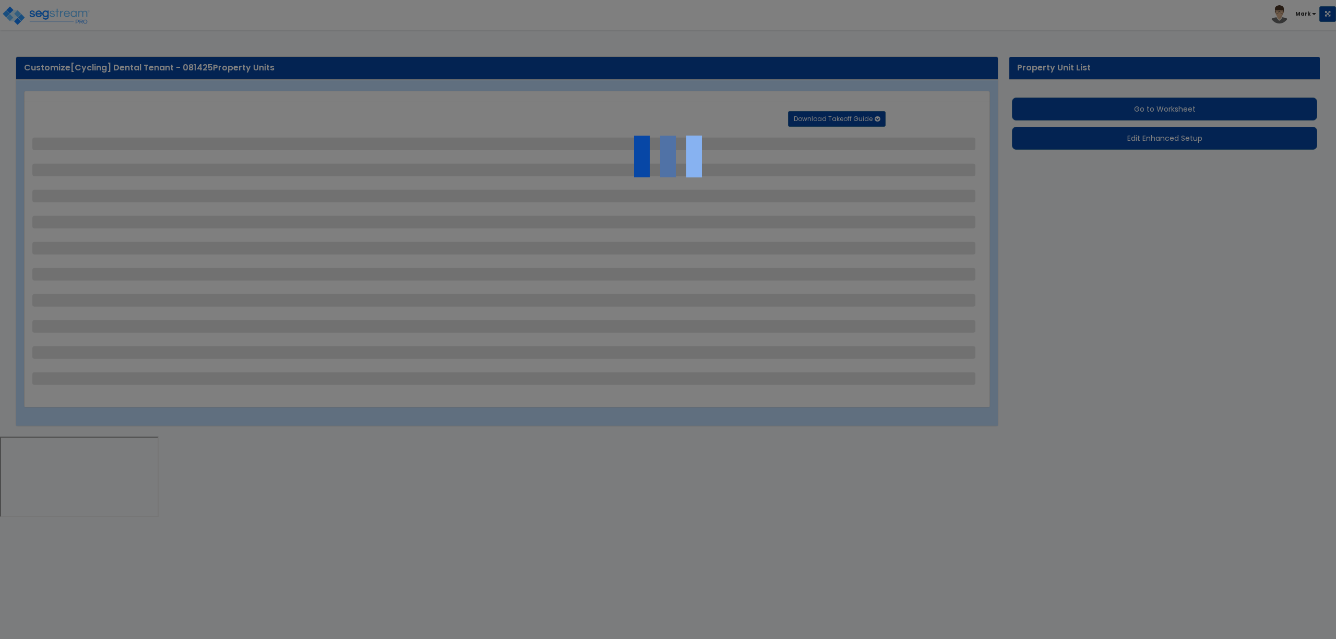
select select "3"
select select "1"
select select "5"
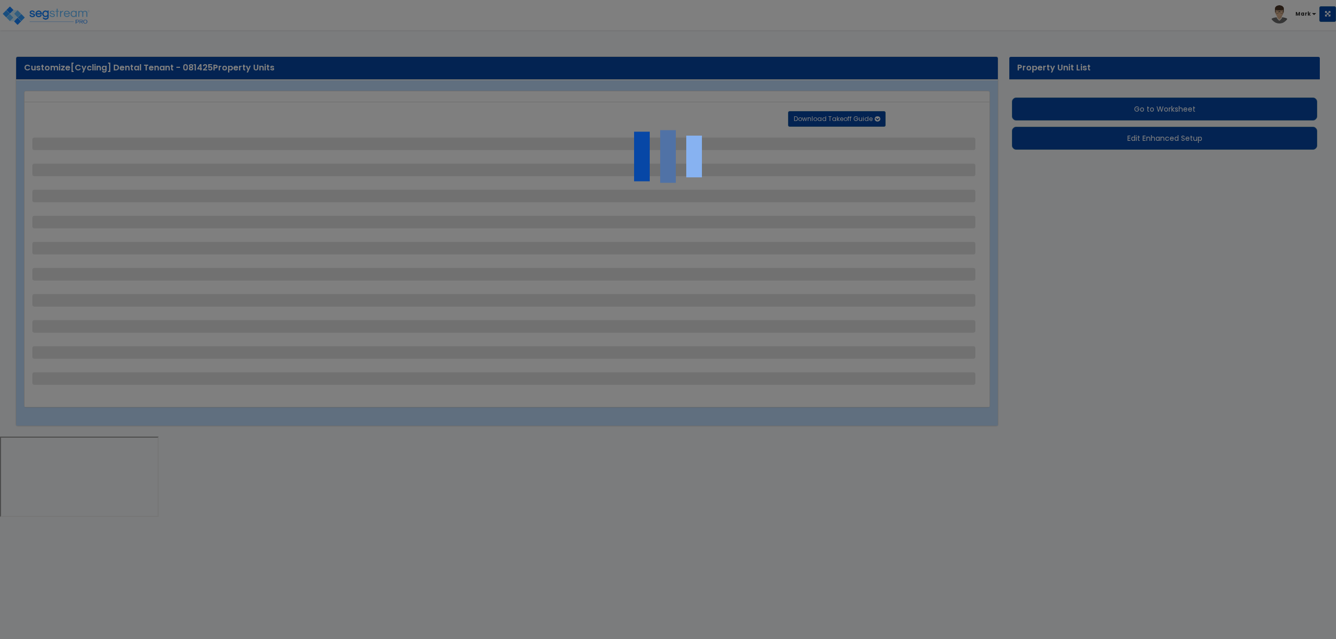
select select "2"
select select "1"
select select "3"
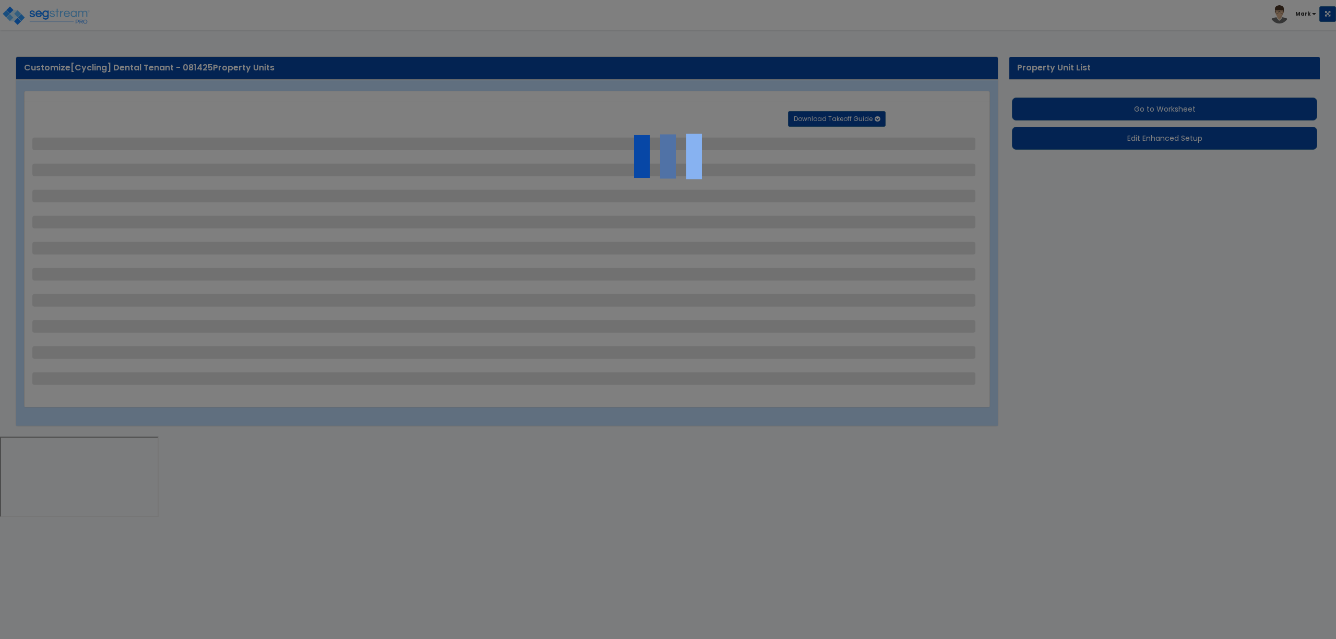
select select "1"
select select "2"
select select "1"
select select "5"
select select "1"
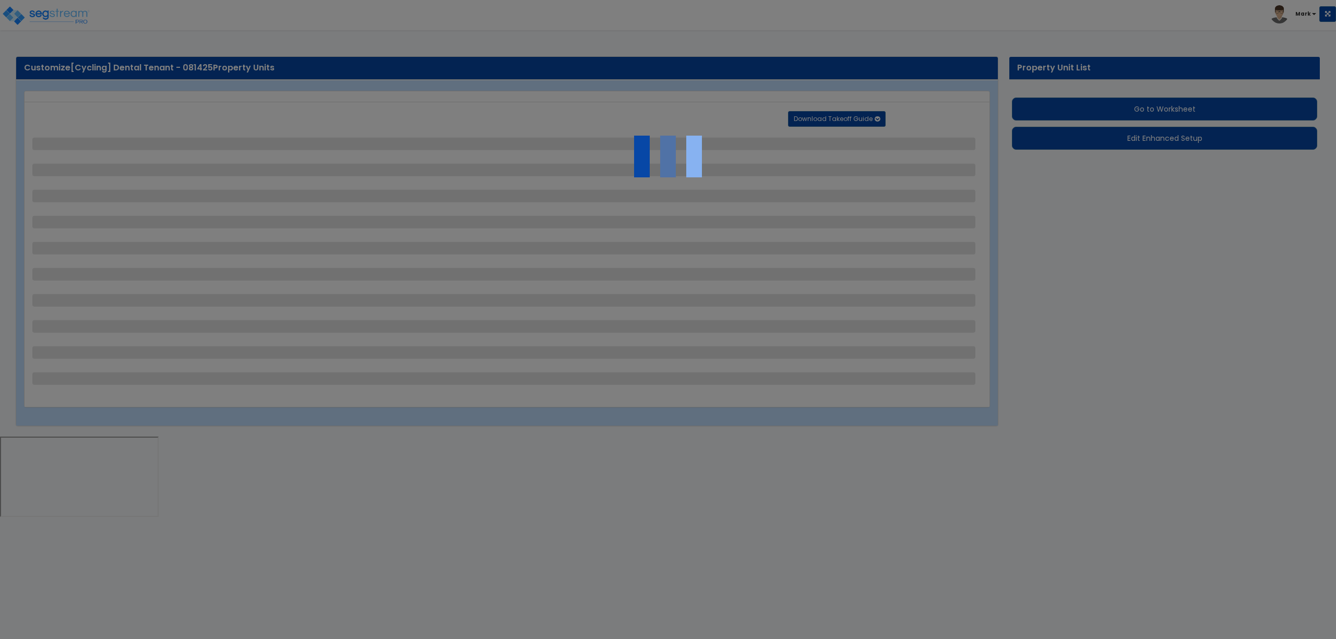
select select "1"
select select "2"
select select "4"
select select "1"
select select "4"
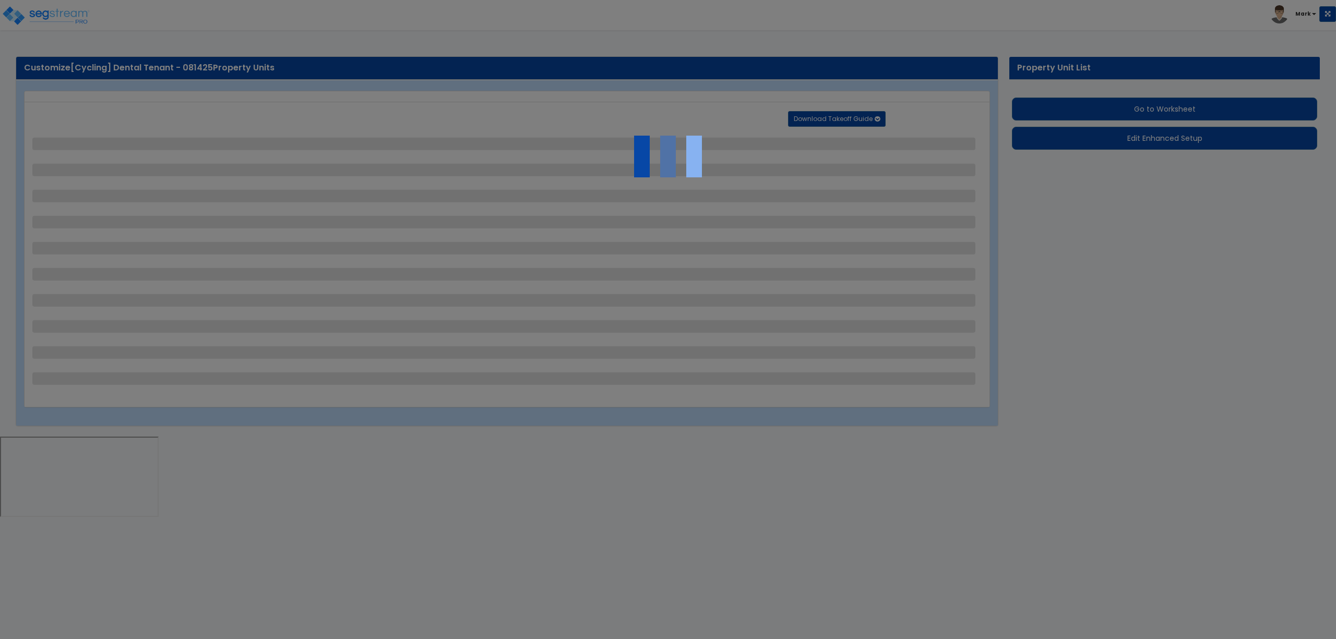
select select "2"
select select "3"
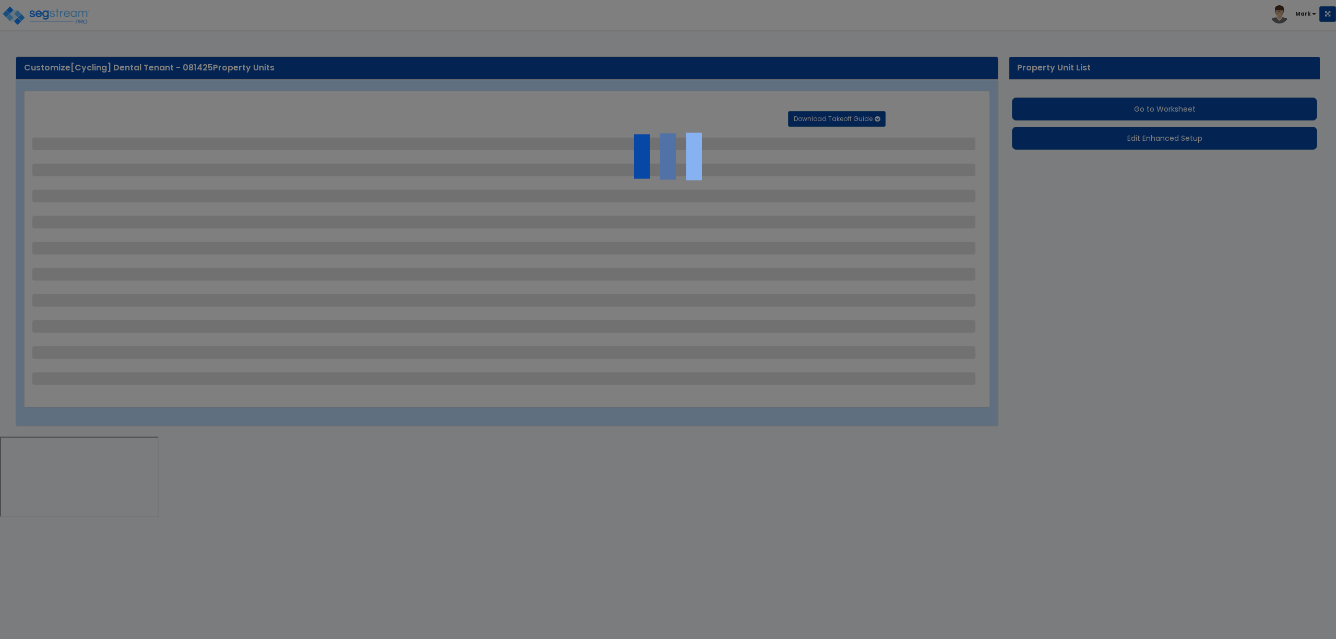
select select "1"
select select "2"
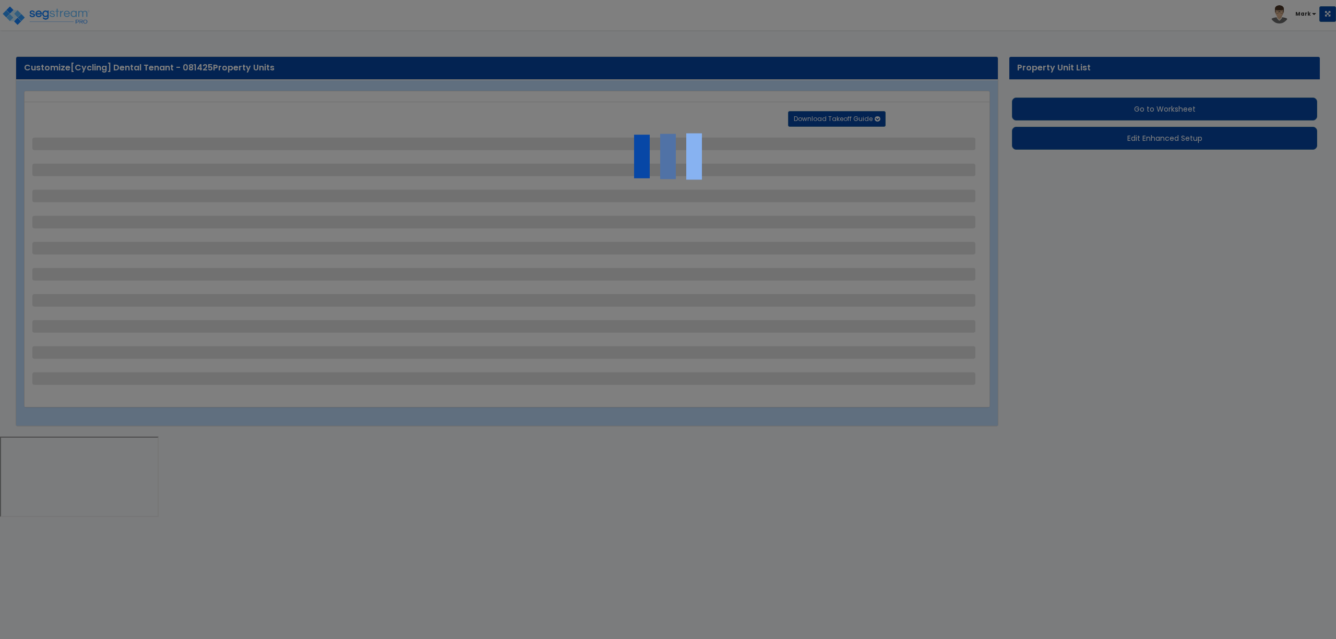
select select "2"
select select "3"
select select "4"
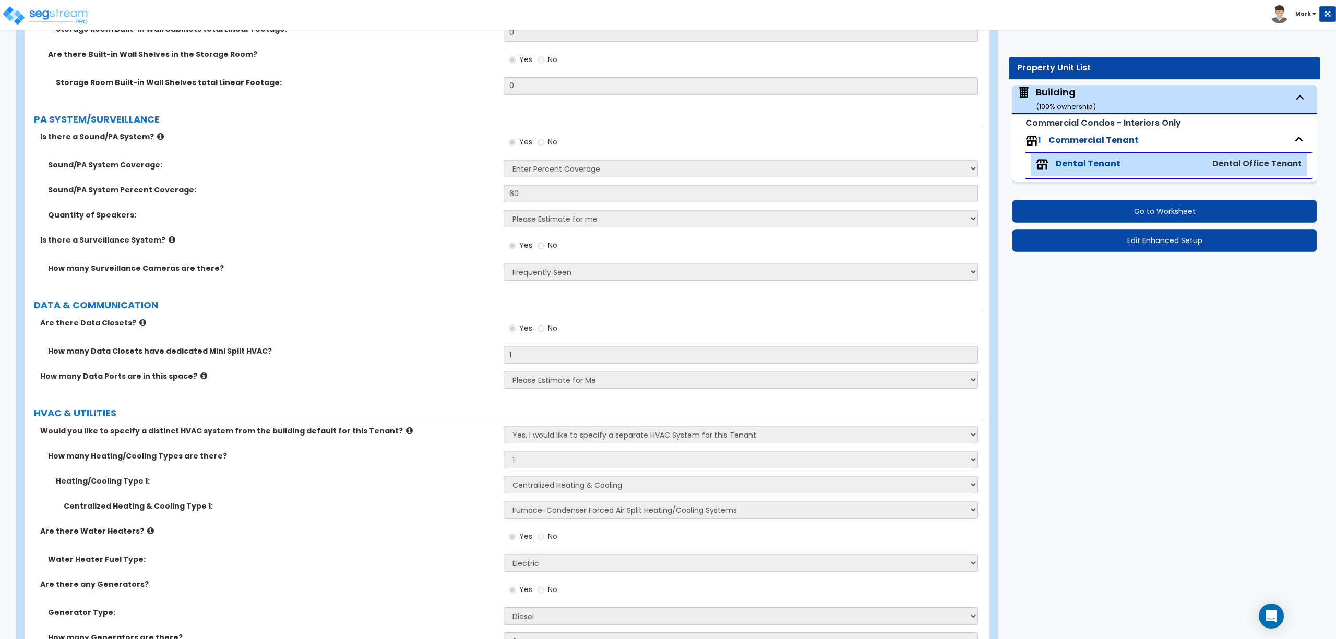
scroll to position [4817, 0]
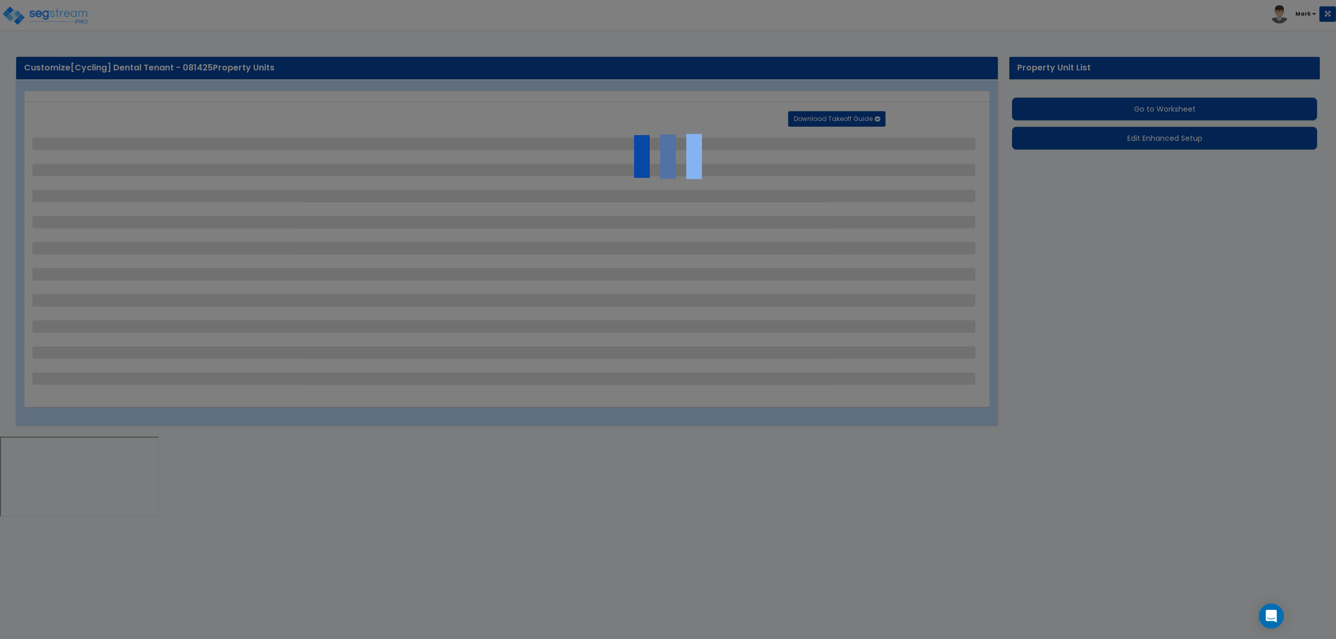
select select "1"
select select "4"
select select "2"
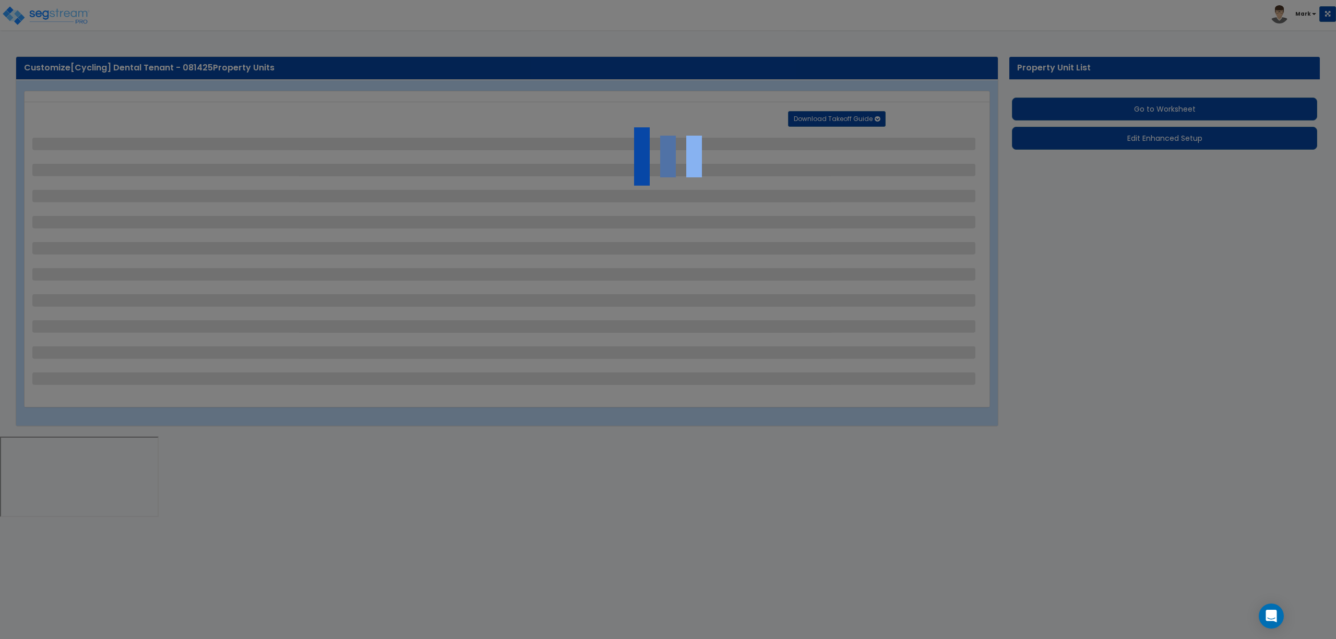
select select "3"
select select "1"
select select "5"
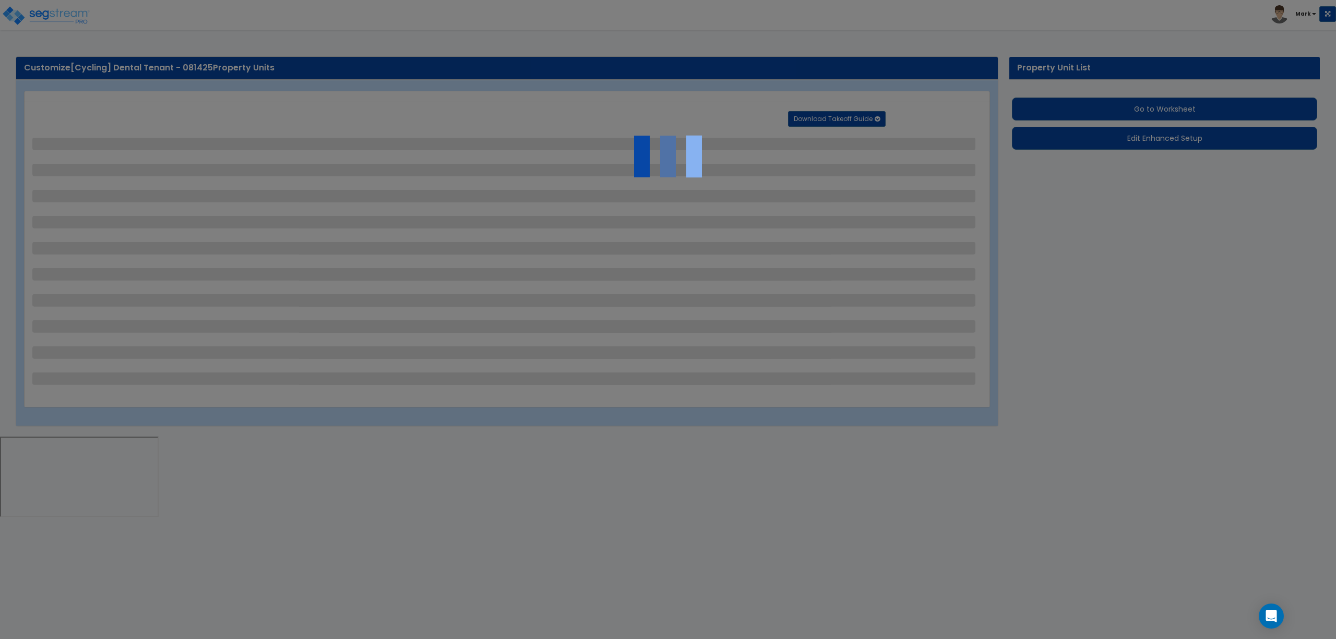
select select "2"
select select "1"
select select "3"
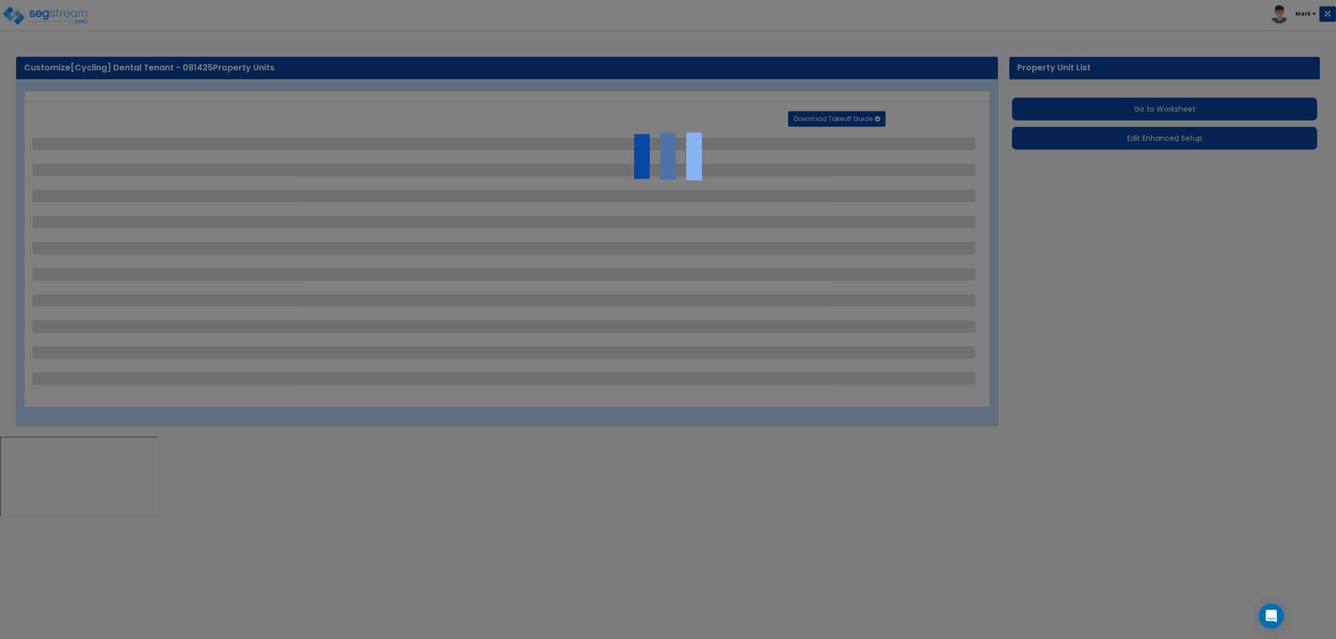
select select "1"
select select "2"
select select "1"
select select "5"
select select "1"
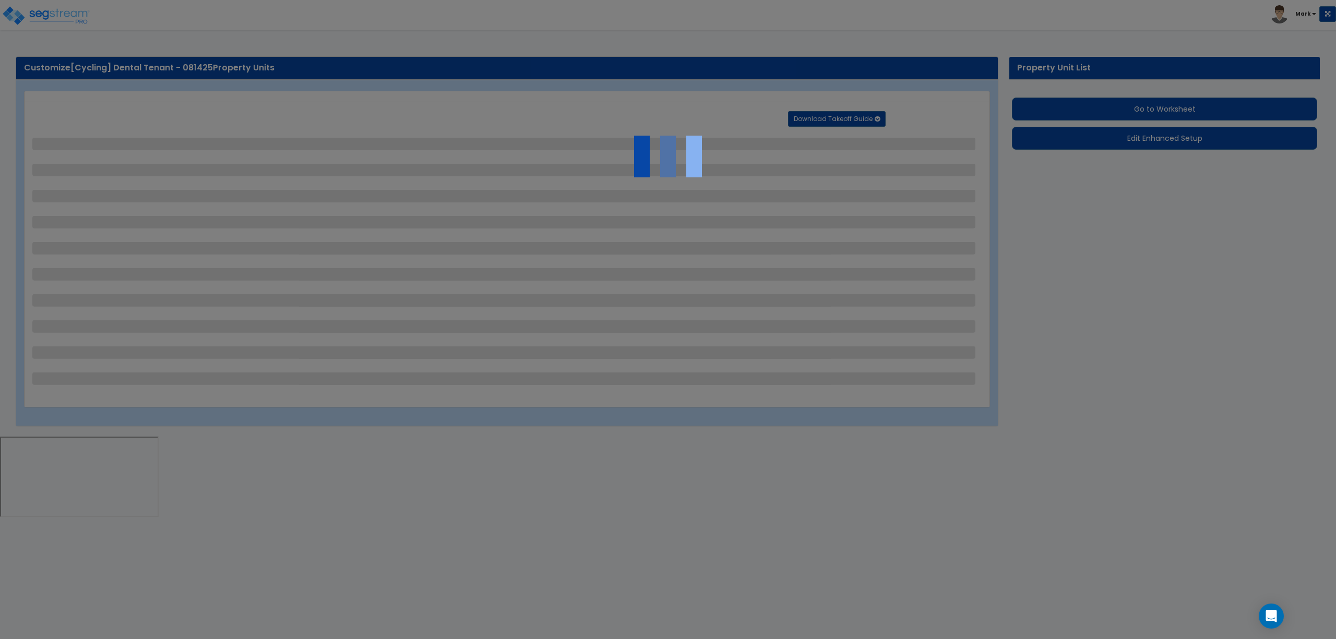
select select "1"
select select "2"
select select "4"
select select "1"
select select "4"
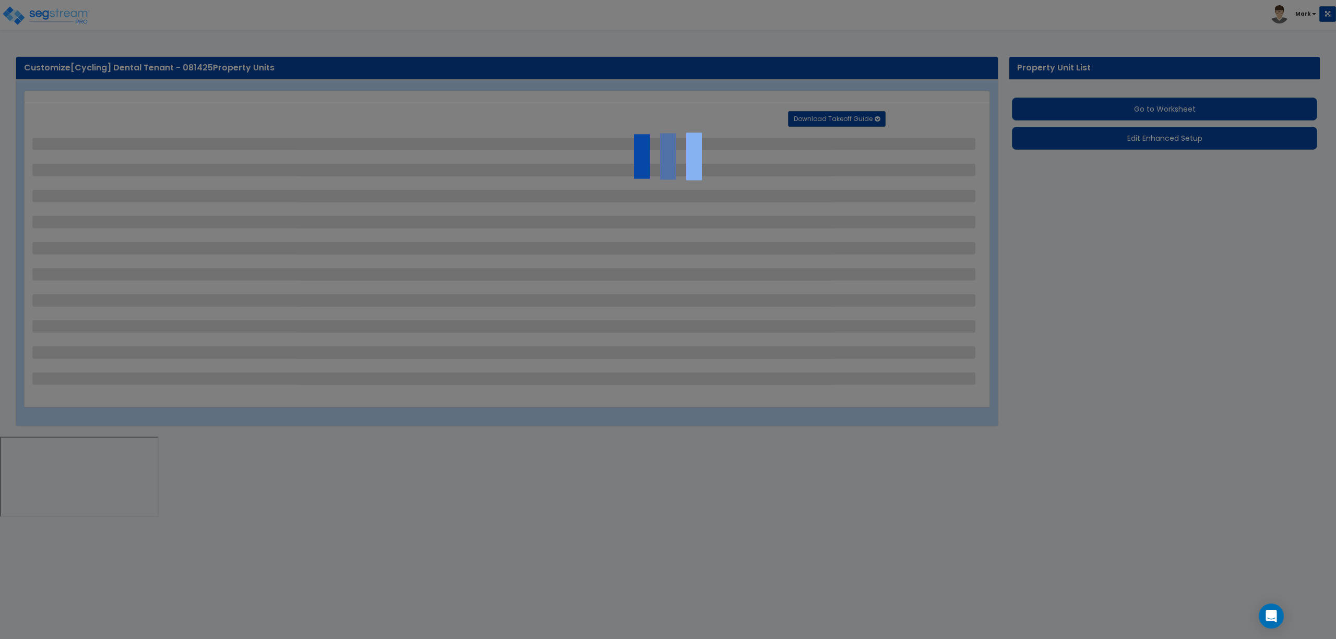
select select "2"
select select "3"
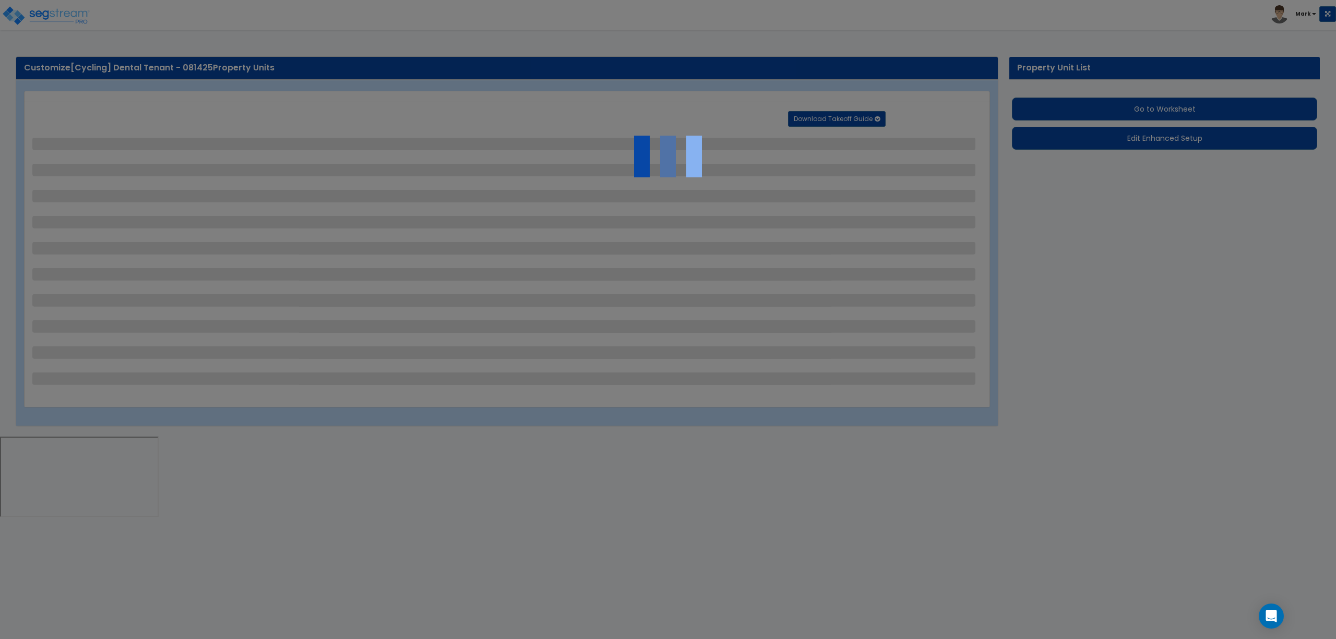
select select "1"
select select "2"
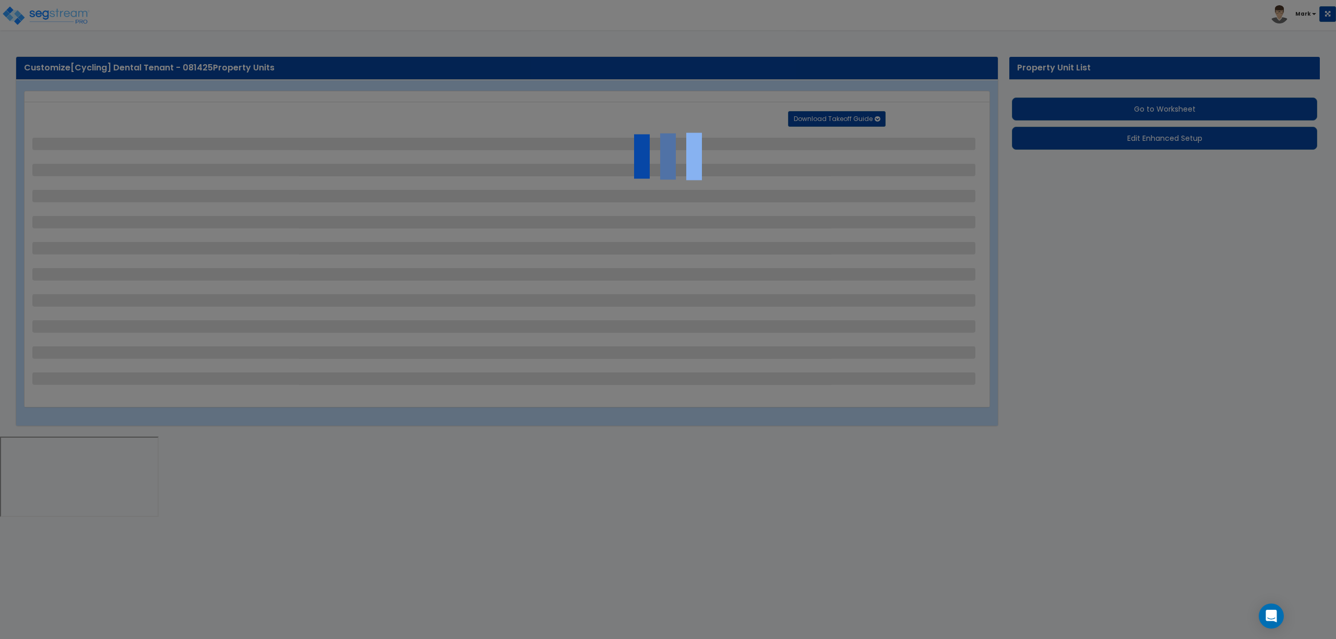
select select "2"
select select "3"
select select "4"
